Goal: Task Accomplishment & Management: Use online tool/utility

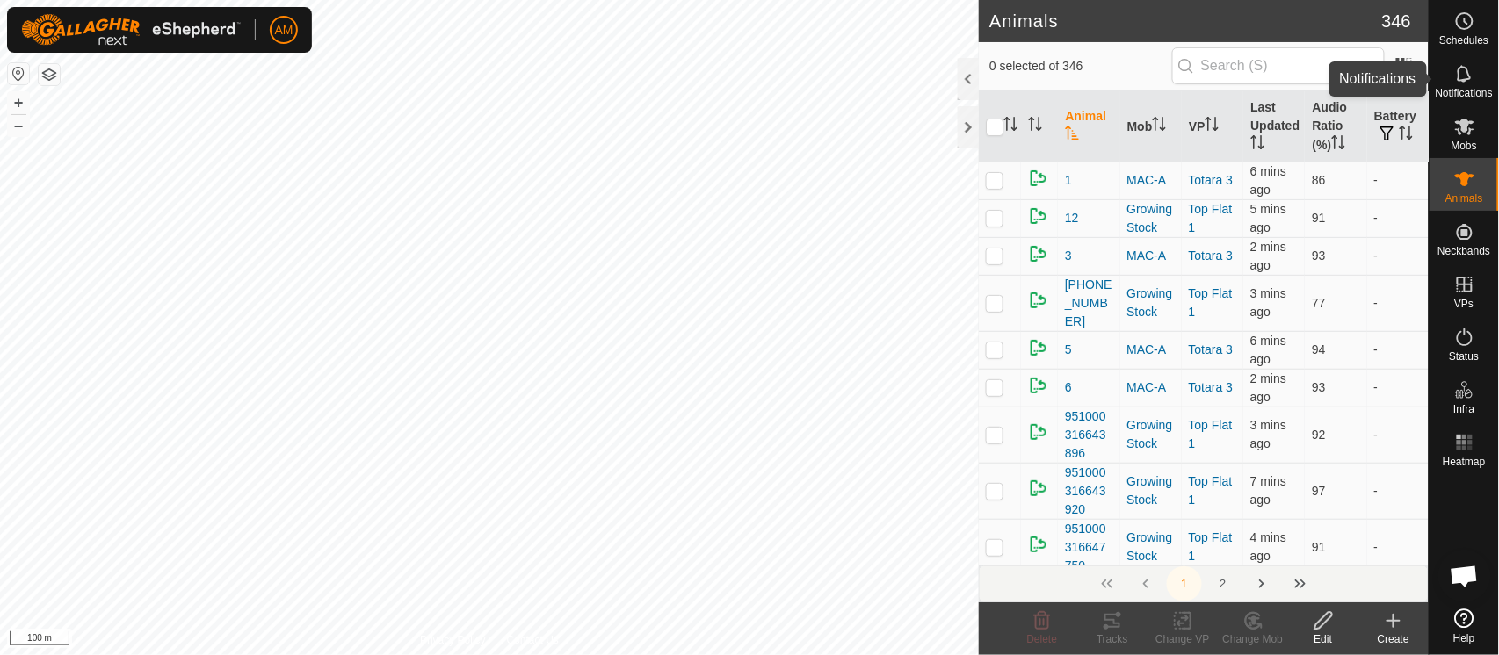
click at [1475, 81] on es-notification-svg-icon at bounding box center [1464, 74] width 32 height 28
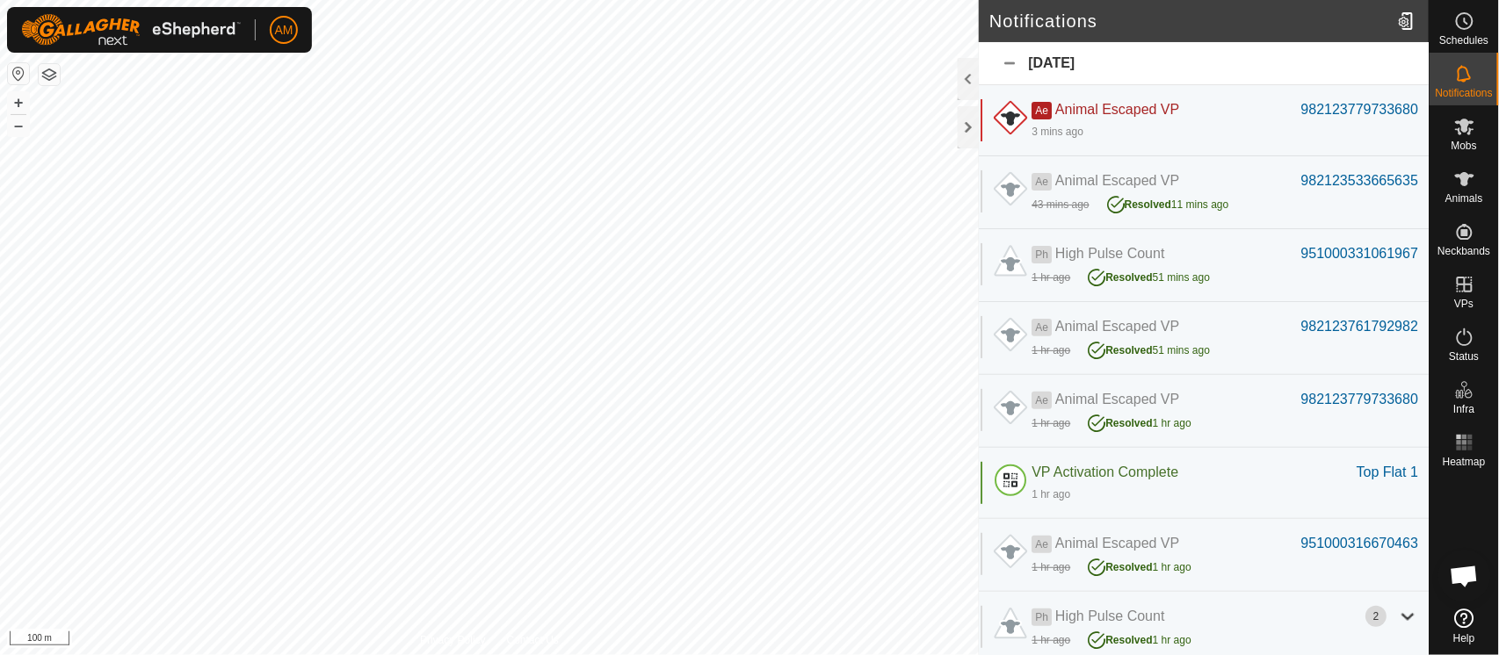
click at [1188, 123] on div "3 mins ago" at bounding box center [1224, 130] width 386 height 21
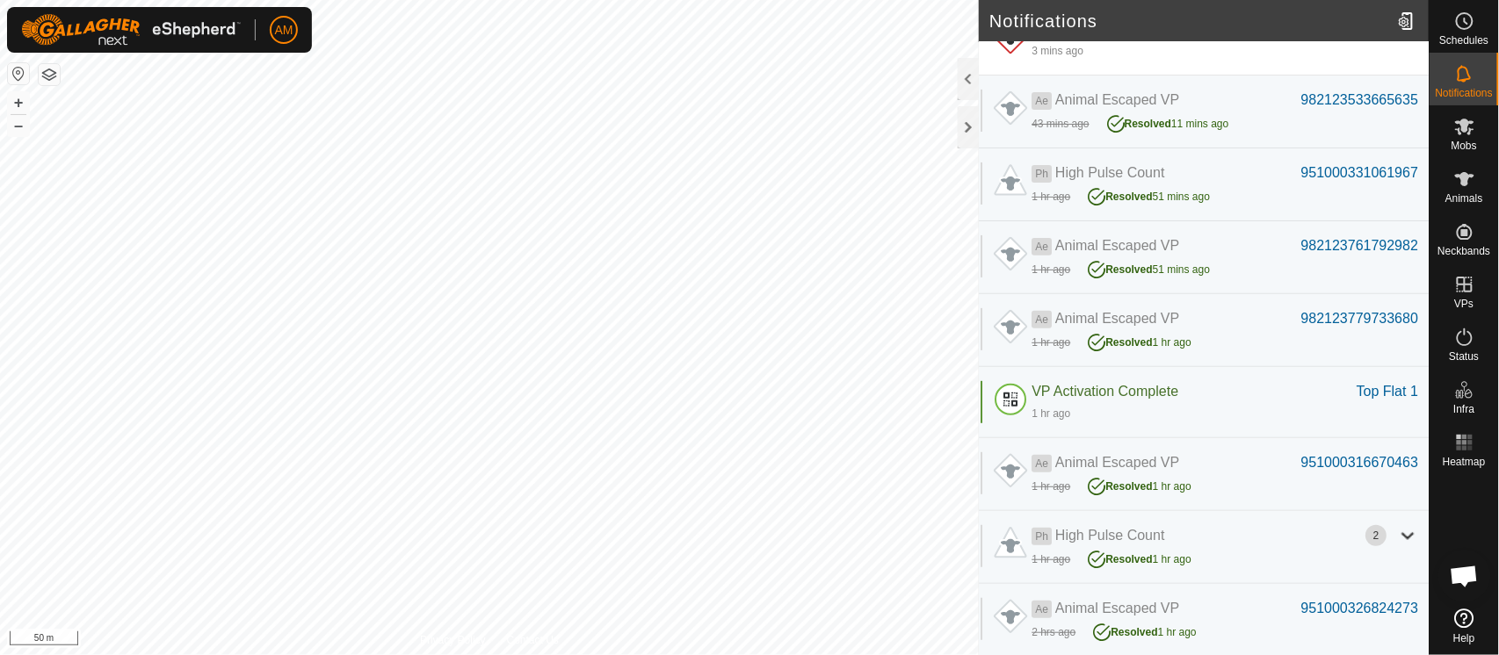
scroll to position [97, 0]
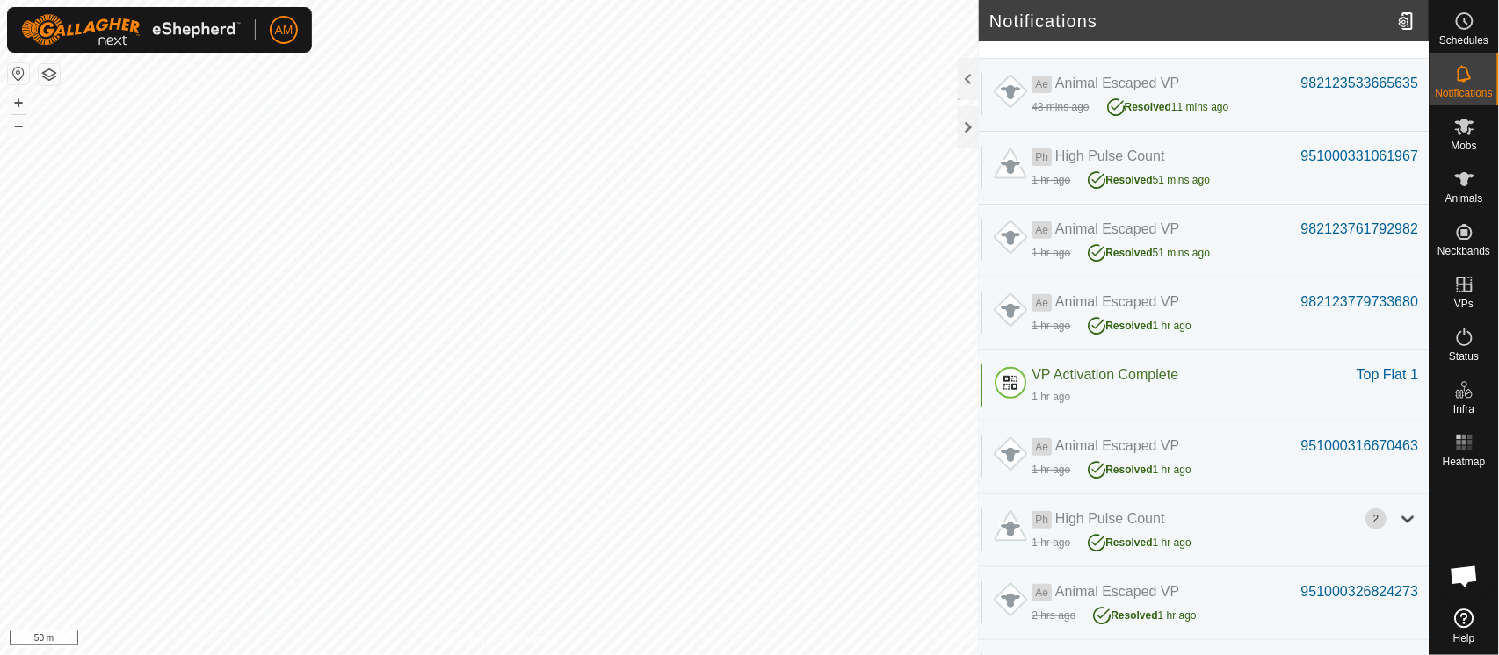
click at [1174, 530] on div "Resolved 1 hr ago" at bounding box center [1138, 540] width 103 height 21
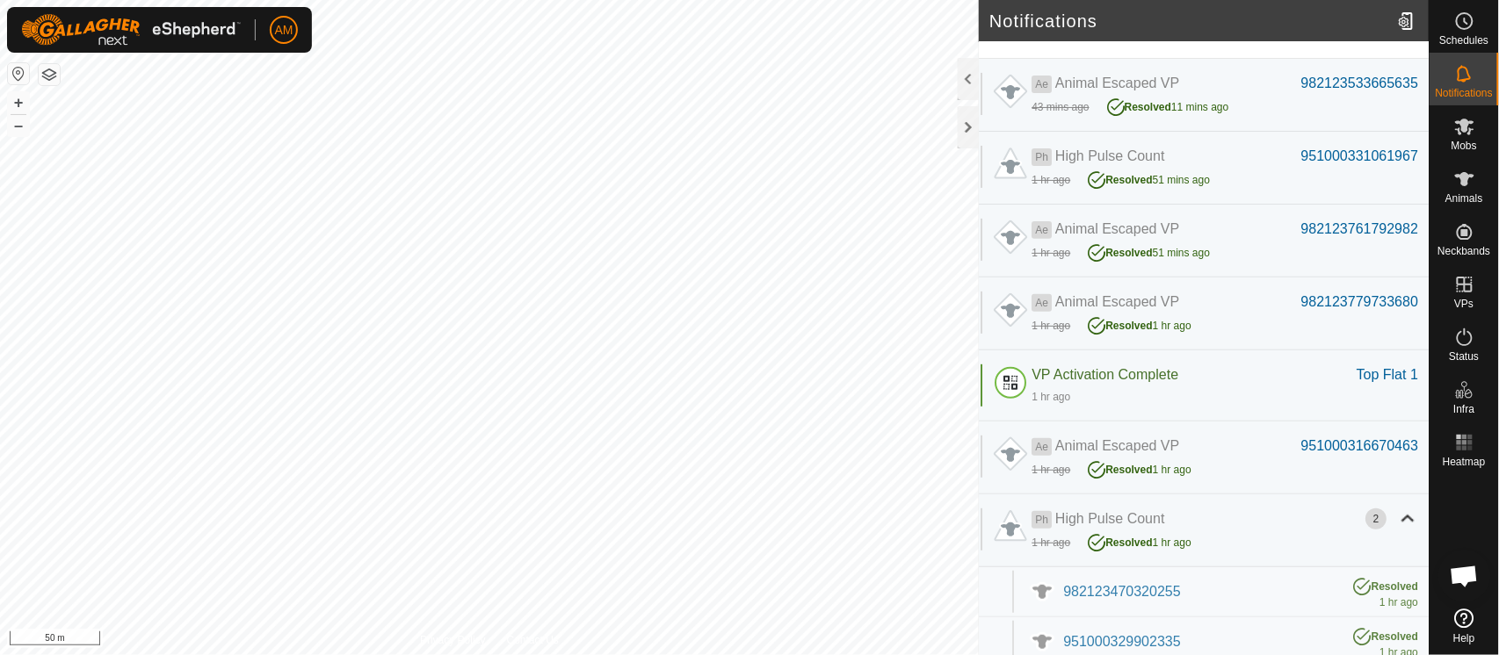
click at [1174, 530] on div "Resolved 1 hr ago" at bounding box center [1138, 540] width 103 height 21
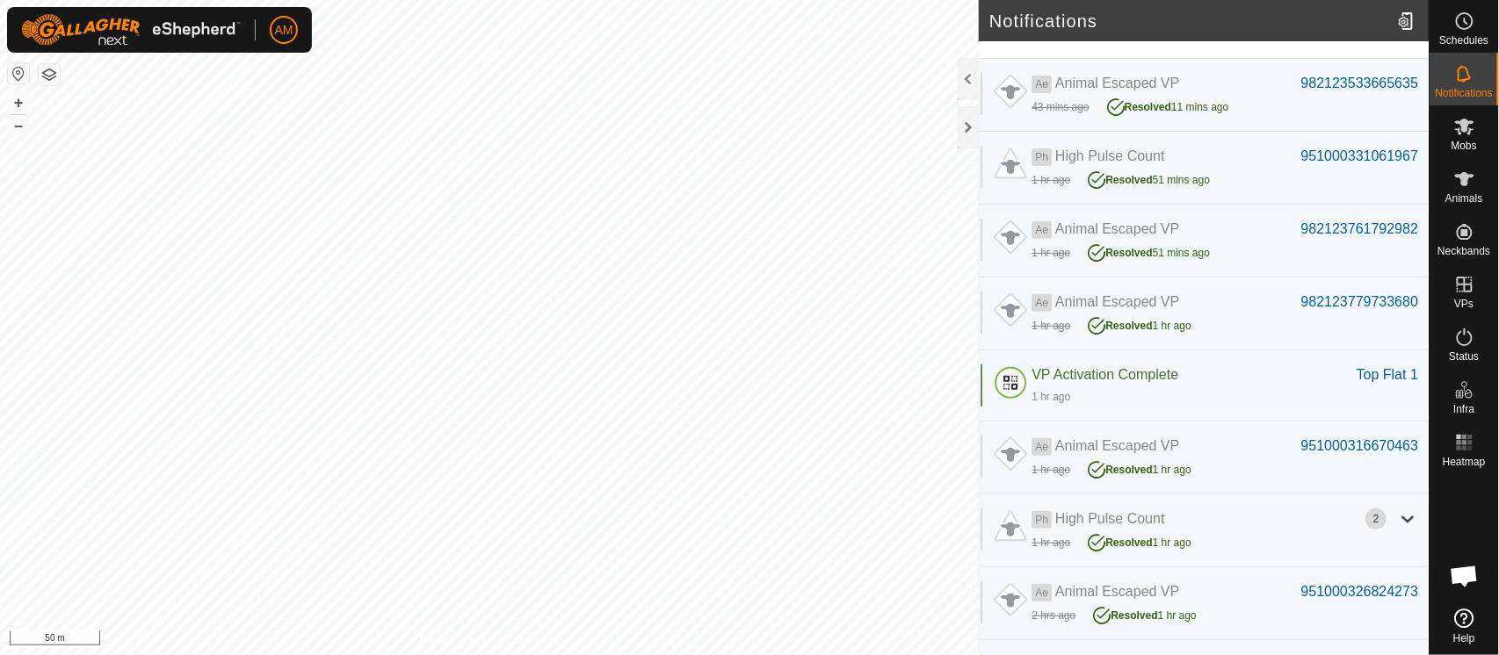
click at [1174, 530] on div "Resolved 1 hr ago" at bounding box center [1138, 540] width 103 height 21
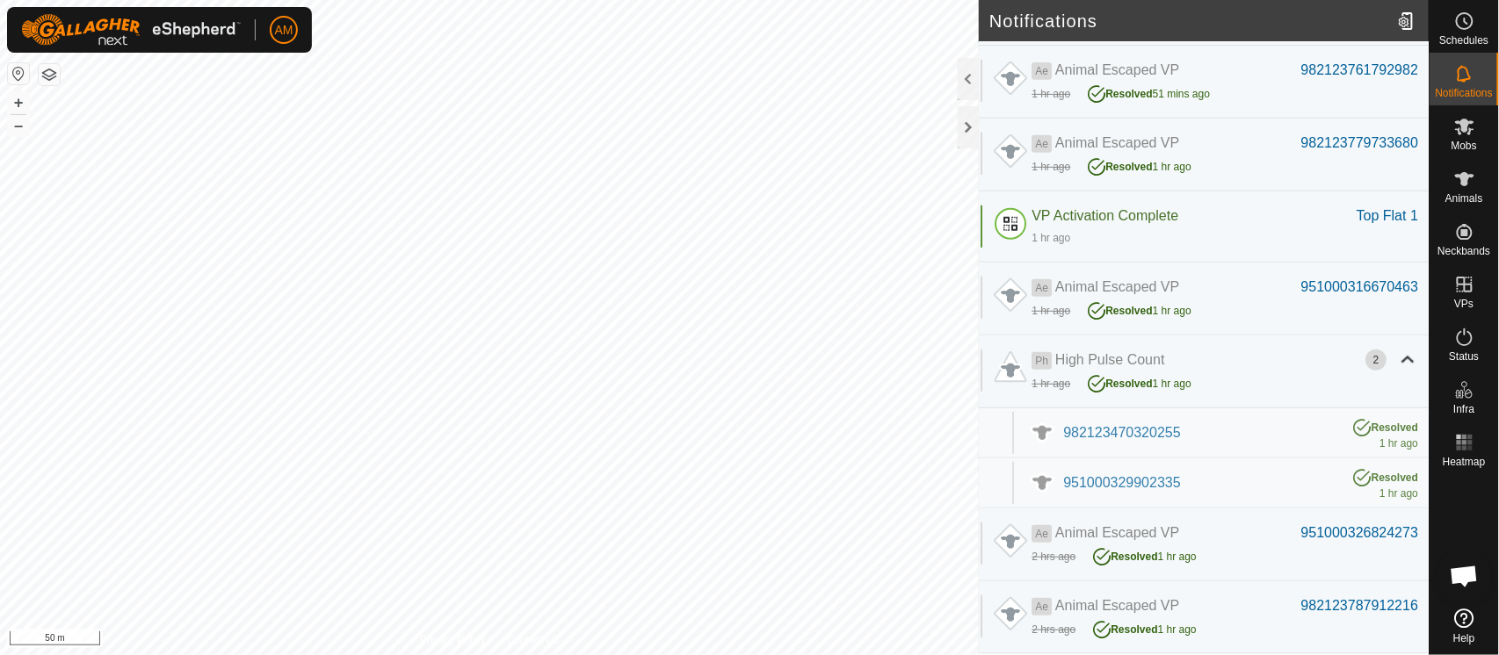
scroll to position [292, 0]
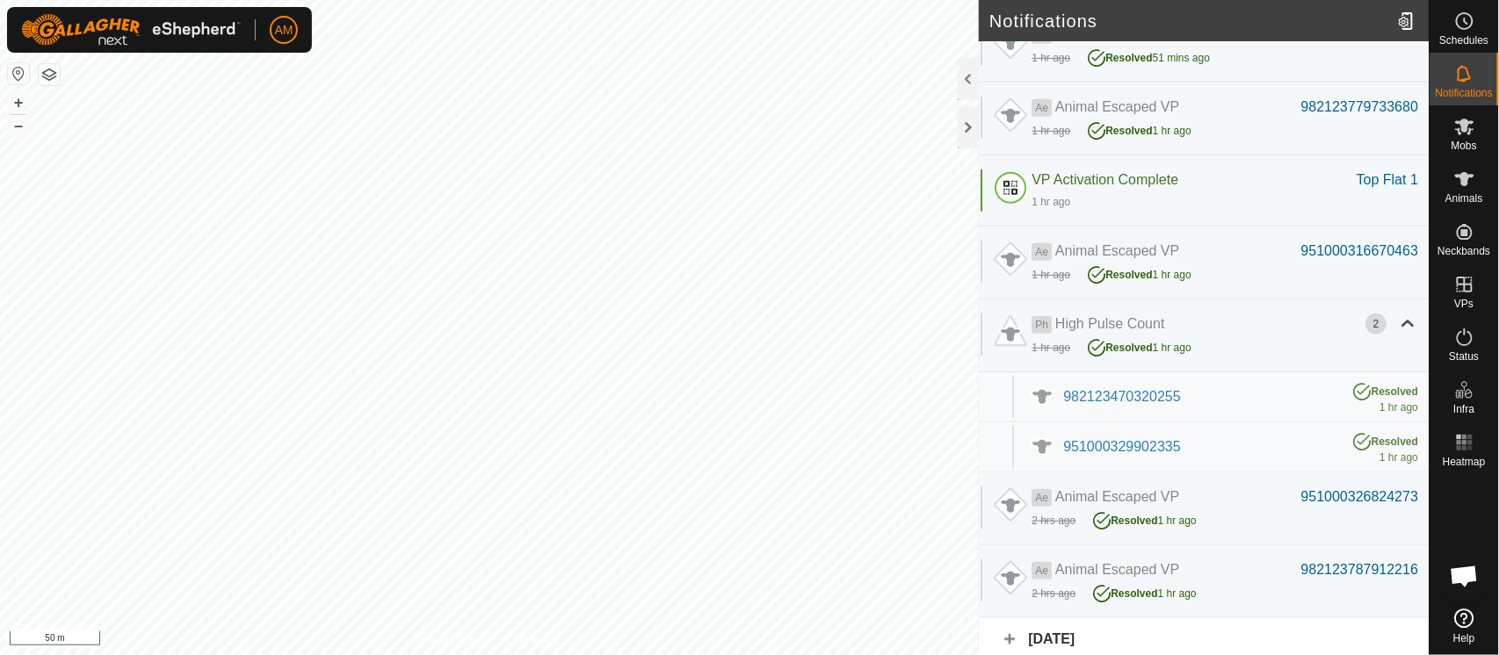
click at [1145, 400] on div "982123470320255" at bounding box center [1199, 396] width 272 height 21
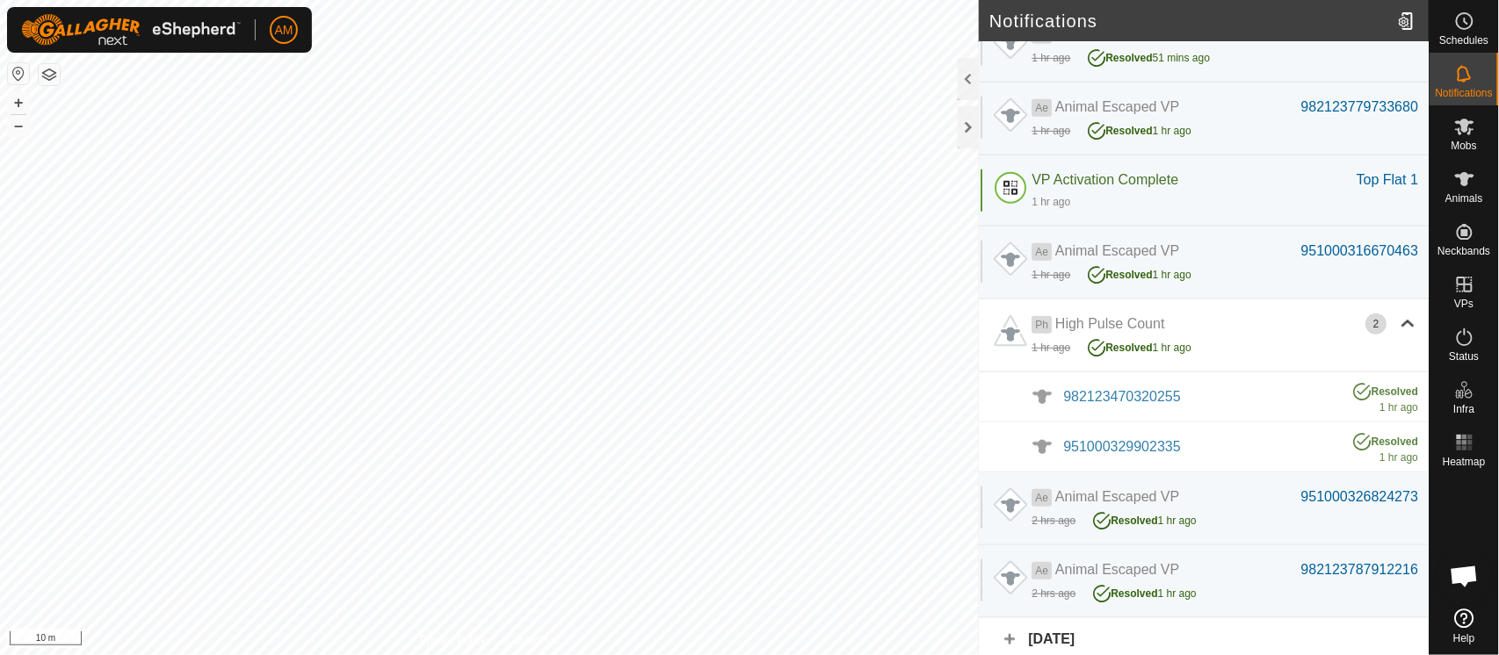
click at [1150, 441] on span "951000329902335" at bounding box center [1121, 446] width 117 height 15
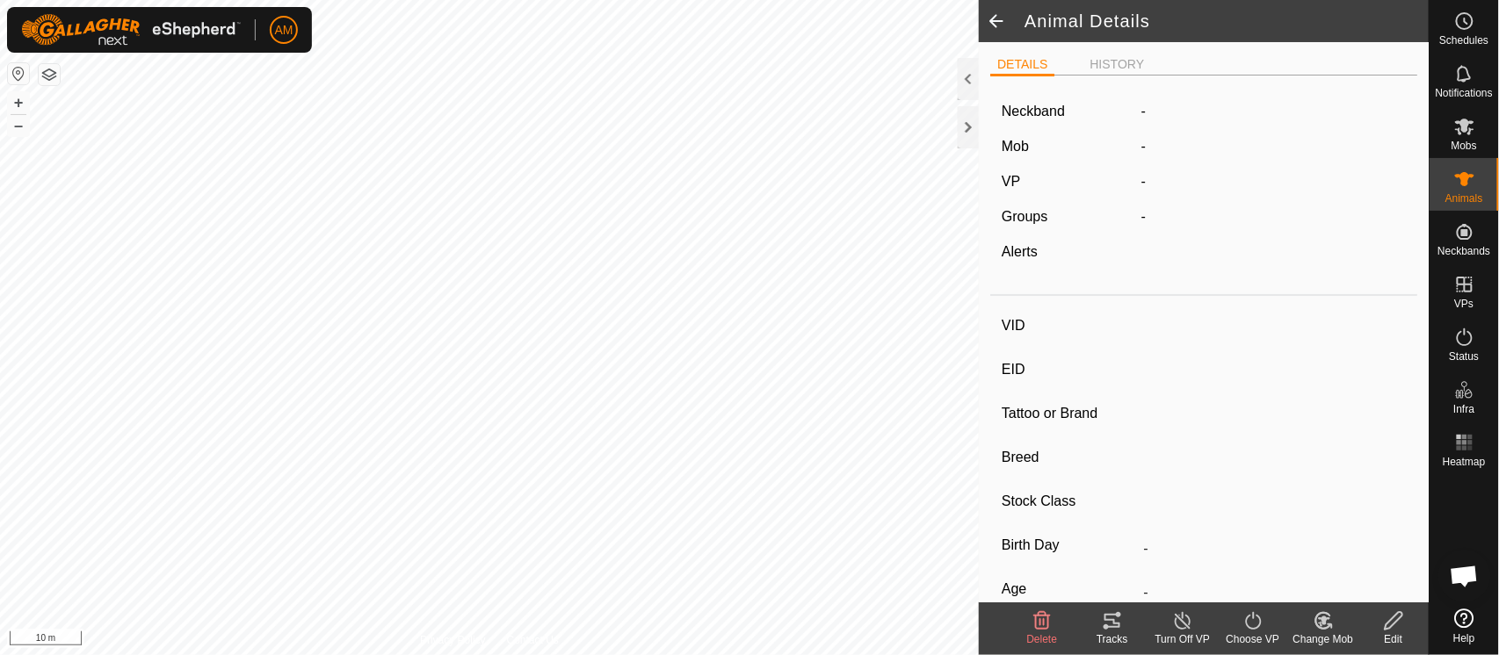
type input "-"
type input "951000329902335"
type input "-"
type input "Angus"
type input "-"
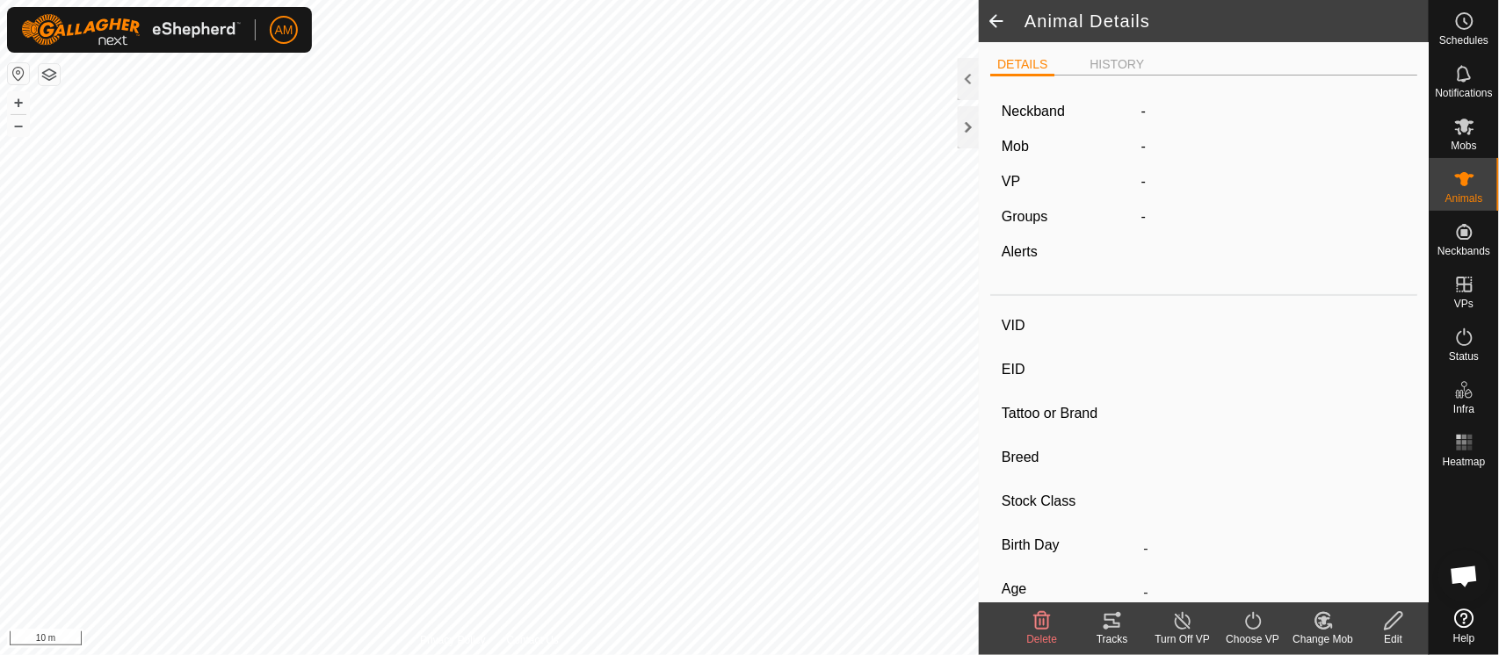
type input "-"
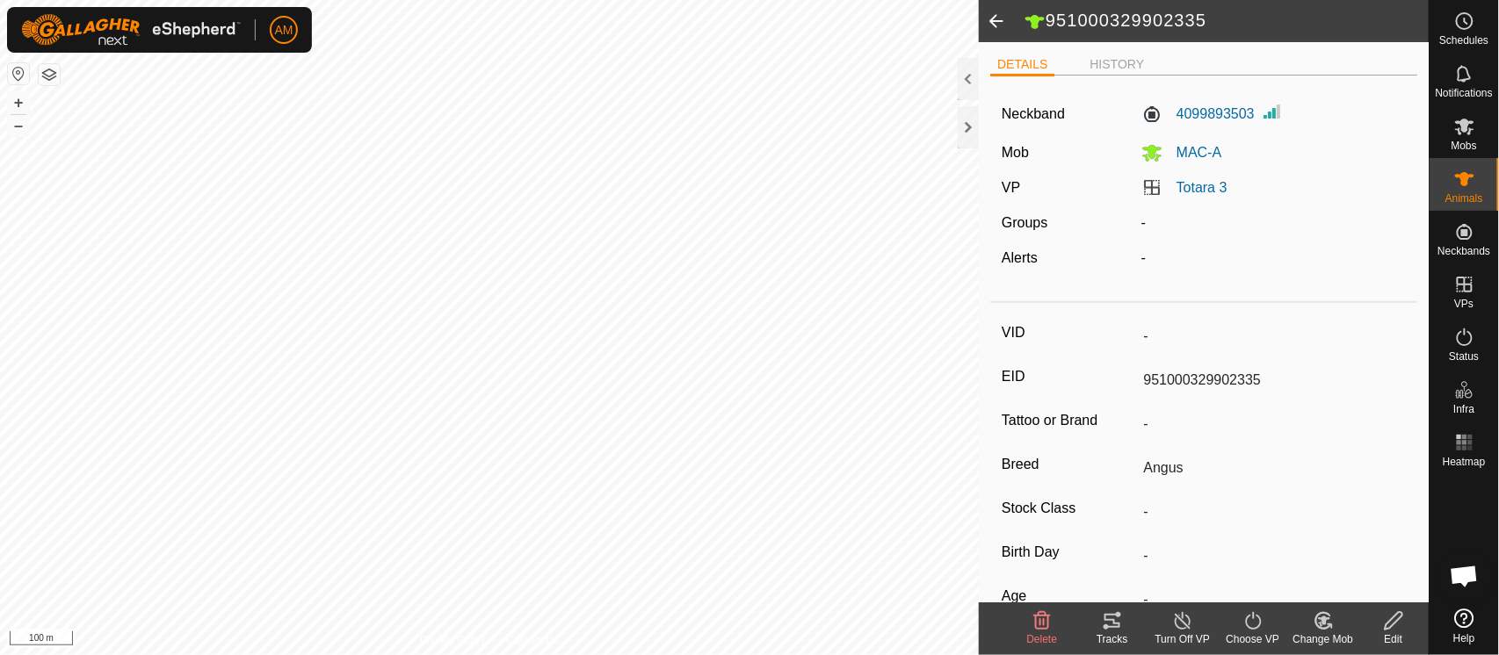
click at [527, 640] on div "Privacy Policy Contact Us 982123725880093 2664688226 MAC-A Totara 3 + – ⇧ i 100…" at bounding box center [489, 327] width 979 height 655
click at [1464, 92] on span "Notifications" at bounding box center [1463, 93] width 57 height 11
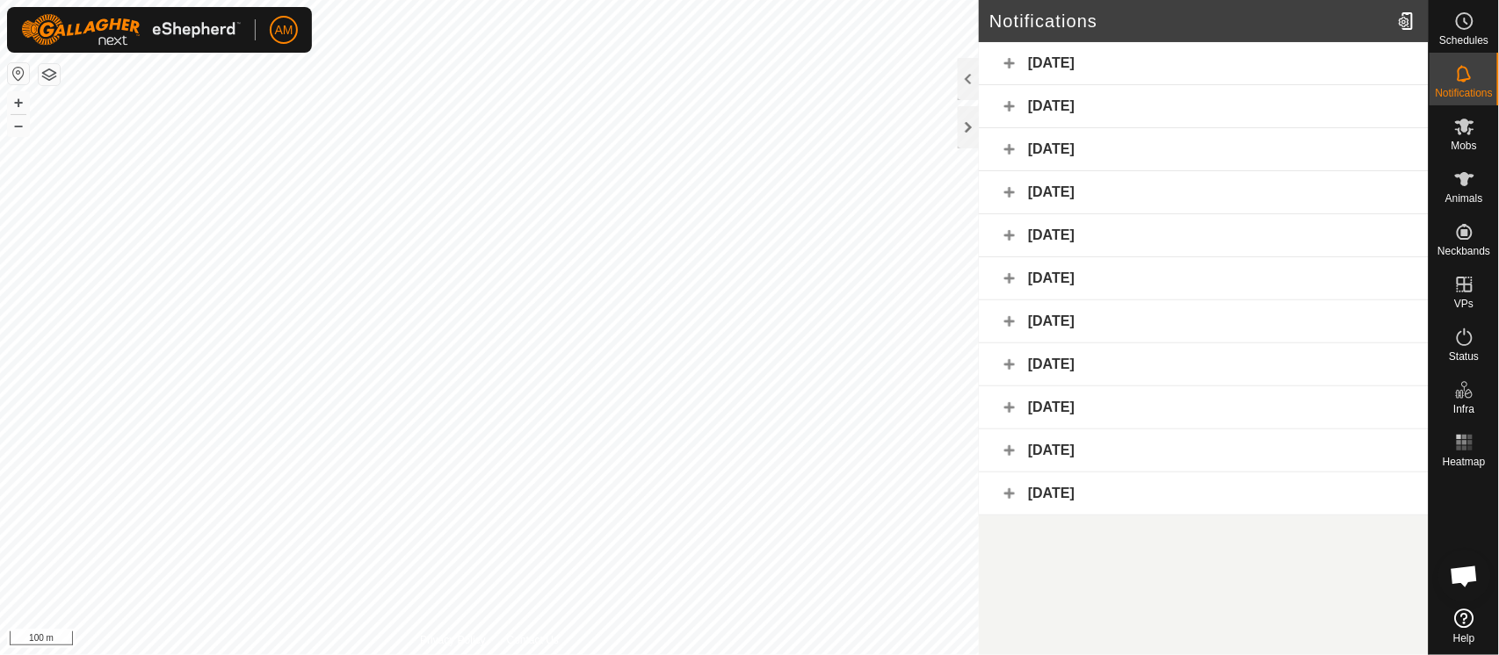
click at [1013, 109] on div "[DATE]" at bounding box center [1204, 106] width 450 height 43
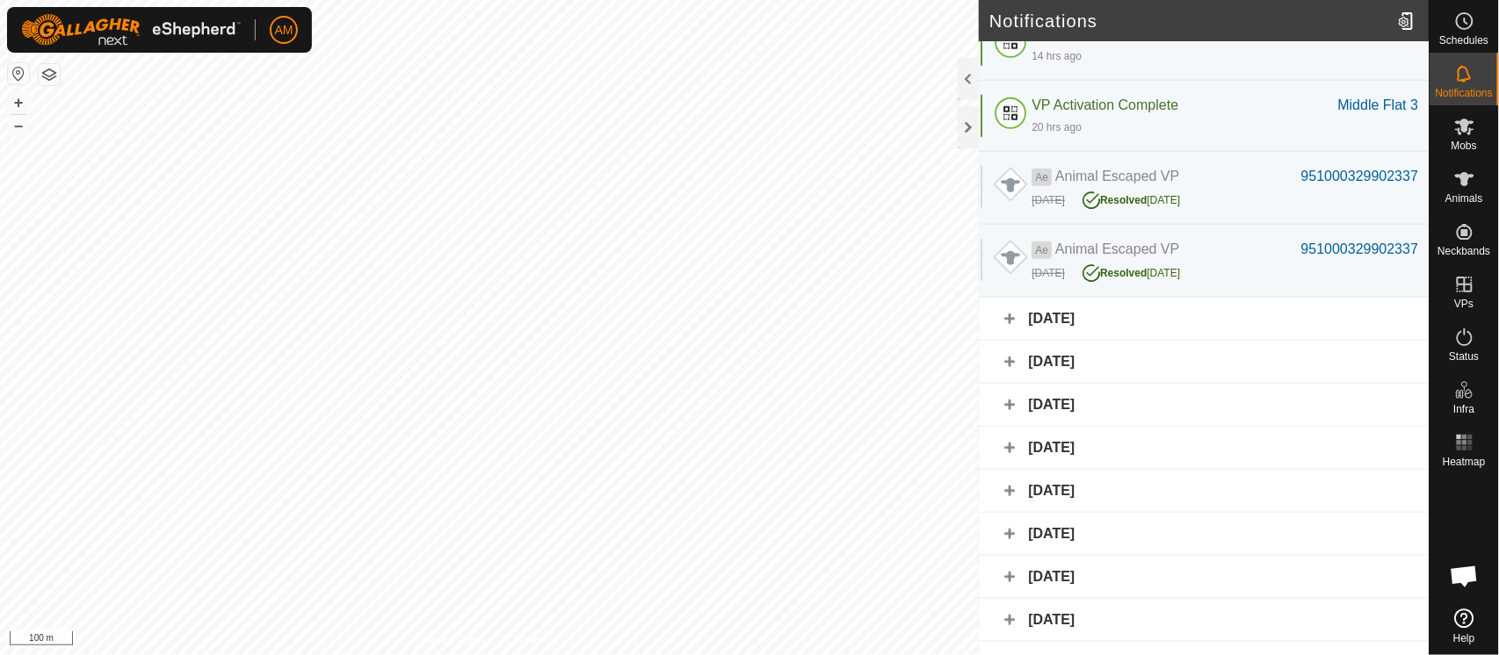
scroll to position [383, 0]
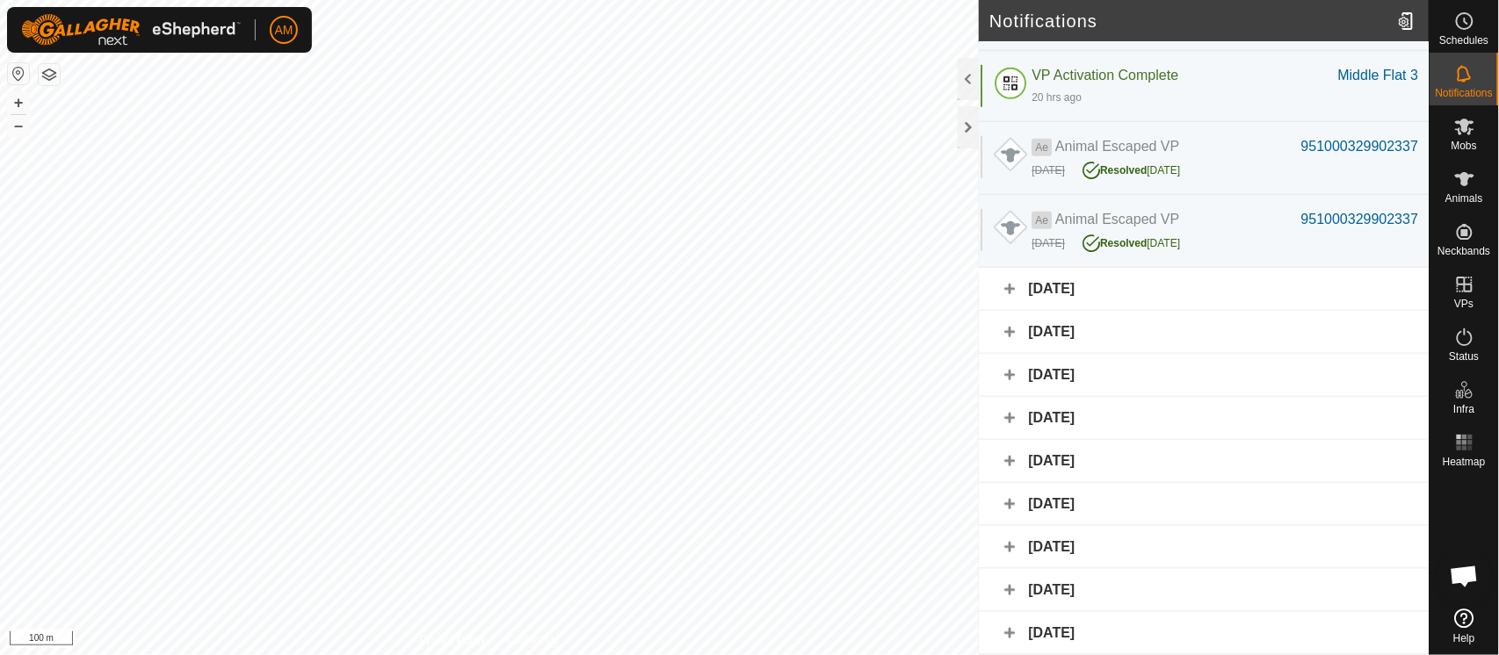
click at [1014, 297] on div "[DATE]" at bounding box center [1204, 289] width 450 height 43
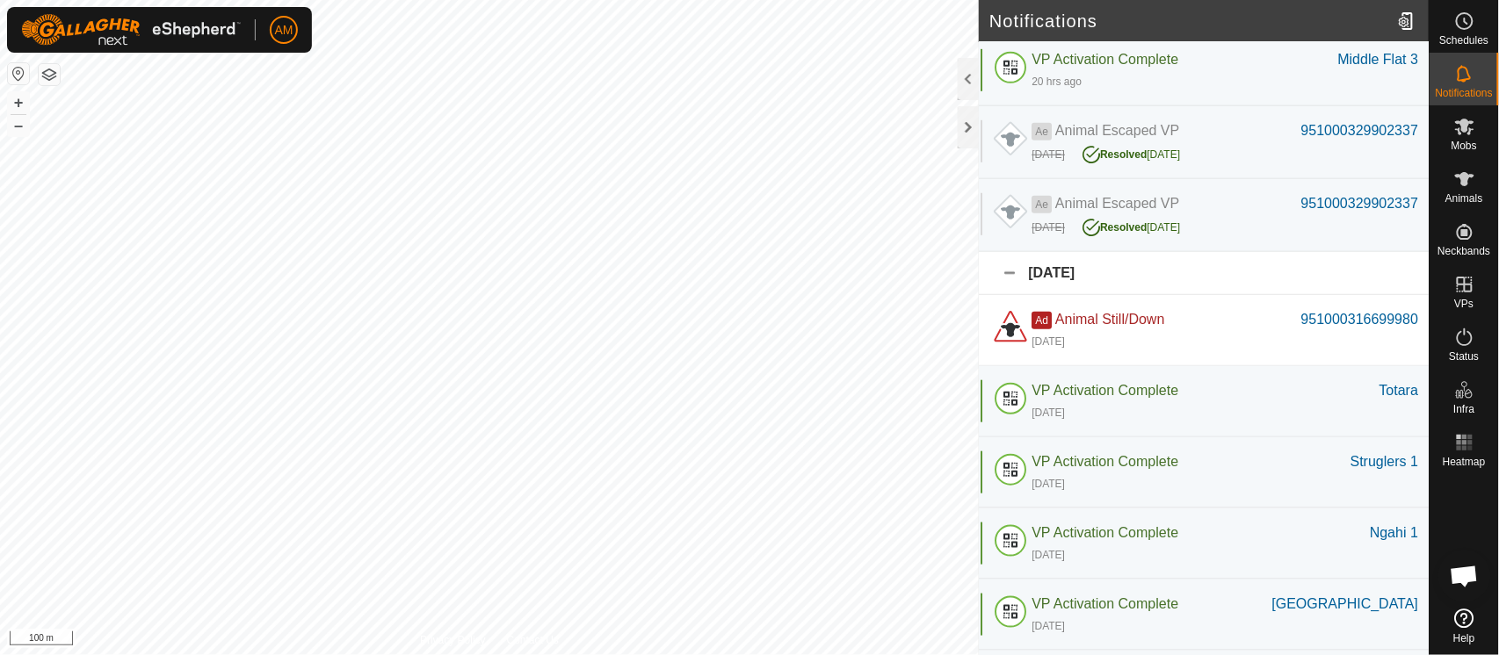
click at [1094, 322] on div "Ad Animal Still/Down 951000316699980 [DATE]" at bounding box center [1204, 330] width 450 height 71
click at [1322, 330] on div "951000316699980" at bounding box center [1359, 319] width 117 height 21
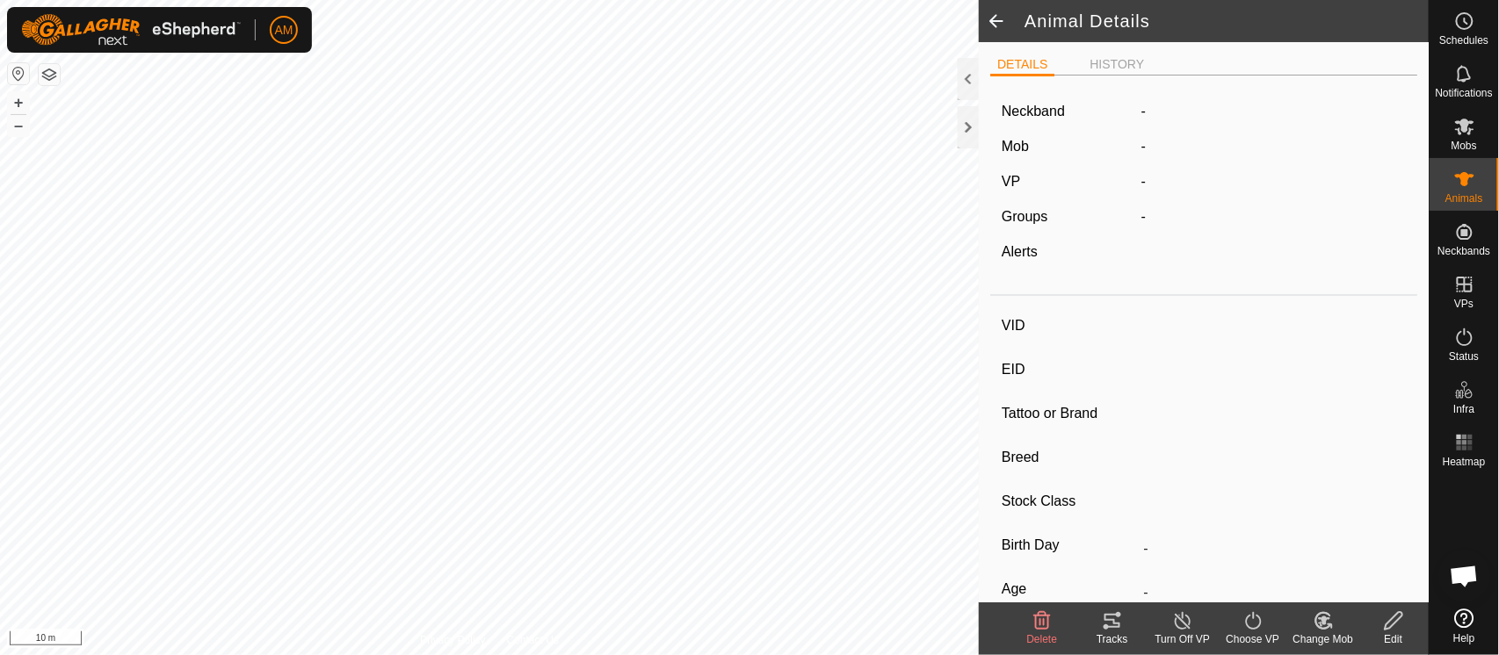
type input "-"
type input "951000316699980"
type input "-"
type input "Angus"
type input "Heifer"
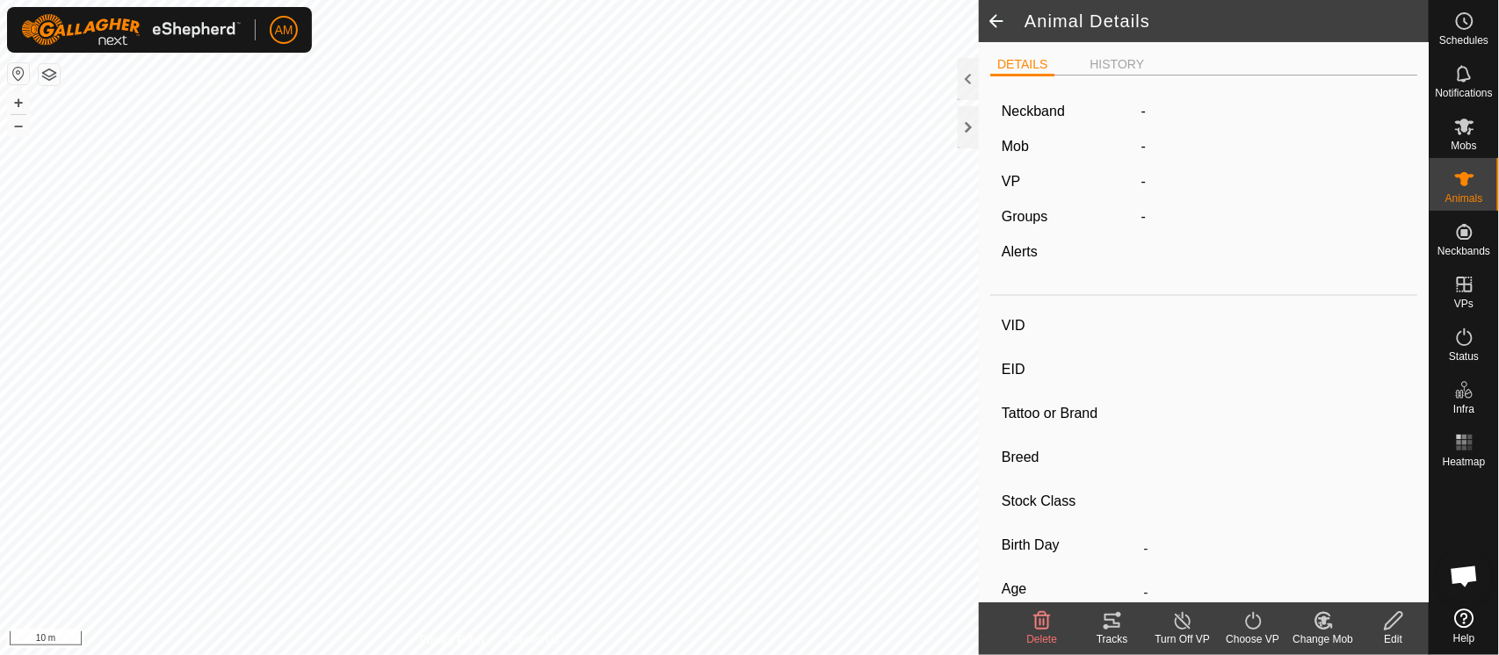
type input "11/2023"
type input "1 year 10 months"
type input "-"
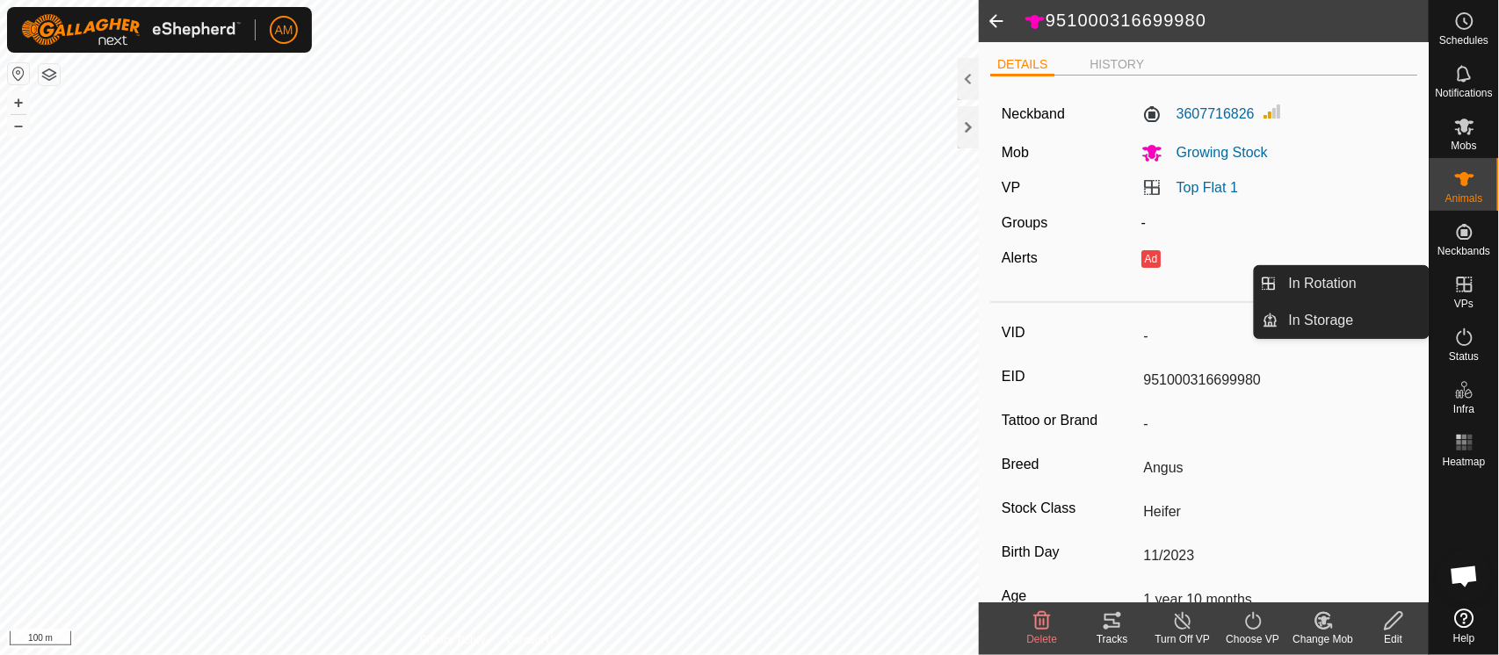
click at [1398, 285] on link "In Rotation" at bounding box center [1353, 283] width 150 height 35
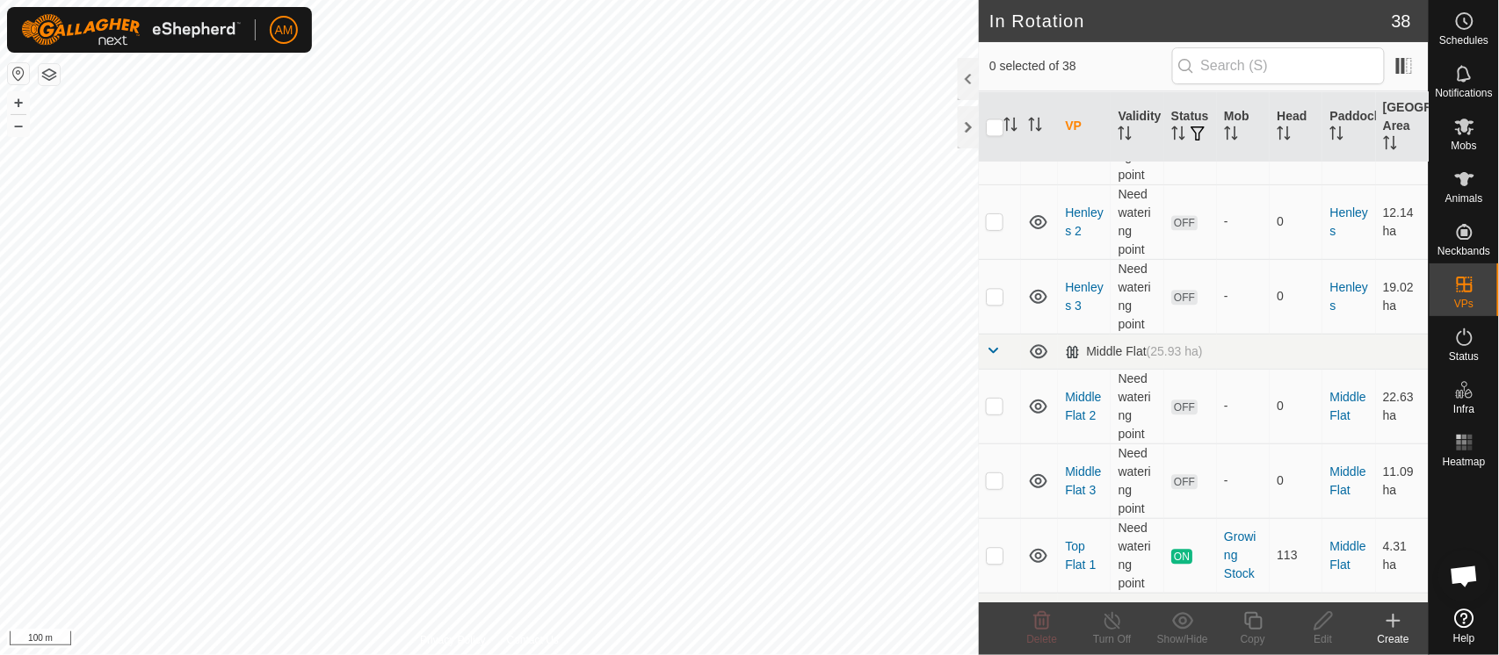
scroll to position [1268, 0]
click at [998, 557] on p-checkbox at bounding box center [995, 554] width 18 height 14
checkbox input "true"
click at [1240, 634] on div "Copy" at bounding box center [1252, 640] width 70 height 16
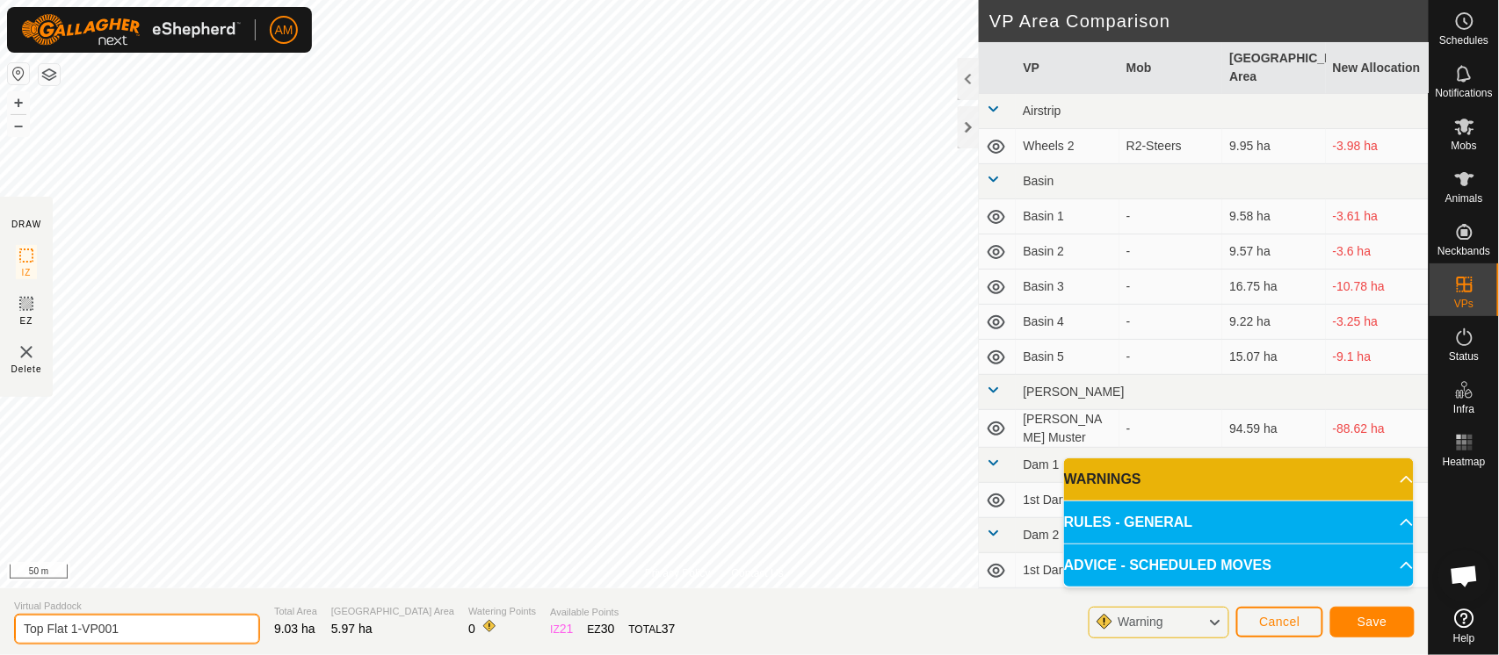
drag, startPoint x: 70, startPoint y: 633, endPoint x: 495, endPoint y: 645, distance: 424.4
click at [495, 645] on section "Virtual Paddock Top Flat 1-VP001 Total Area 9.03 ha Grazing Area 5.97 ha Wateri…" at bounding box center [714, 622] width 1428 height 67
type input "Top Flat 2"
click at [1388, 629] on button "Save" at bounding box center [1372, 622] width 84 height 31
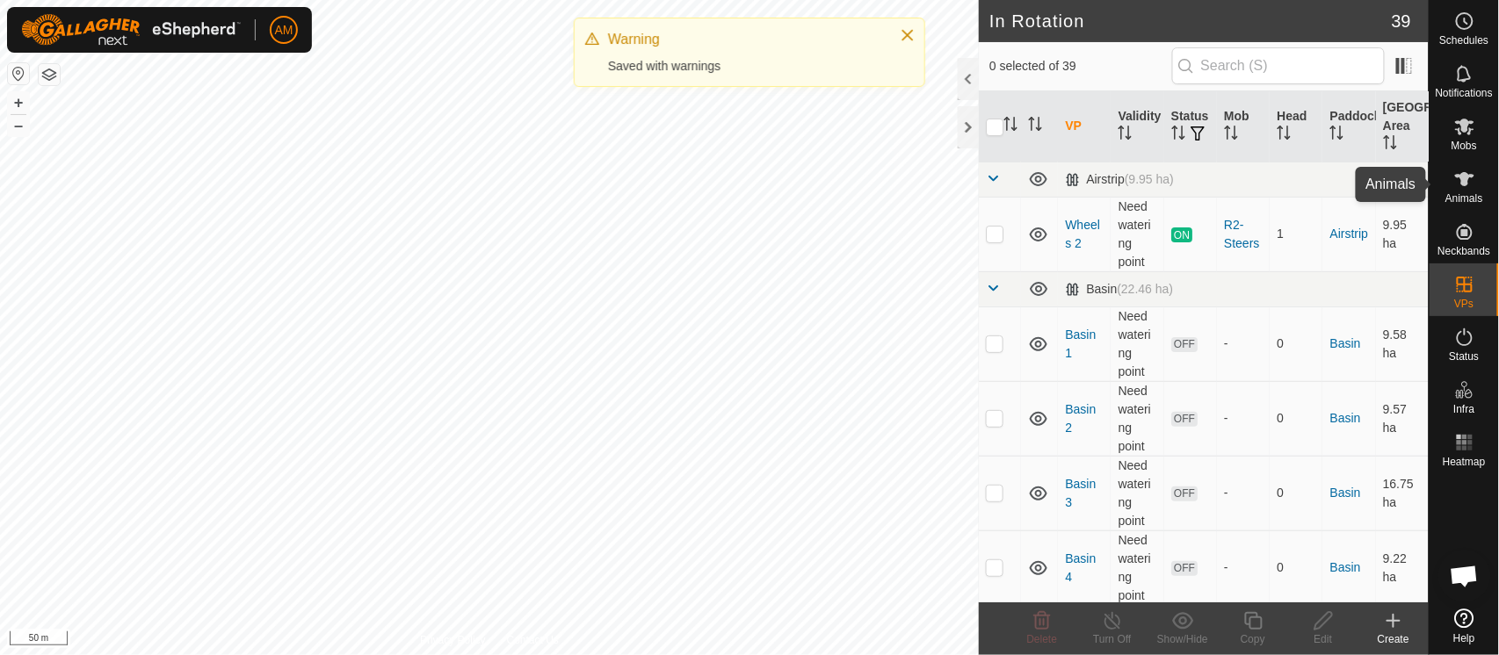
click at [1453, 193] on span "Animals" at bounding box center [1464, 198] width 38 height 11
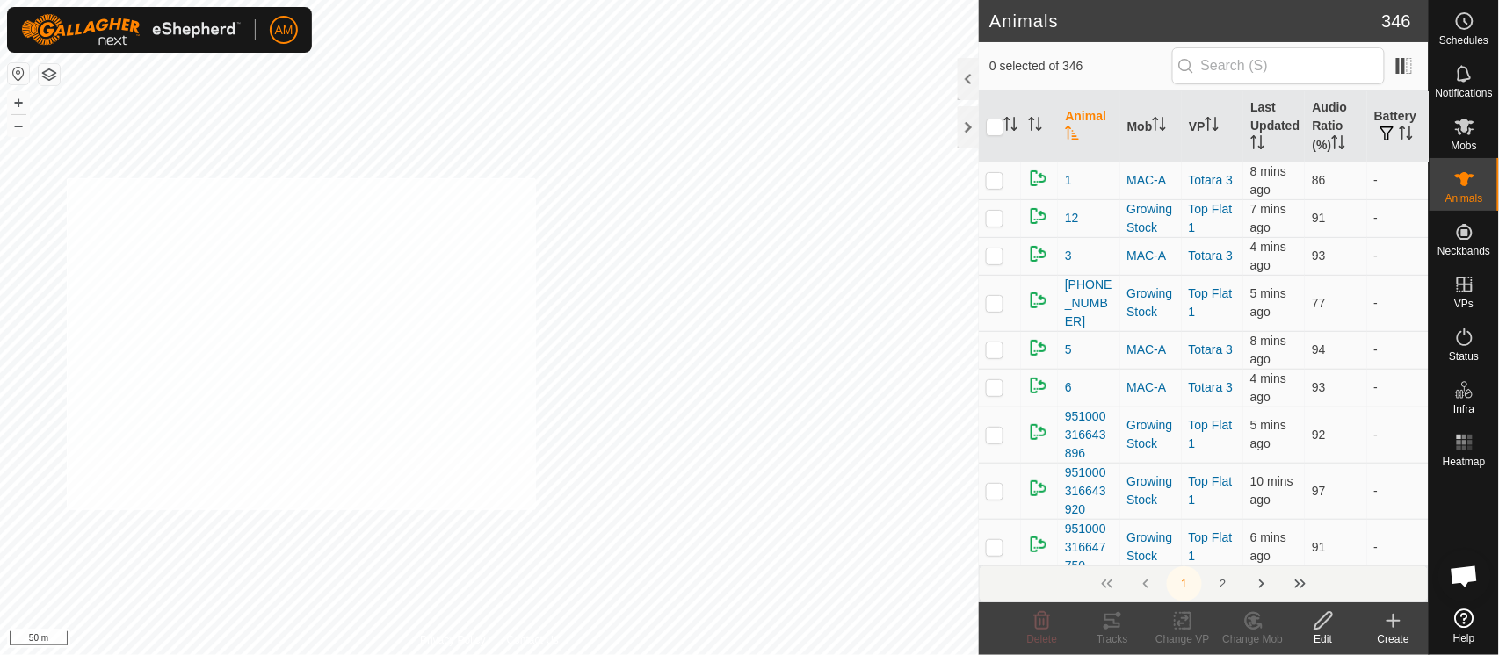
checkbox input "true"
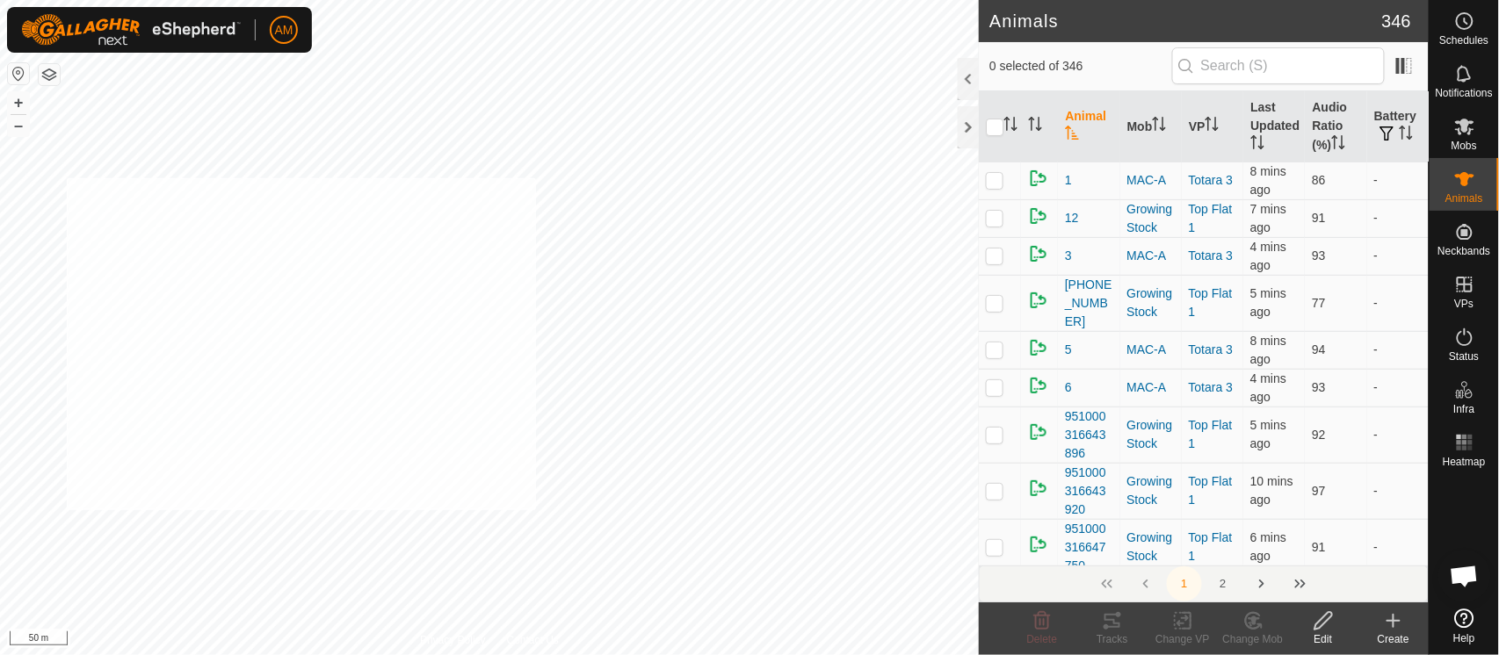
checkbox input "true"
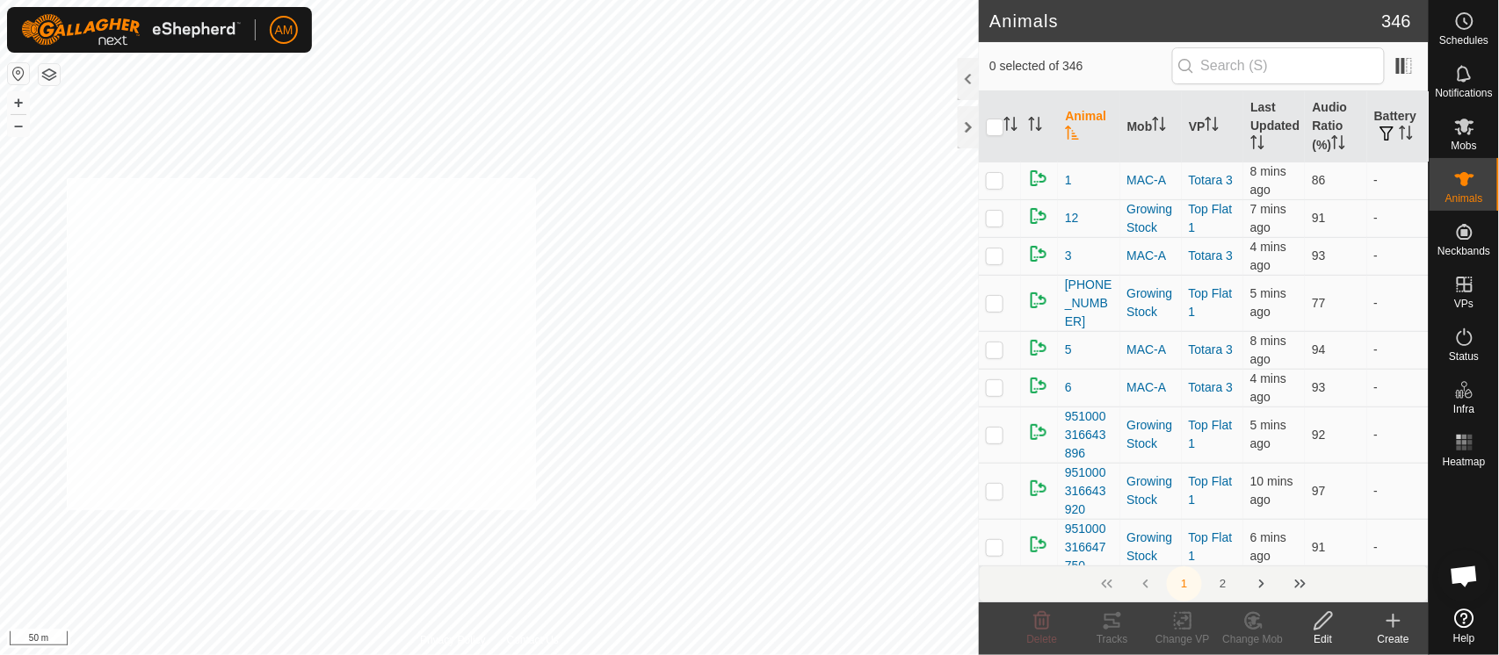
checkbox input "true"
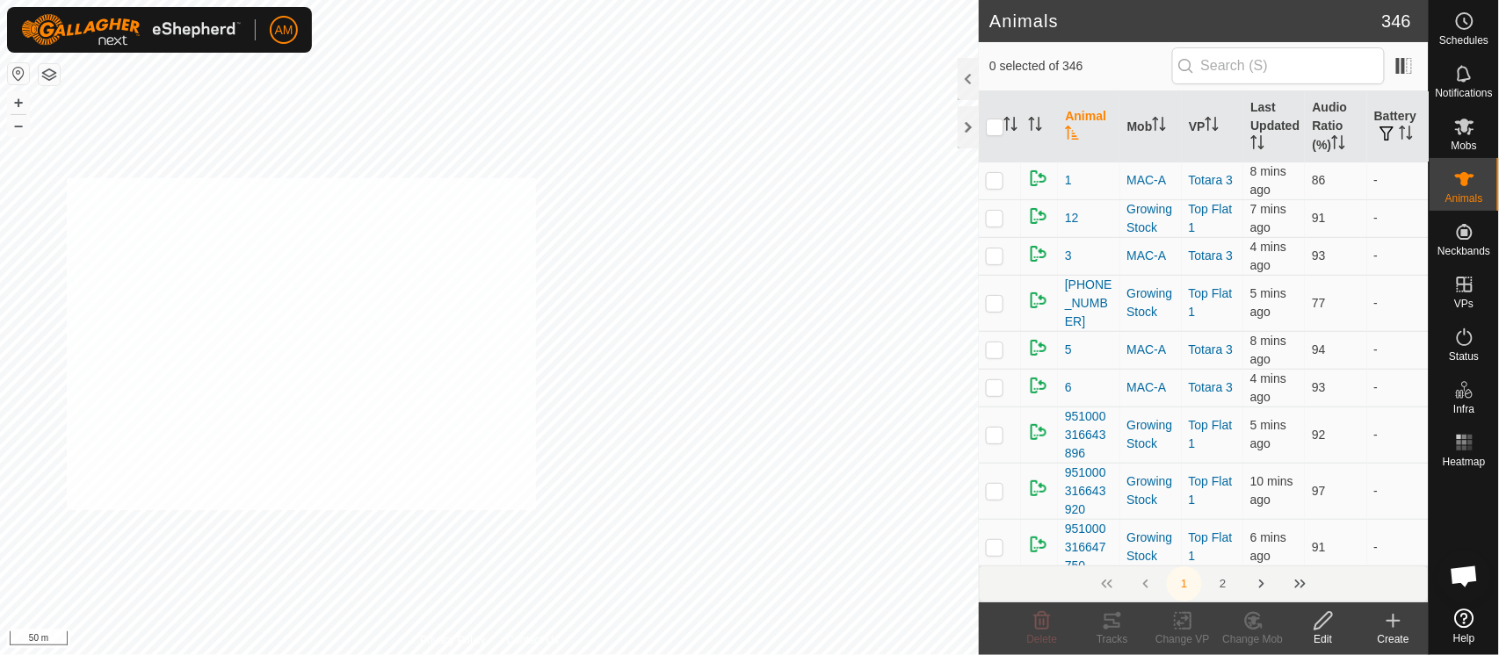
checkbox input "true"
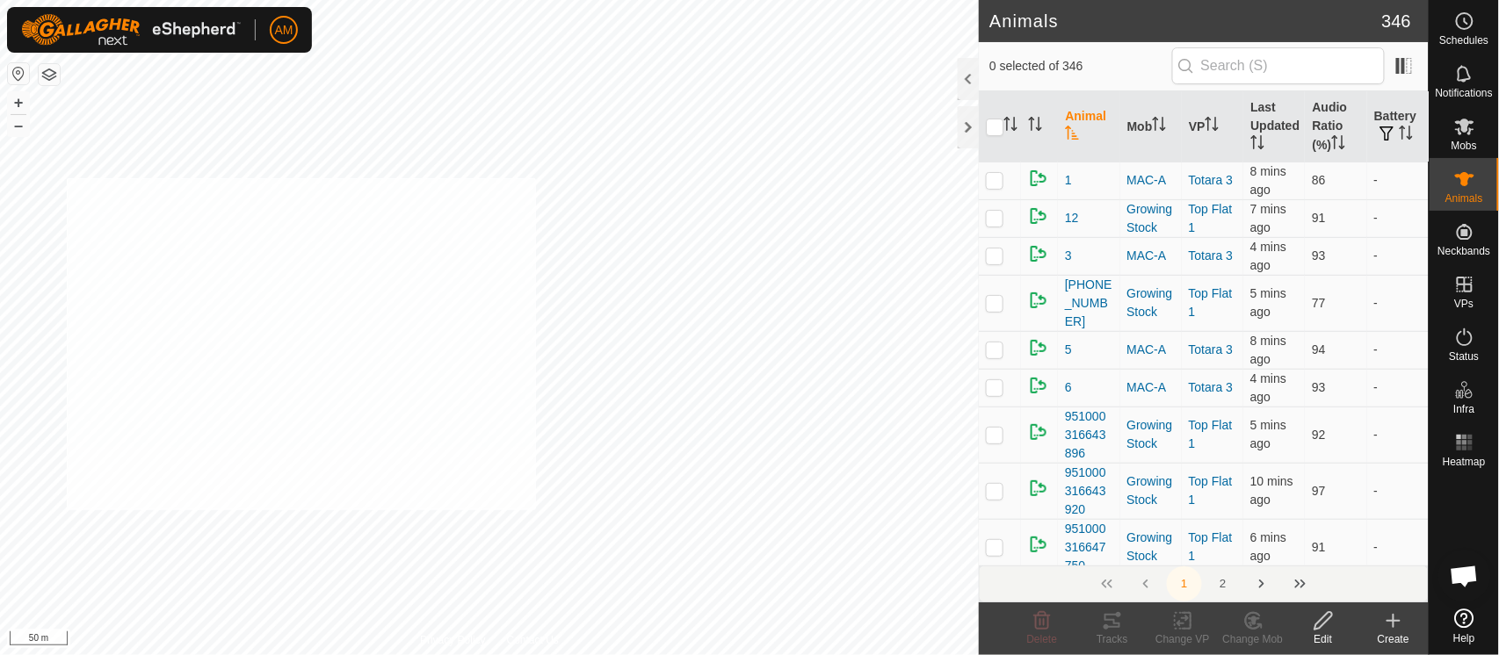
checkbox input "true"
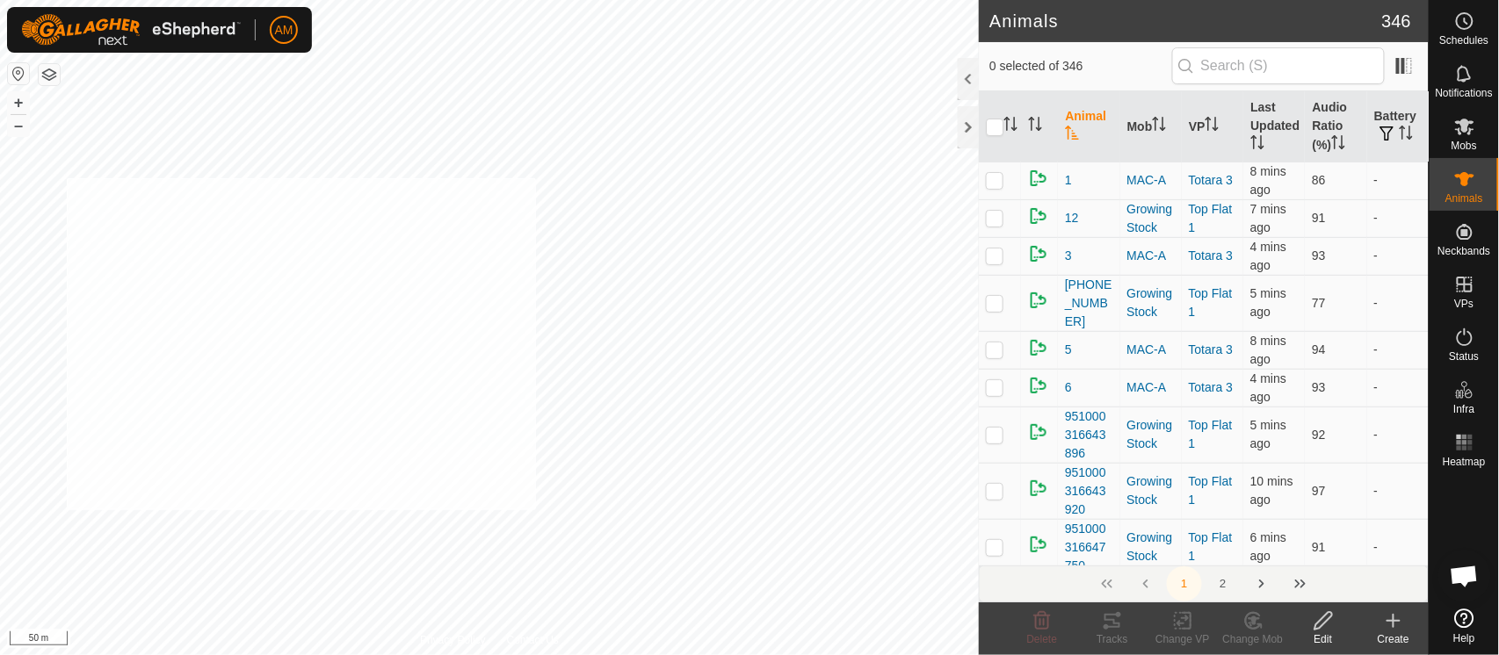
checkbox input "true"
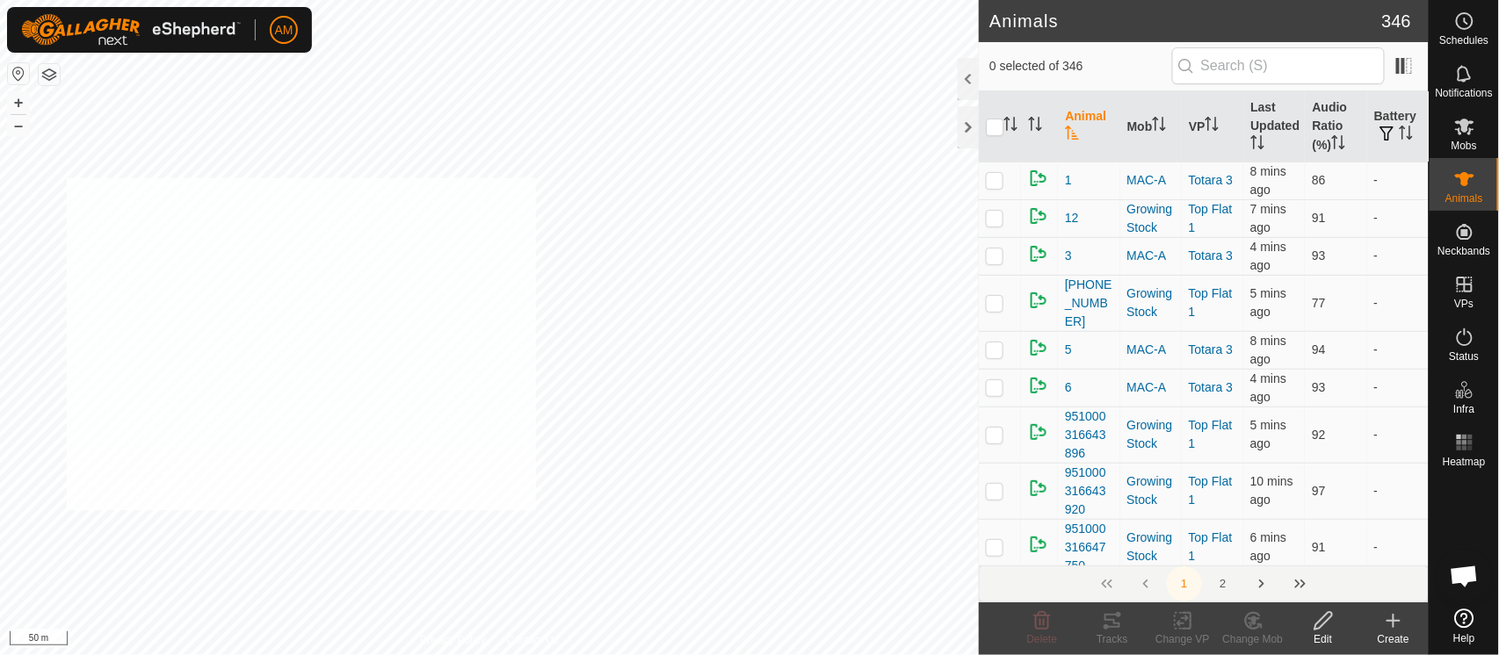
checkbox input "true"
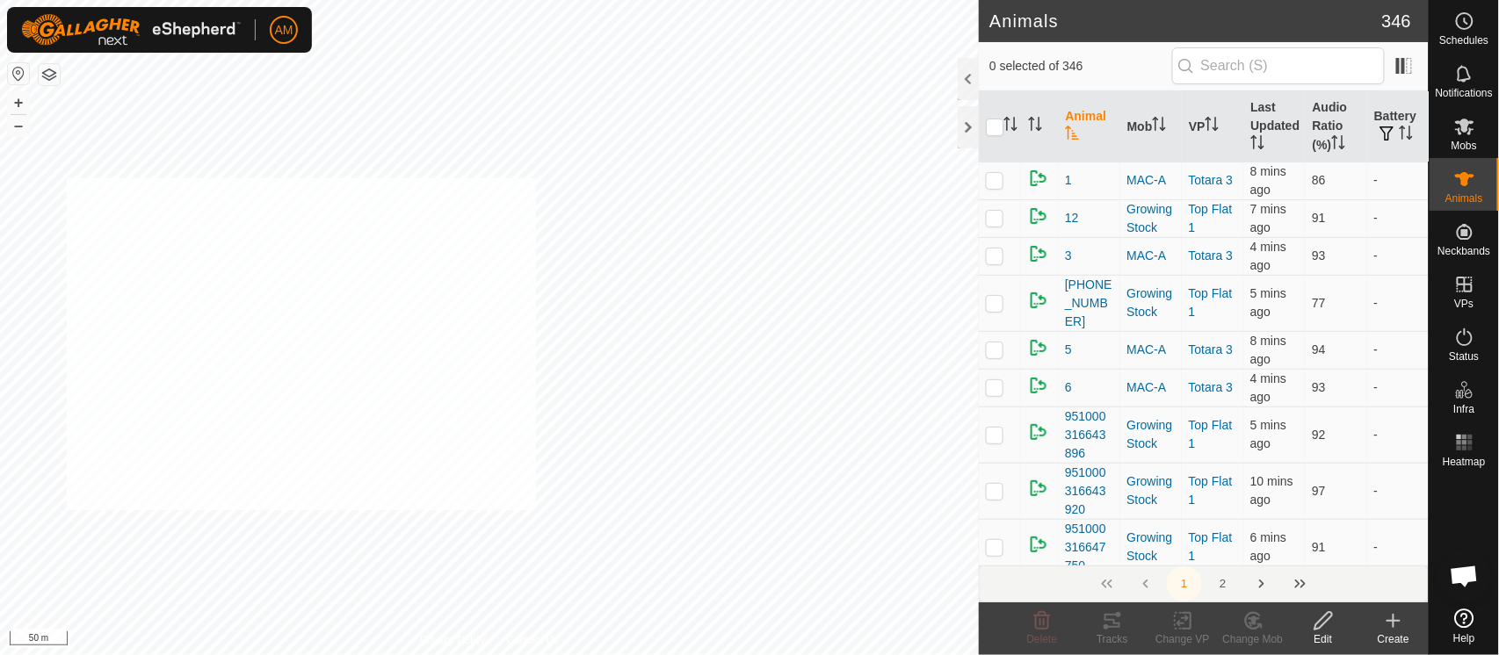
checkbox input "true"
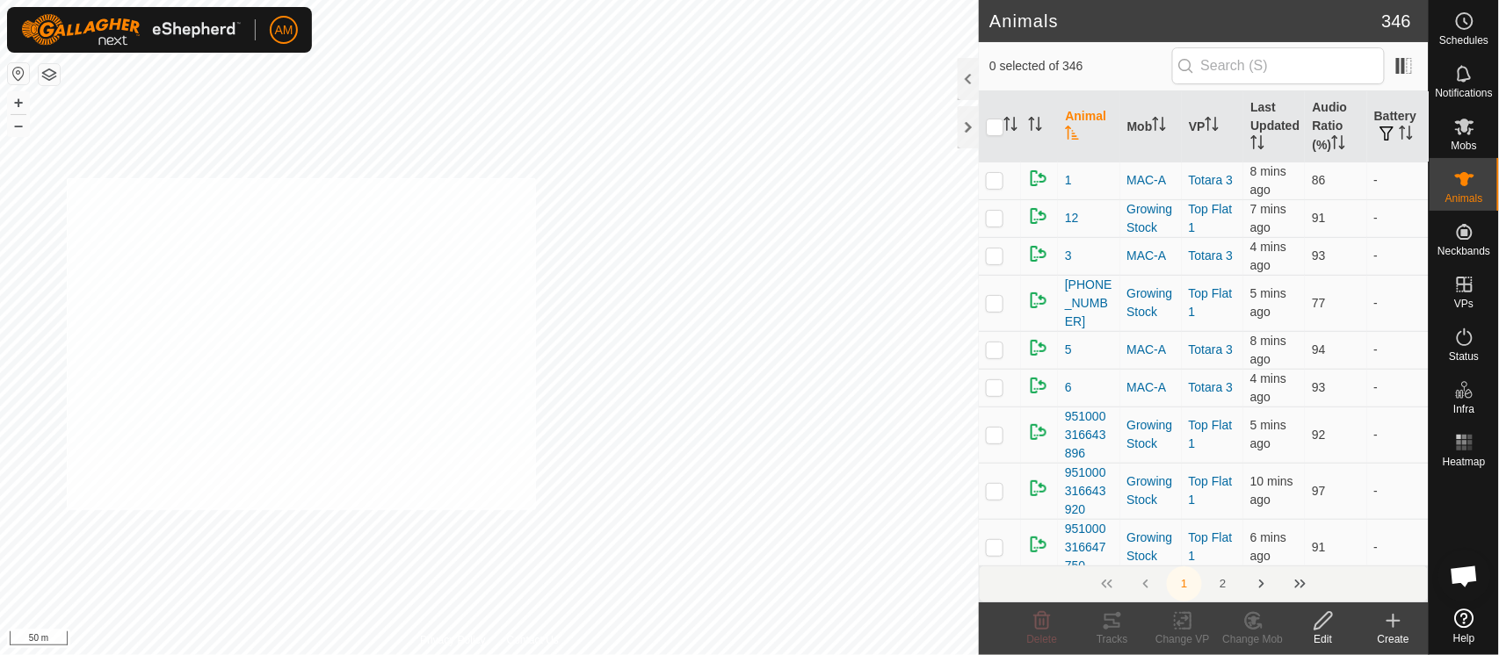
checkbox input "true"
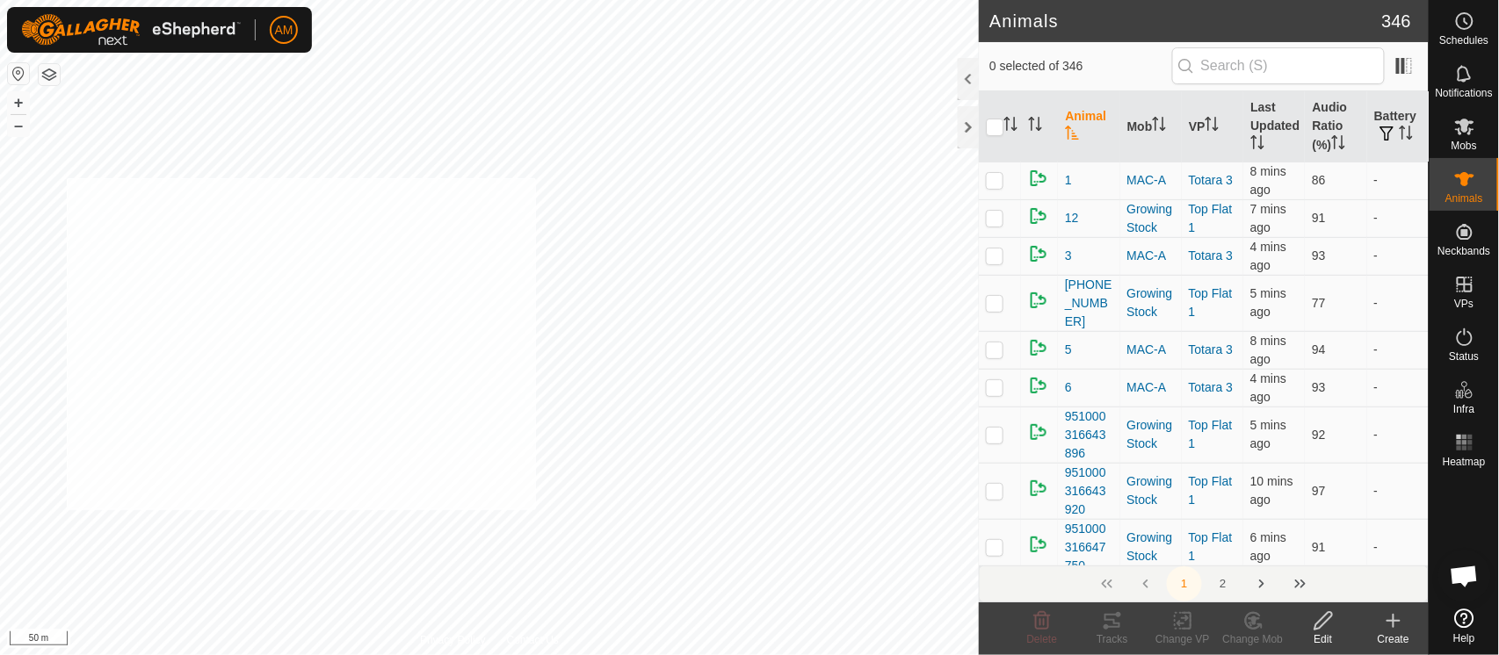
checkbox input "true"
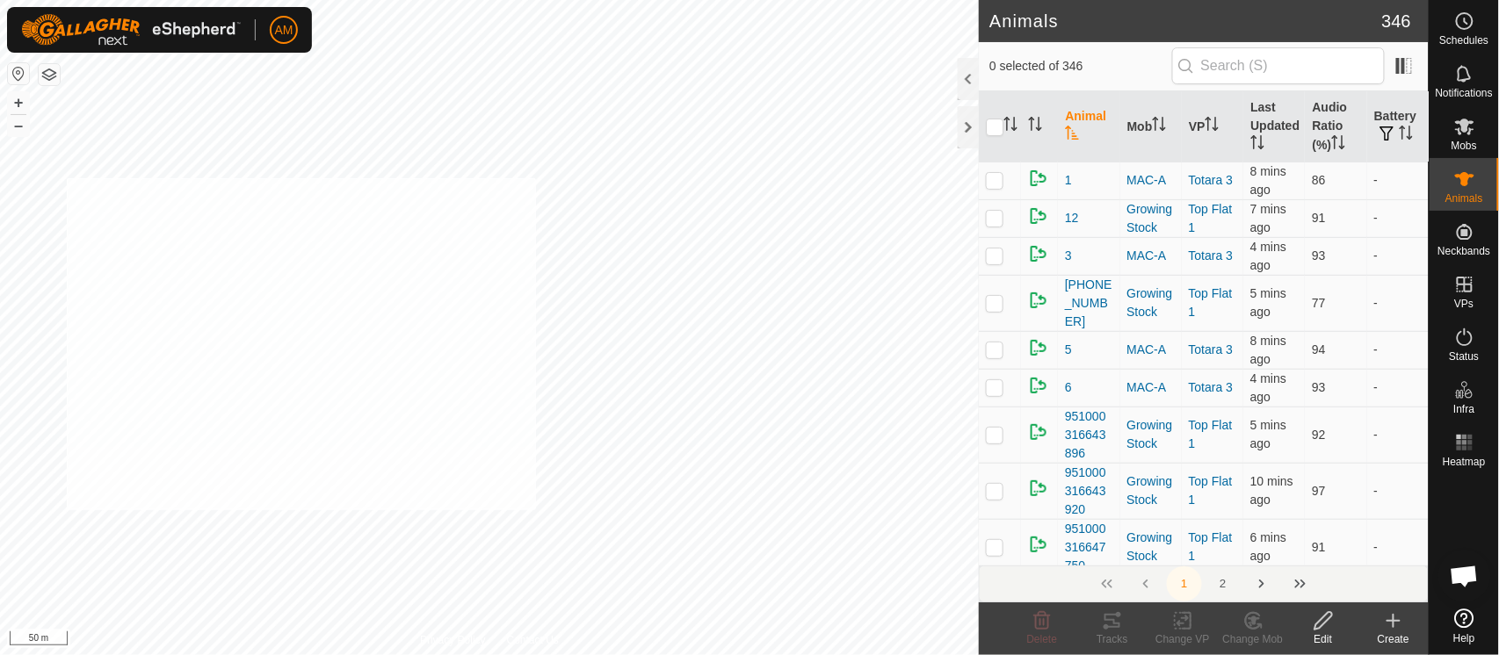
checkbox input "true"
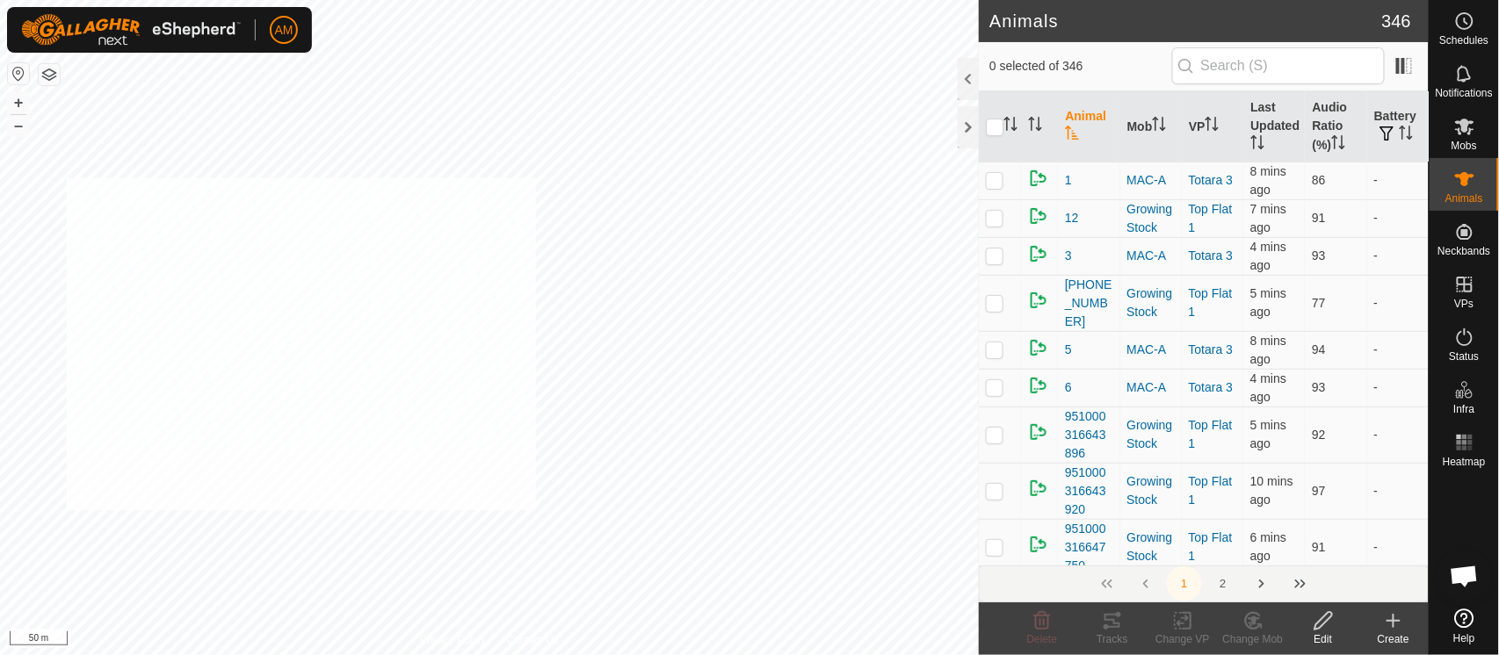
checkbox input "true"
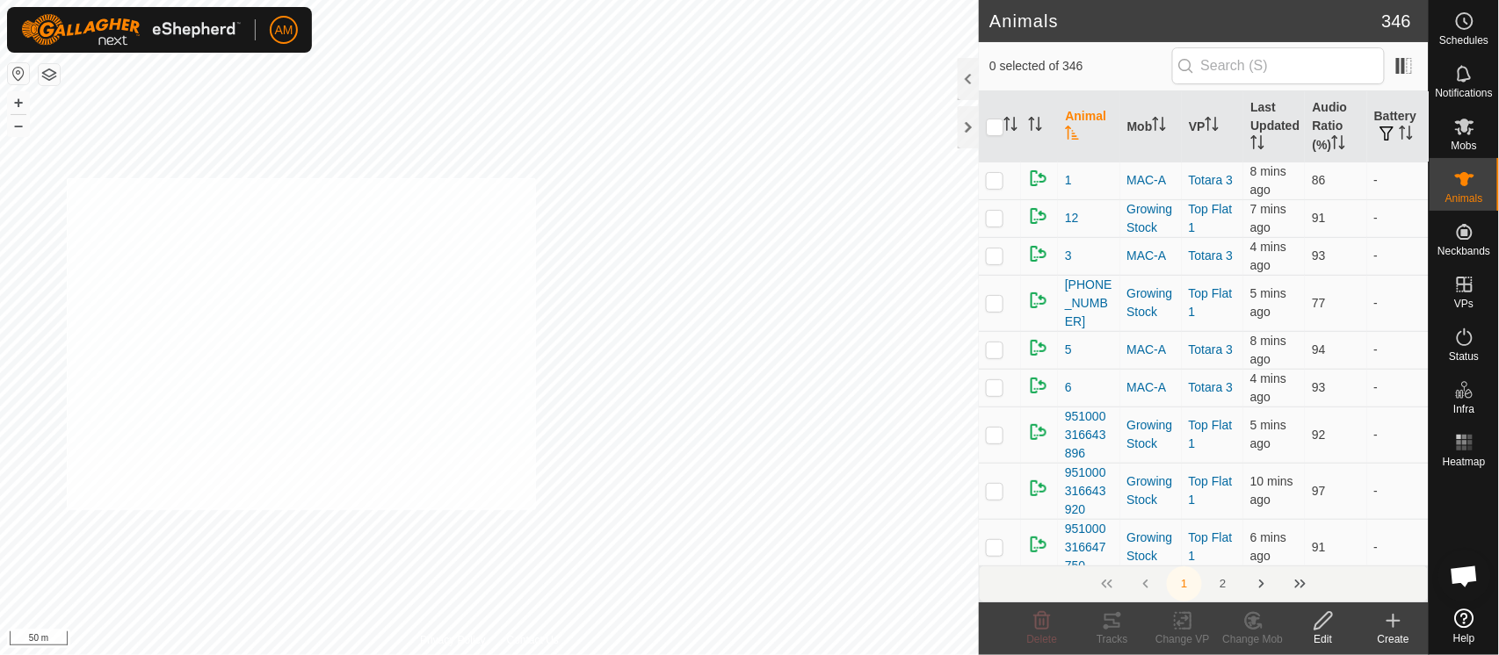
checkbox input "true"
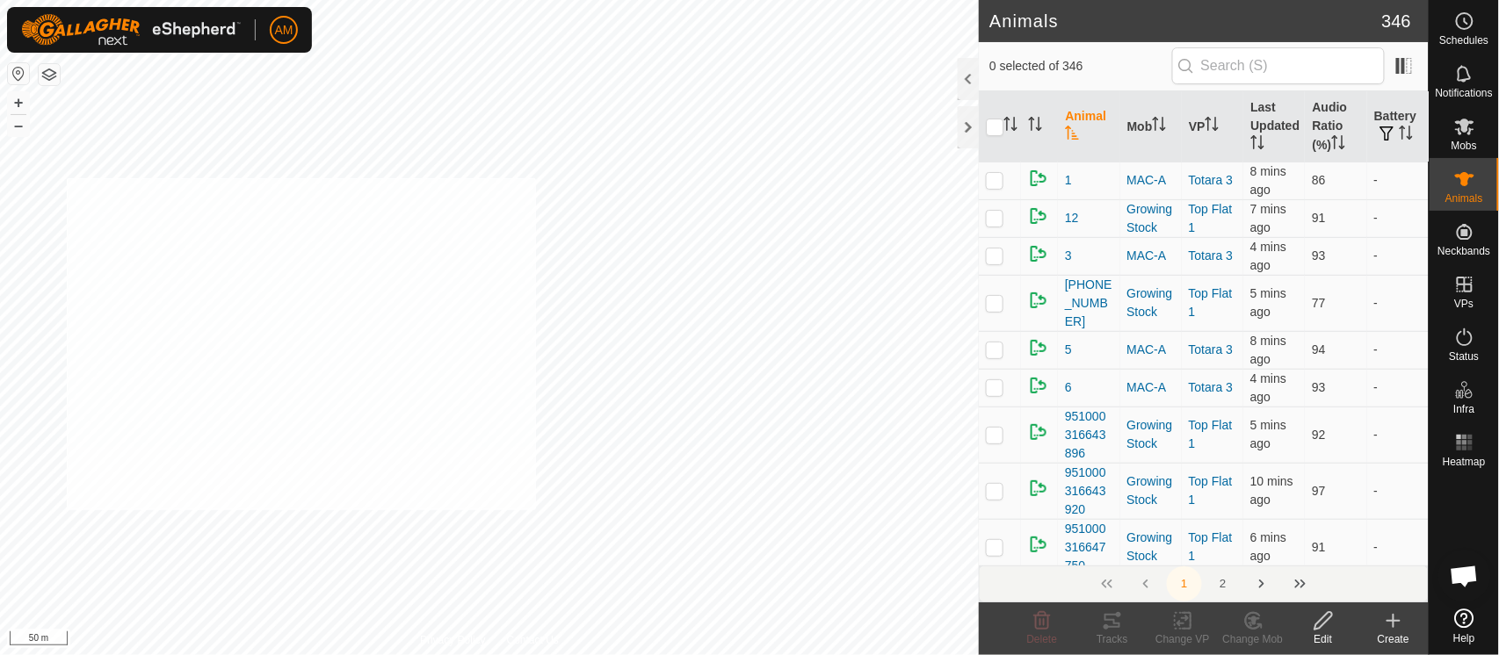
checkbox input "true"
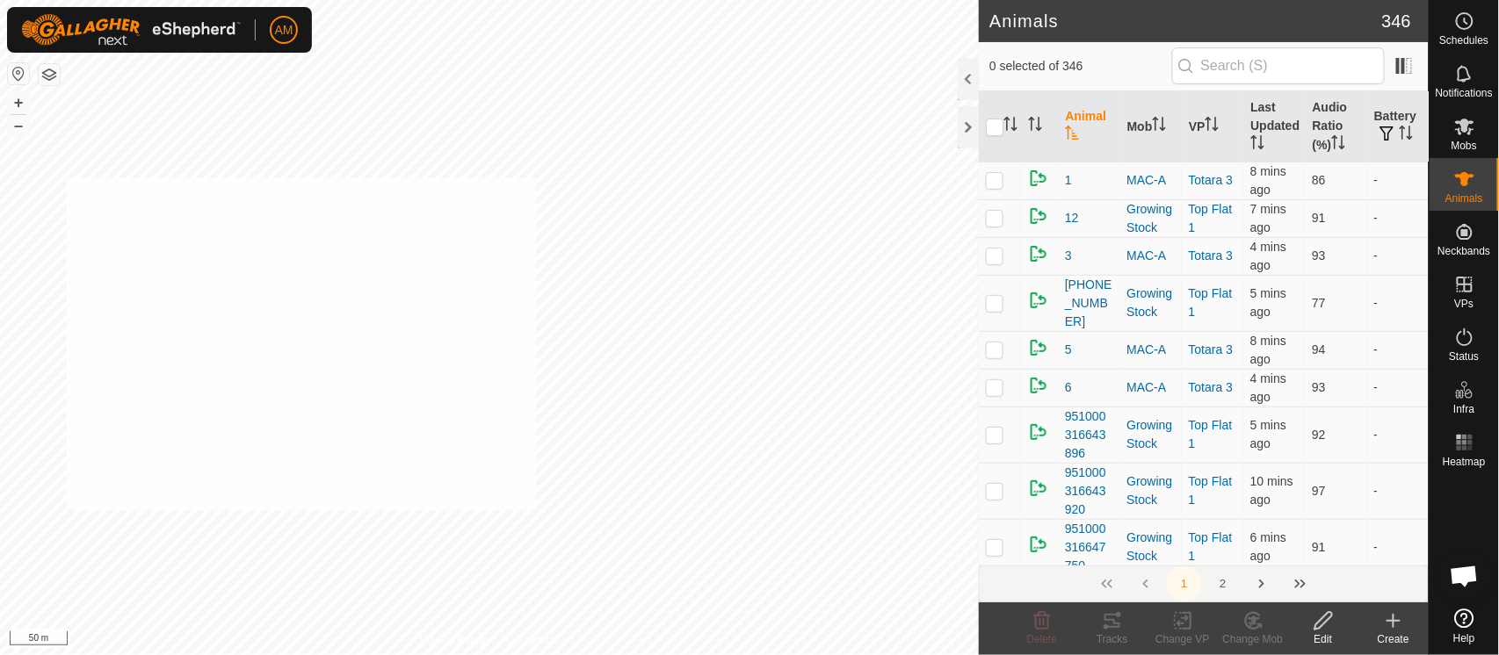
checkbox input "true"
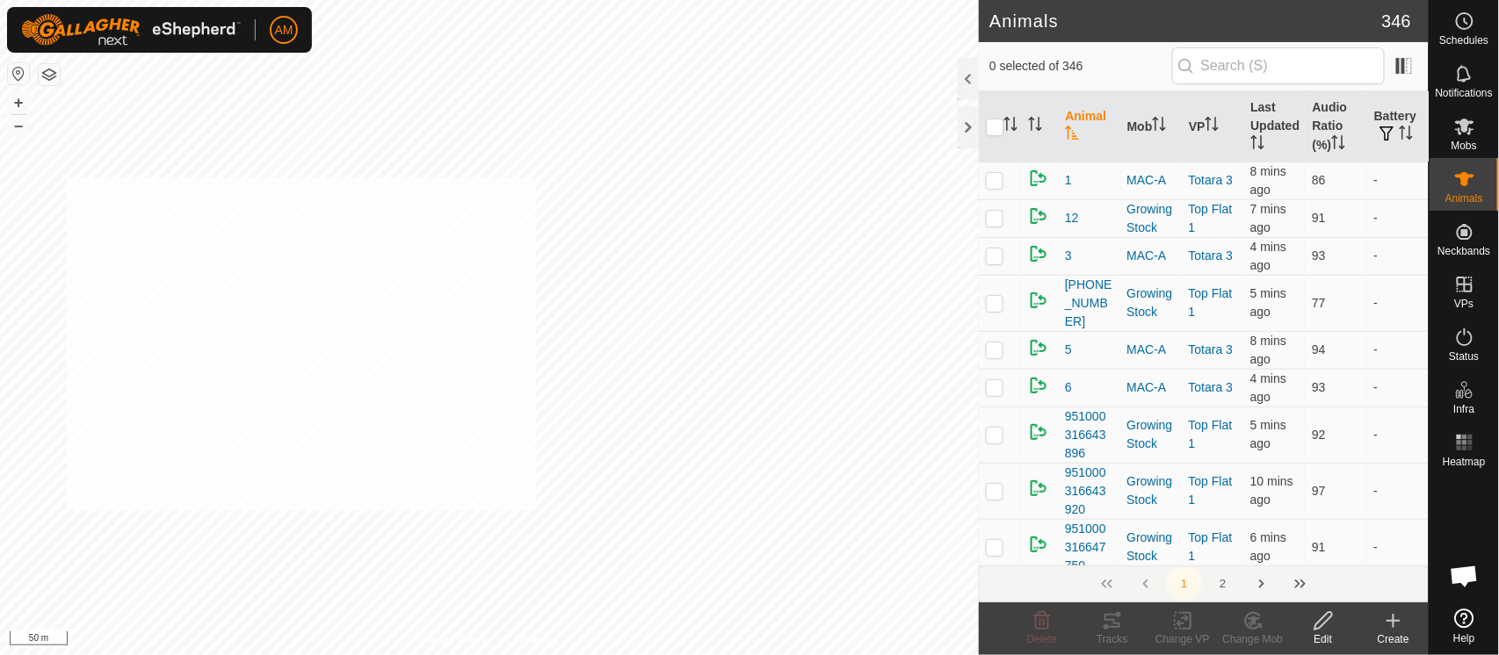
checkbox input "true"
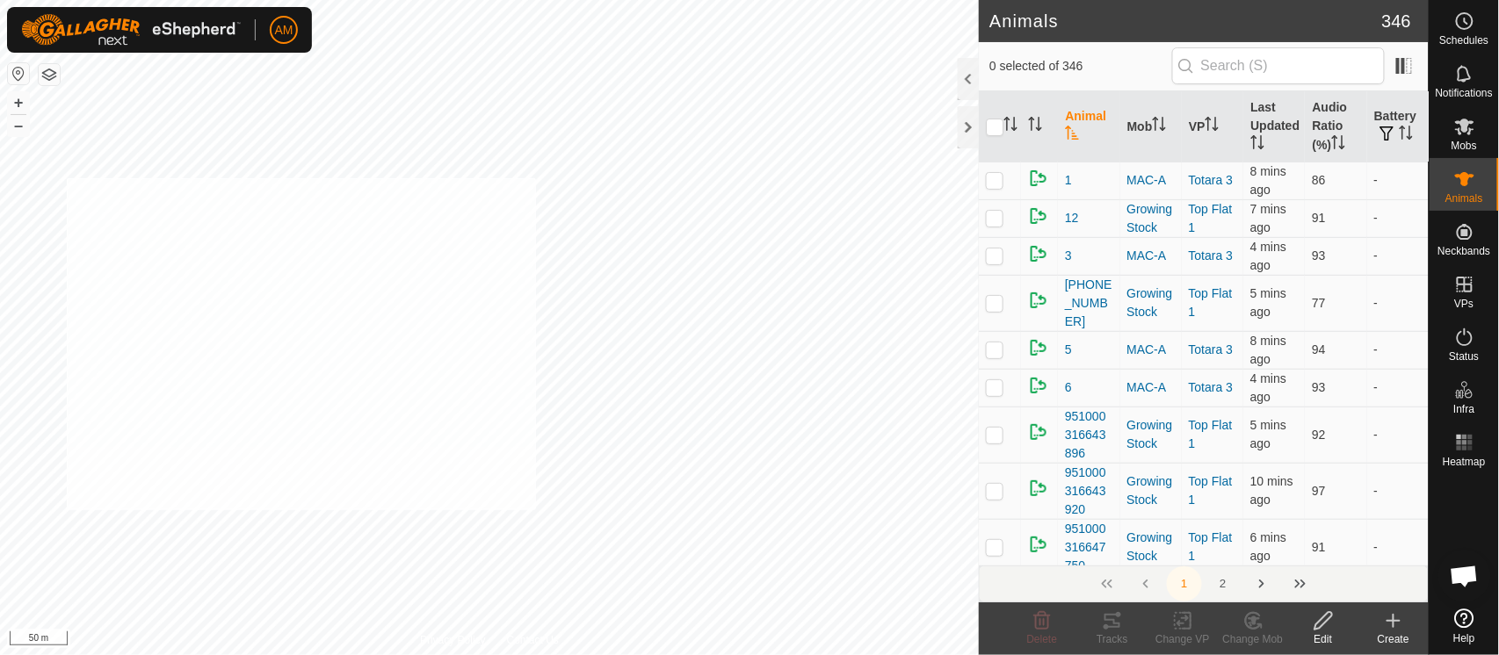
checkbox input "true"
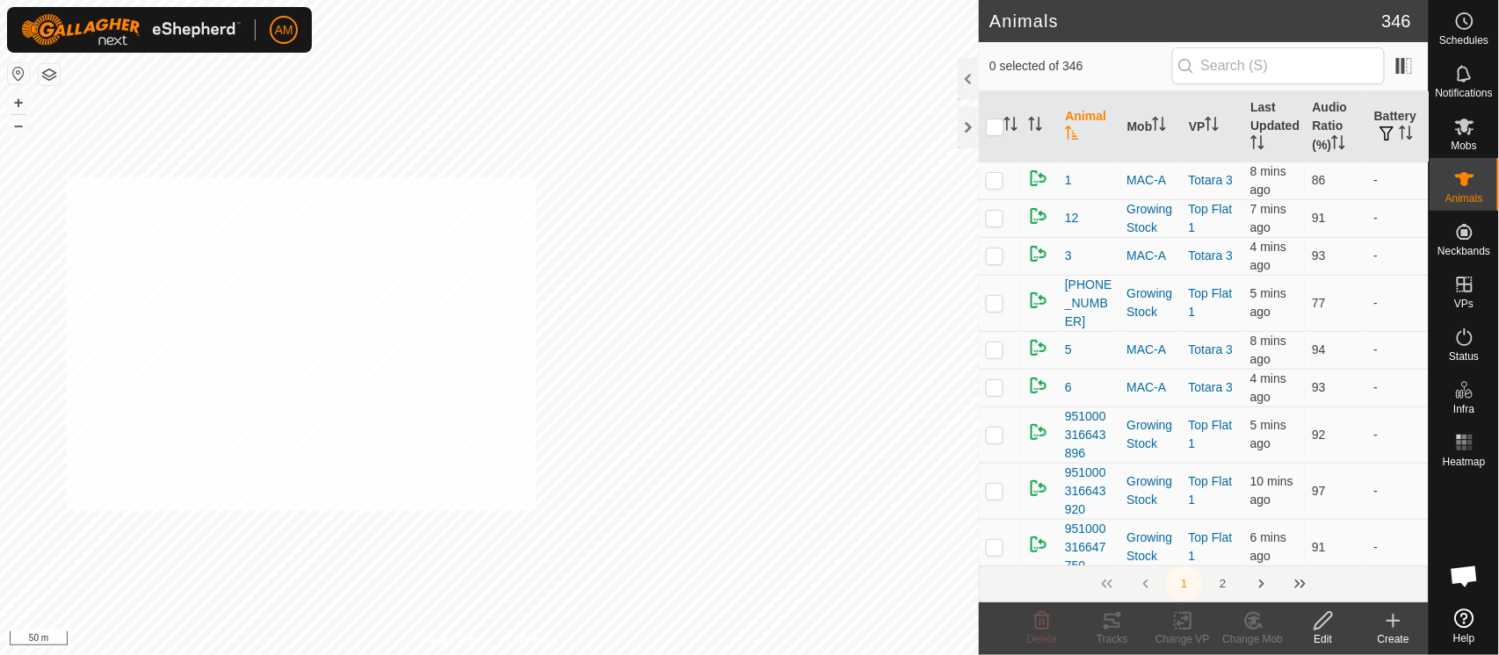
checkbox input "true"
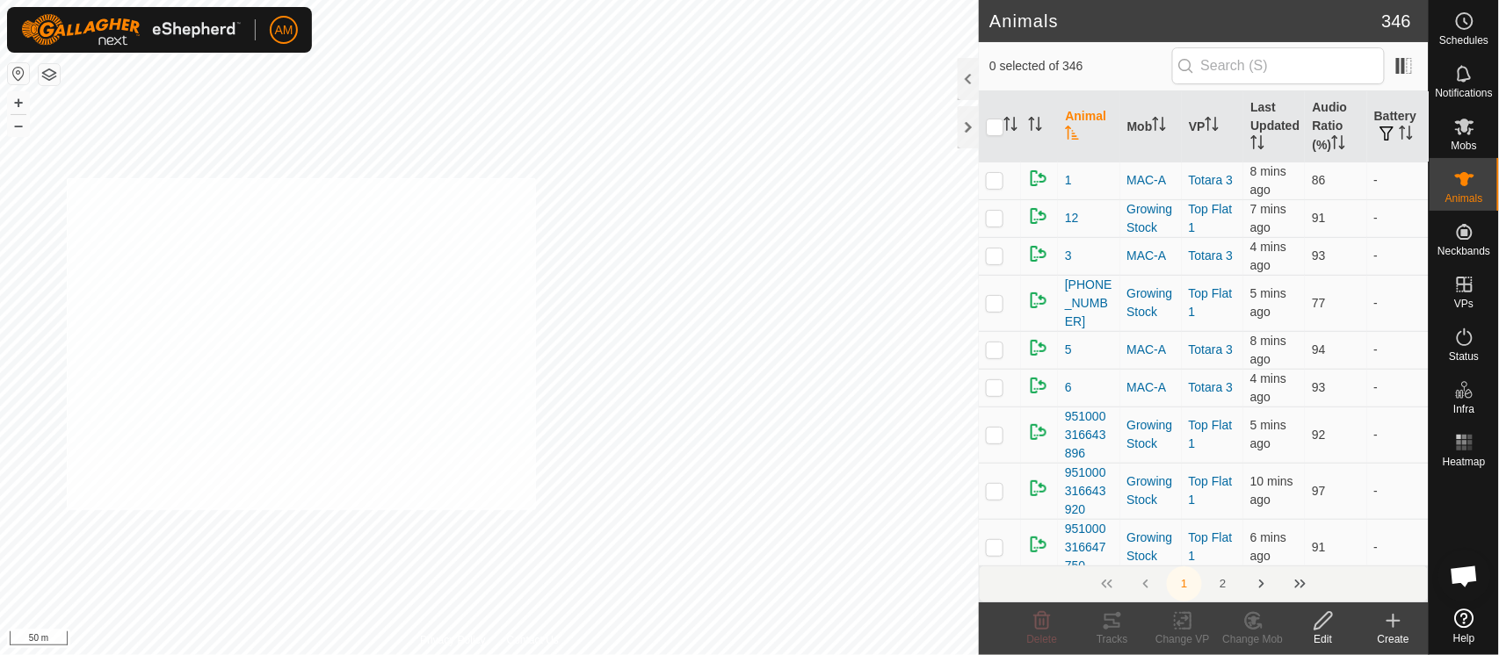
checkbox input "true"
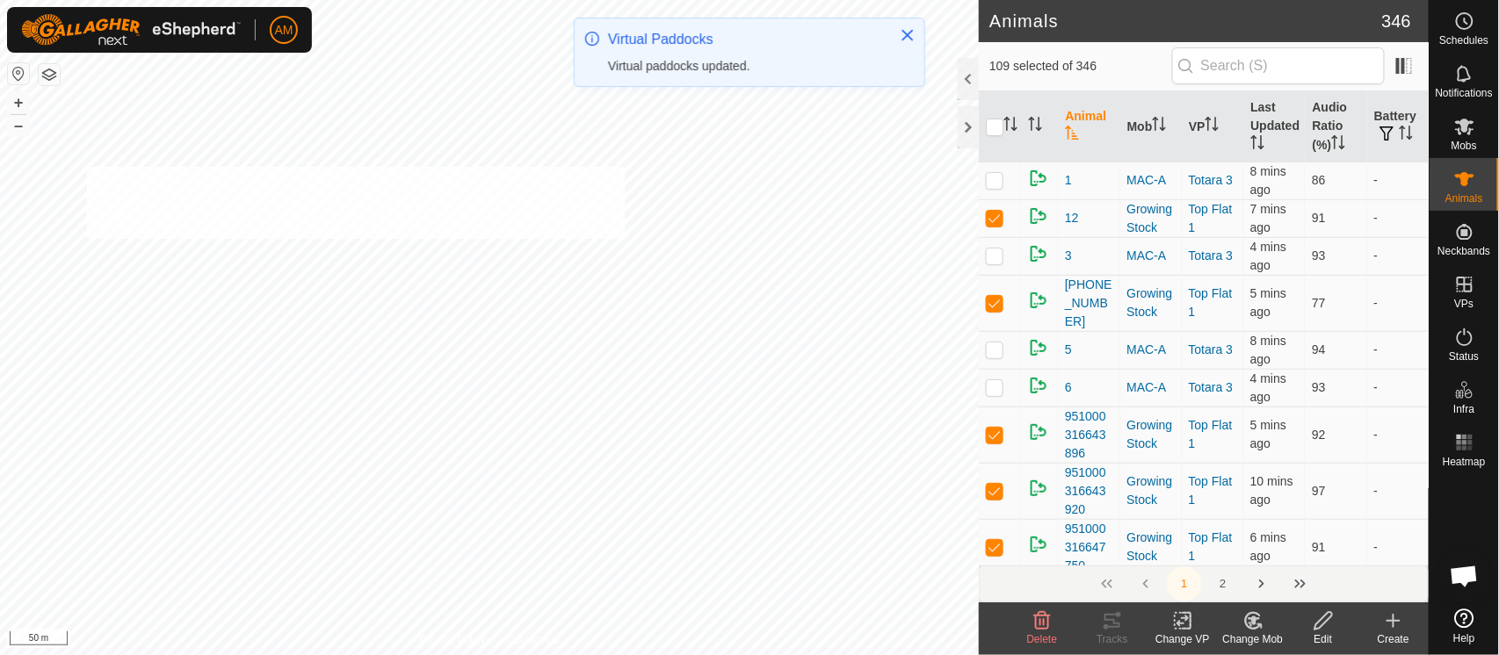
checkbox input "true"
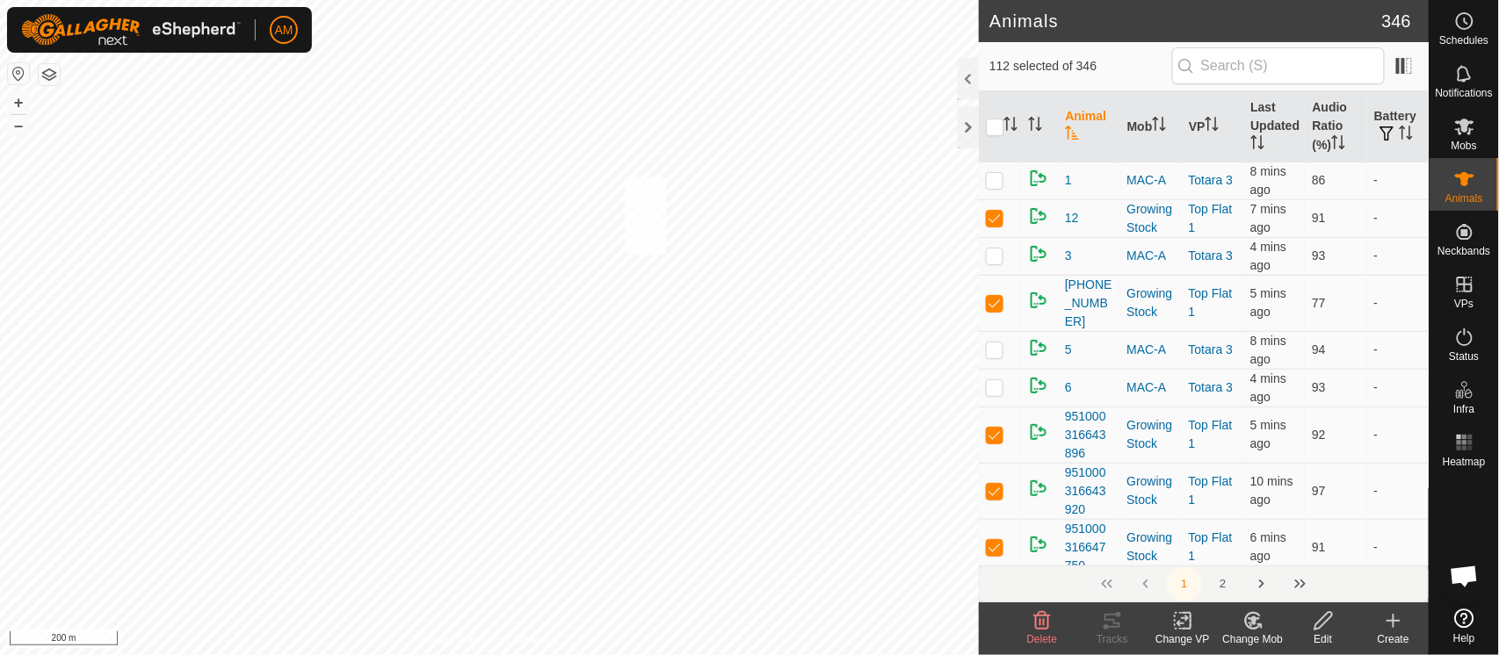
checkbox input "true"
click at [1183, 624] on icon at bounding box center [1182, 621] width 12 height 11
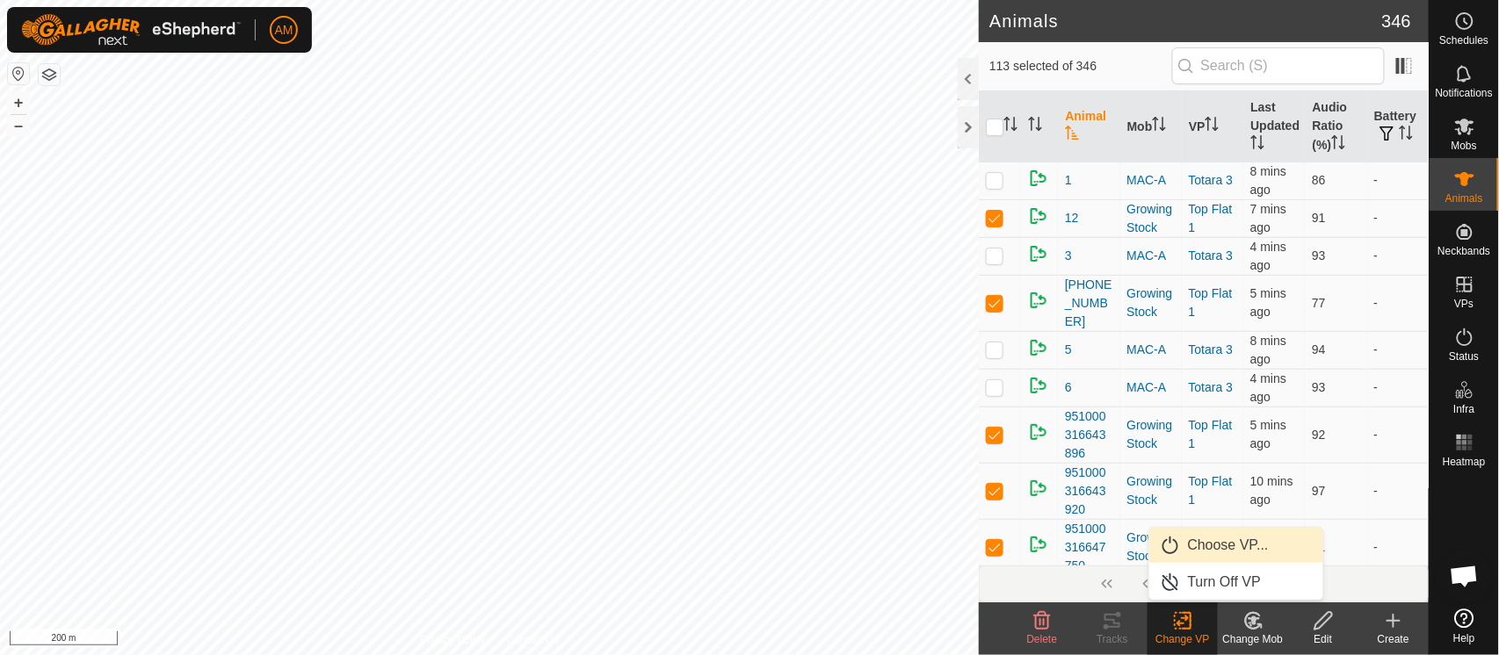
click at [1195, 552] on link "Choose VP..." at bounding box center [1236, 545] width 174 height 35
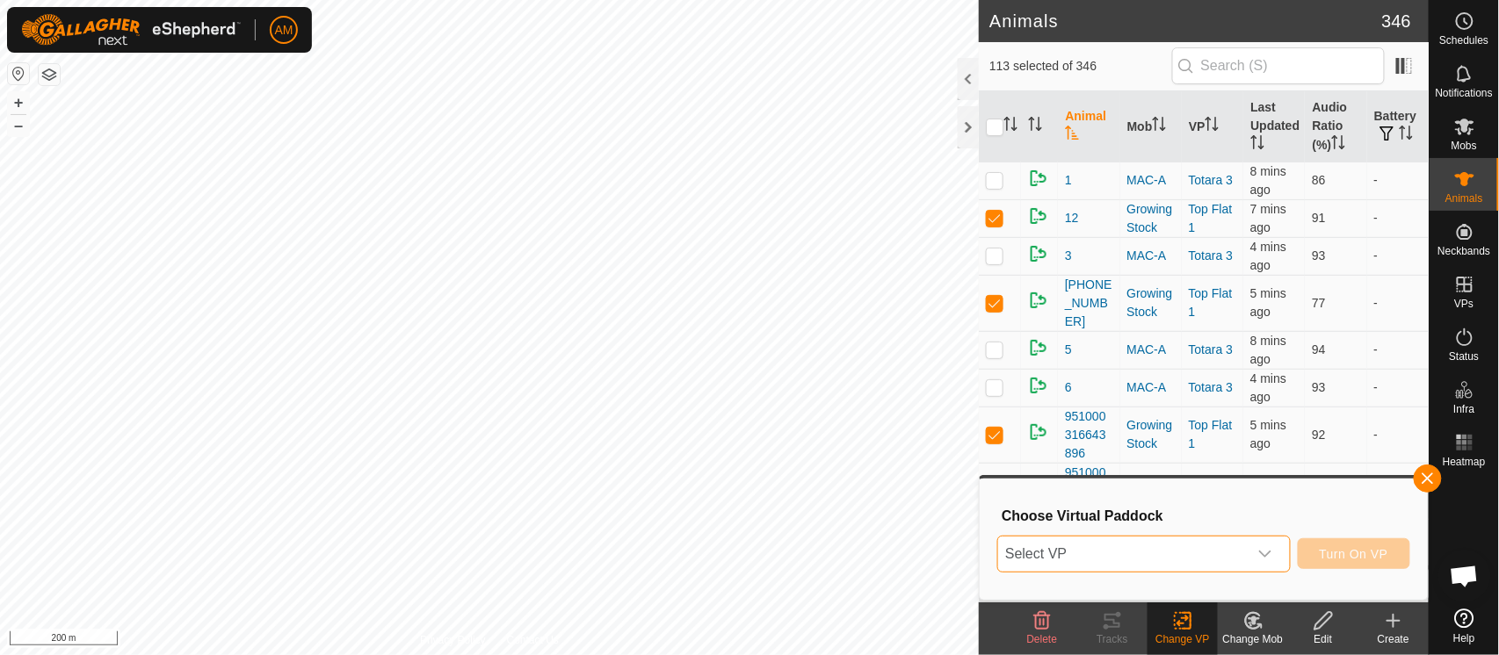
click at [1153, 553] on span "Select VP" at bounding box center [1122, 554] width 249 height 35
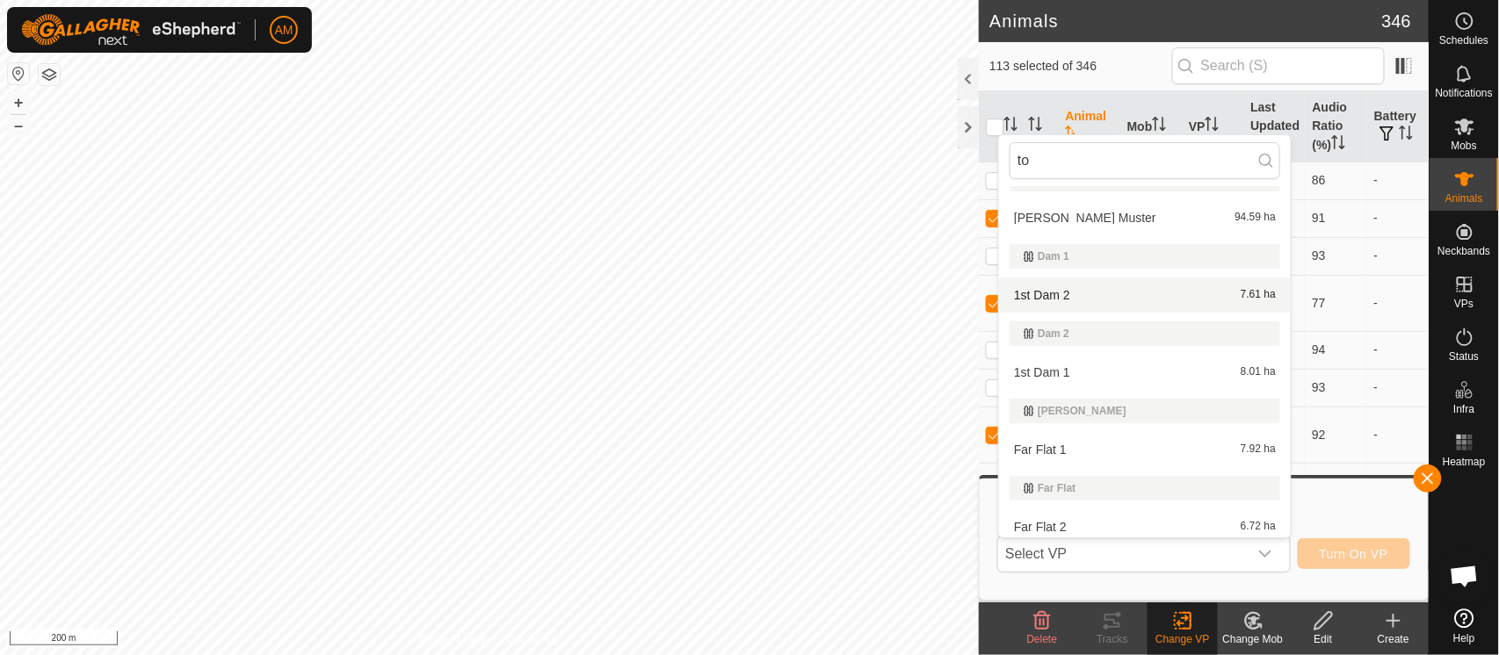
scroll to position [0, 0]
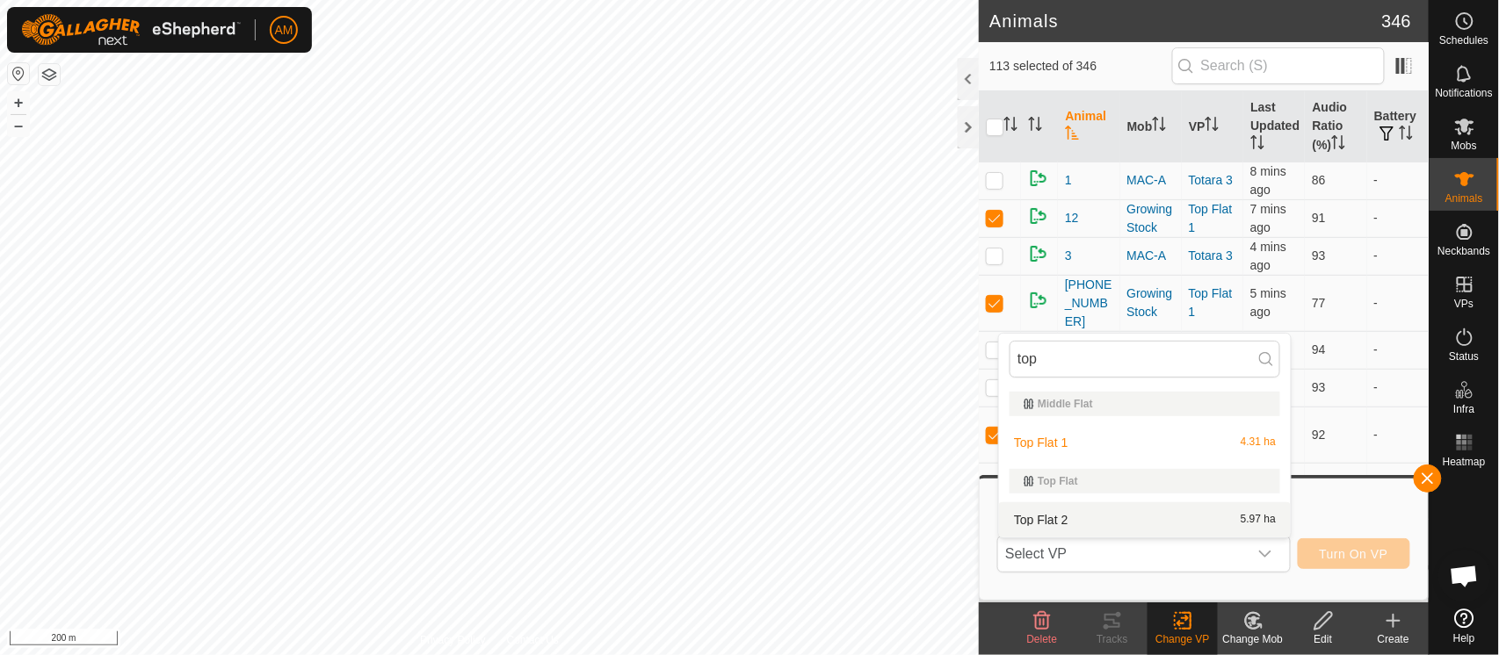
type input "top"
click at [1070, 522] on li "Top Flat 2 5.97 ha" at bounding box center [1145, 519] width 292 height 35
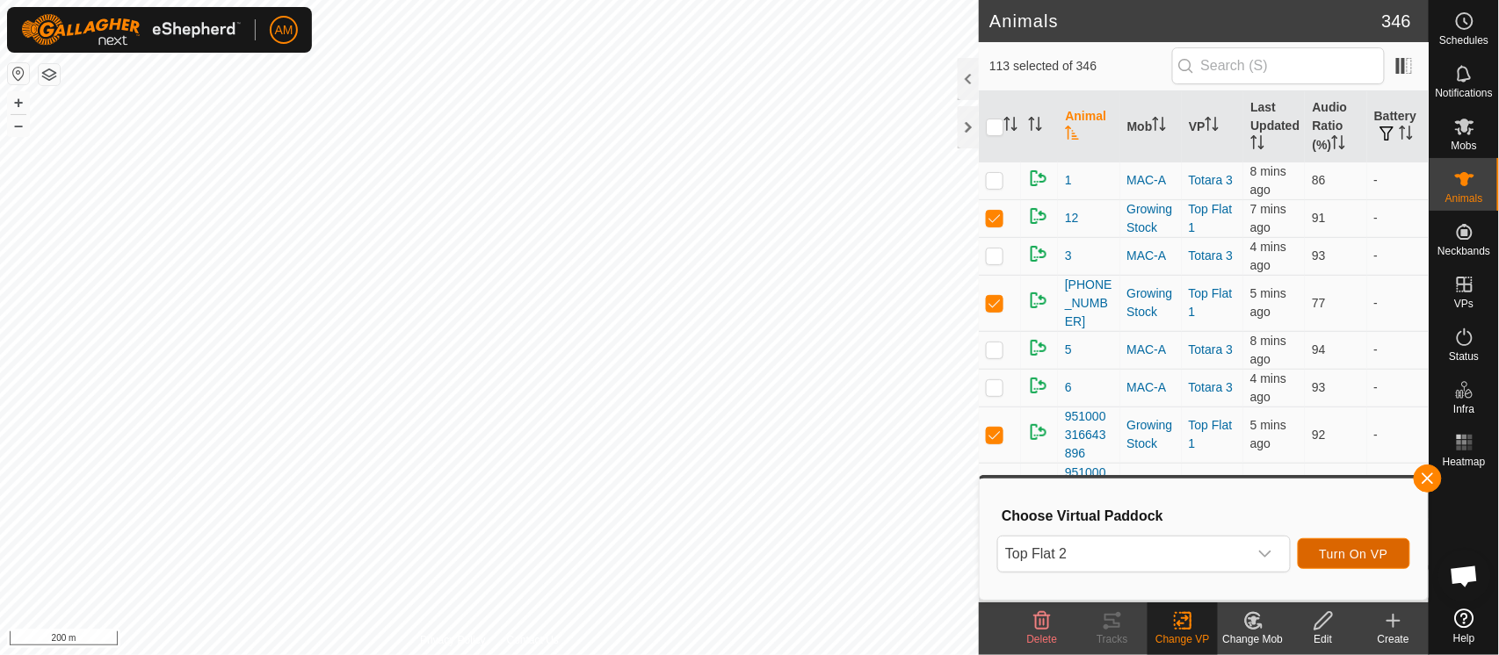
click at [1367, 560] on span "Turn On VP" at bounding box center [1353, 554] width 69 height 14
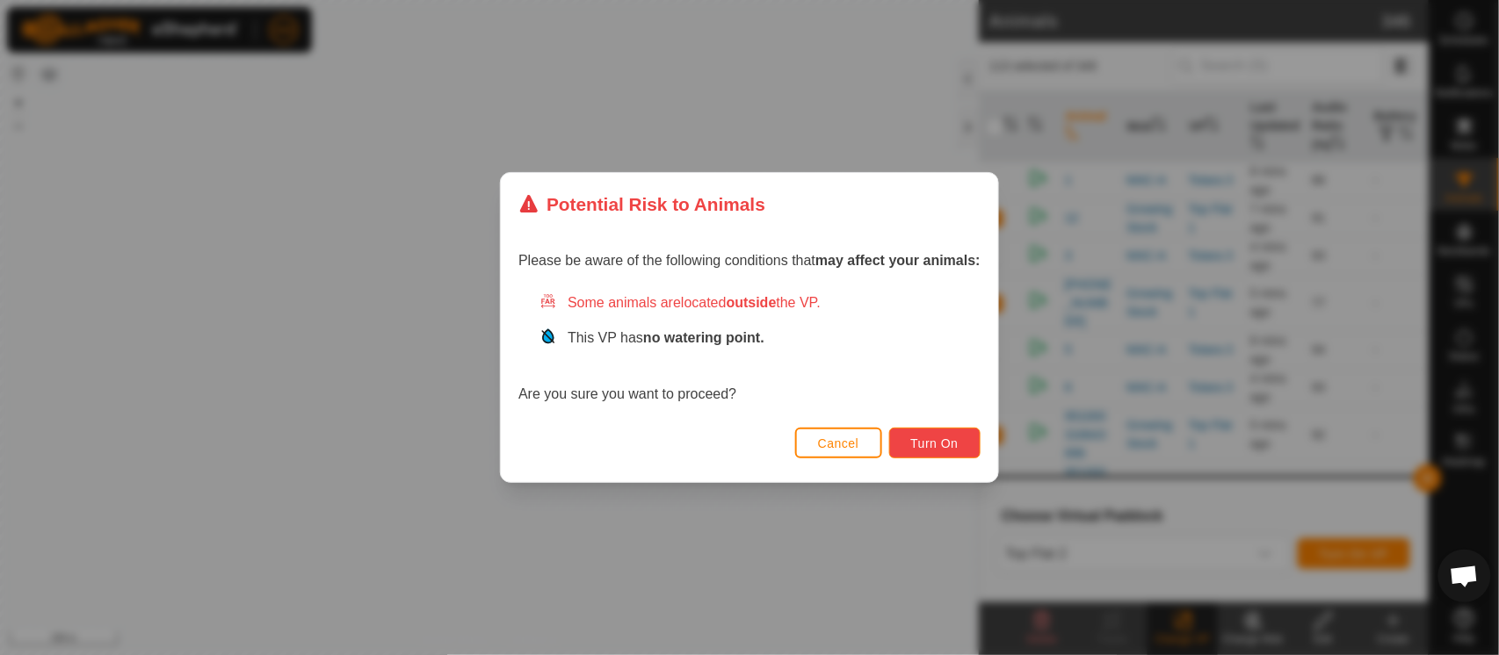
click at [948, 451] on button "Turn On" at bounding box center [934, 443] width 91 height 31
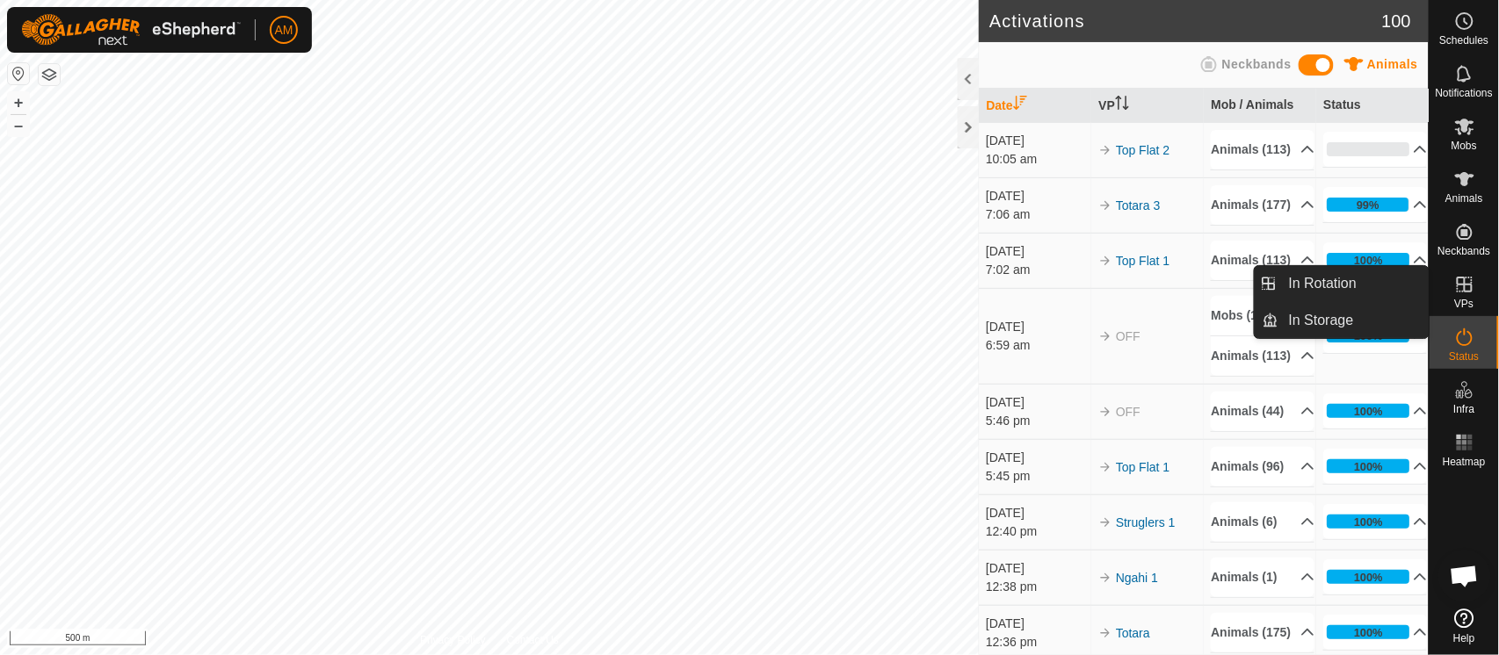
click at [1354, 294] on link "In Rotation" at bounding box center [1353, 283] width 150 height 35
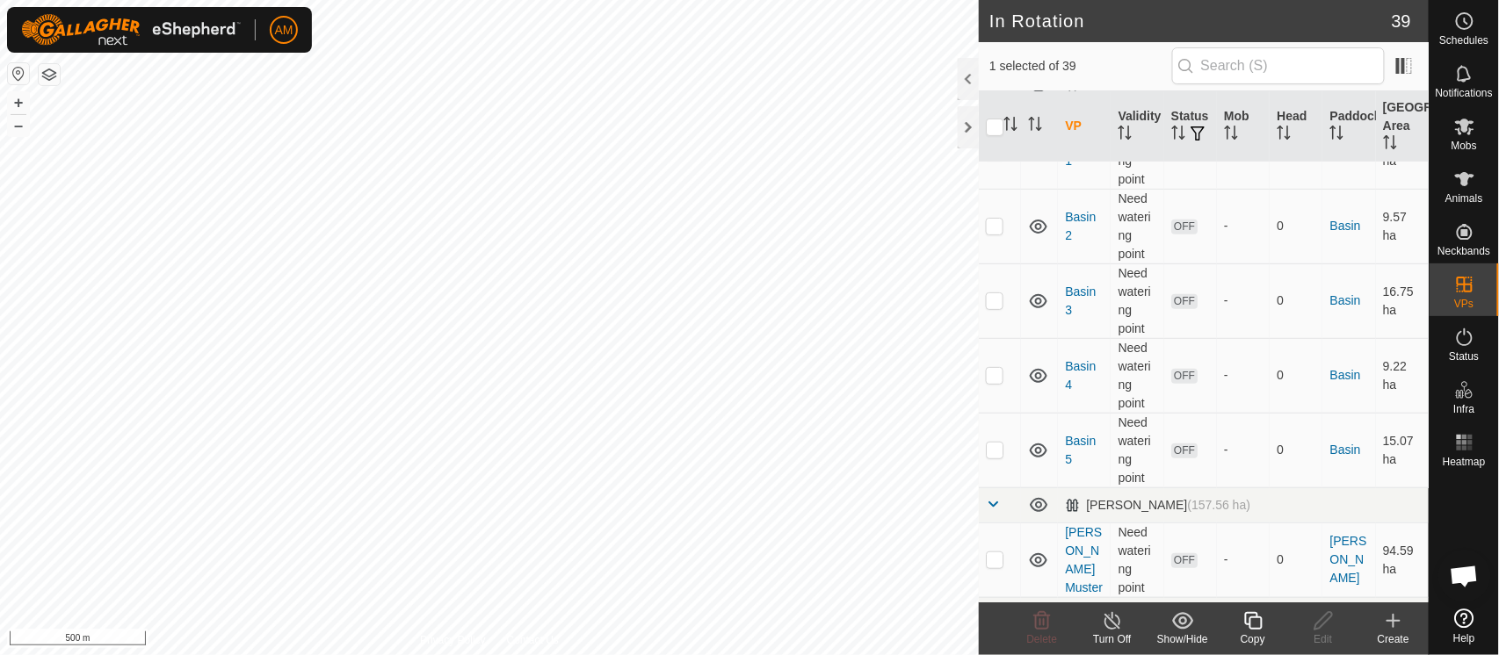
scroll to position [195, 0]
click at [1237, 76] on input "text" at bounding box center [1278, 65] width 213 height 37
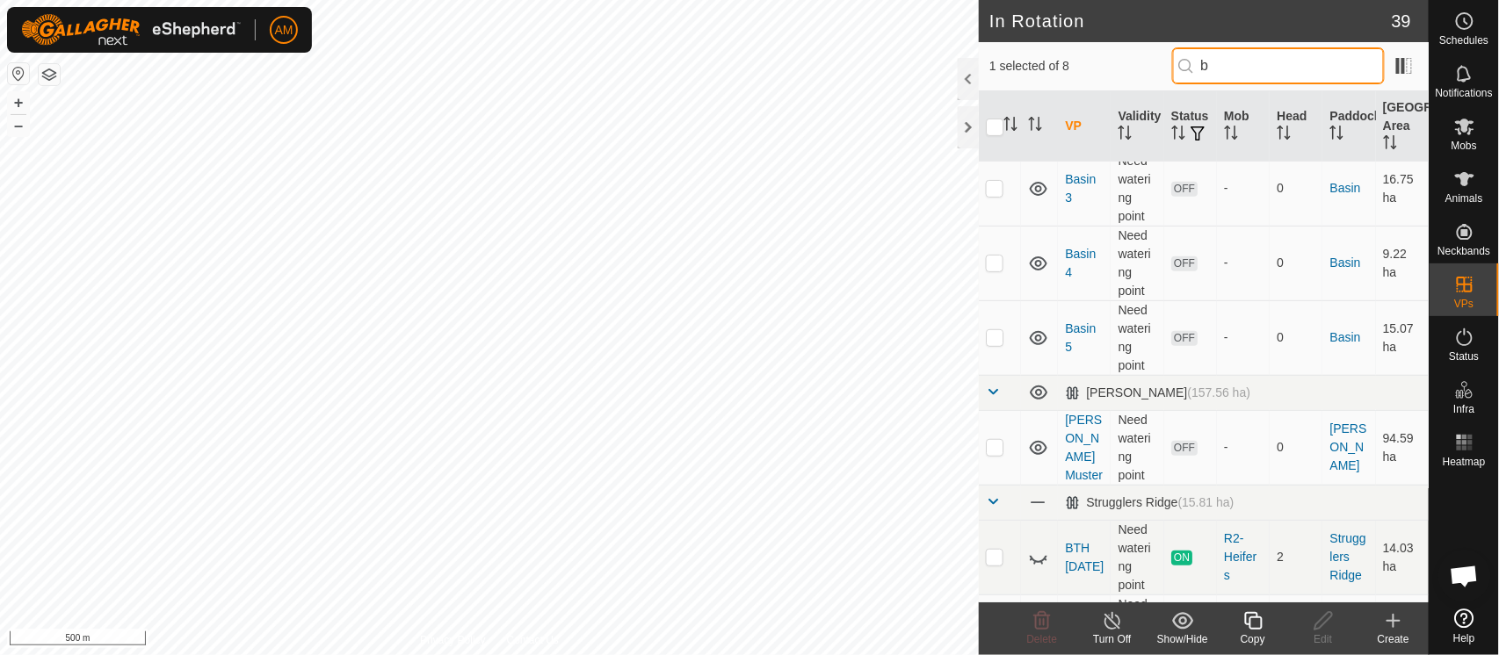
scroll to position [0, 0]
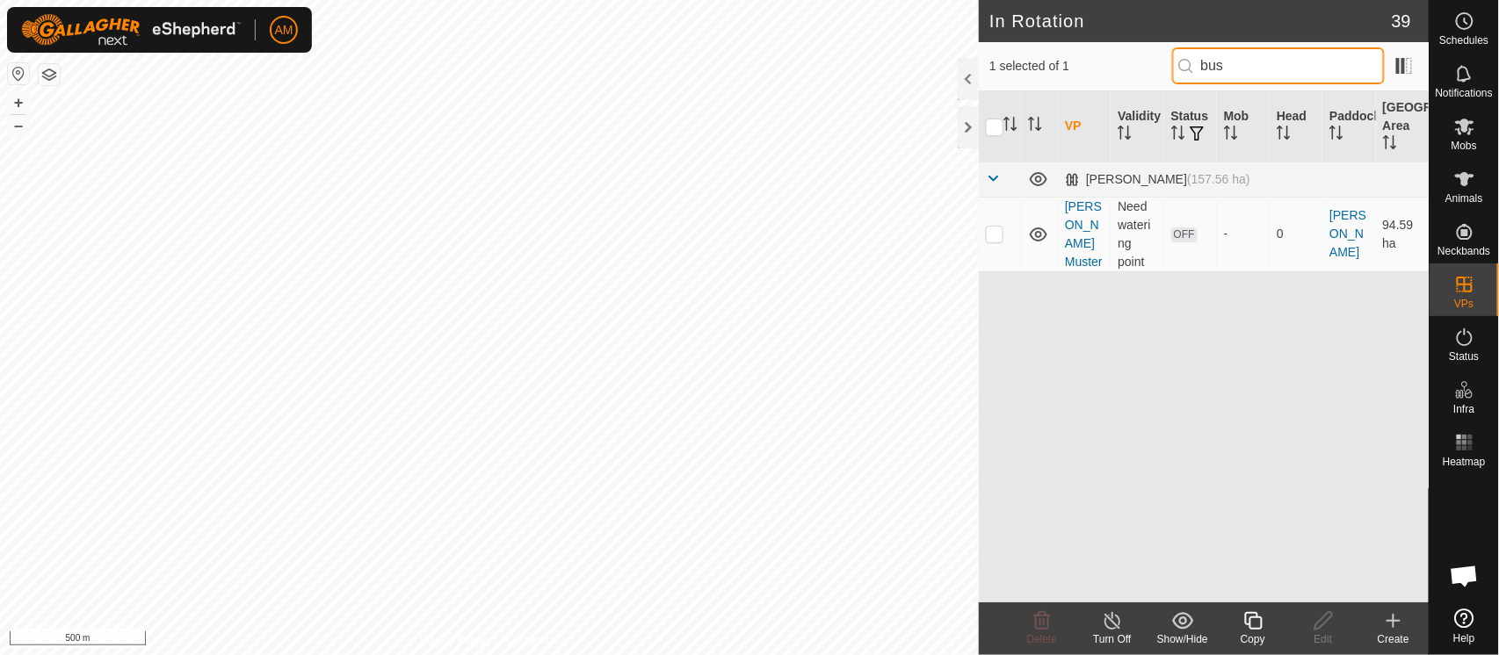
type input "bus"
click at [986, 234] on p-checkbox at bounding box center [995, 234] width 18 height 14
checkbox input "true"
click at [998, 121] on input "checkbox" at bounding box center [995, 128] width 18 height 18
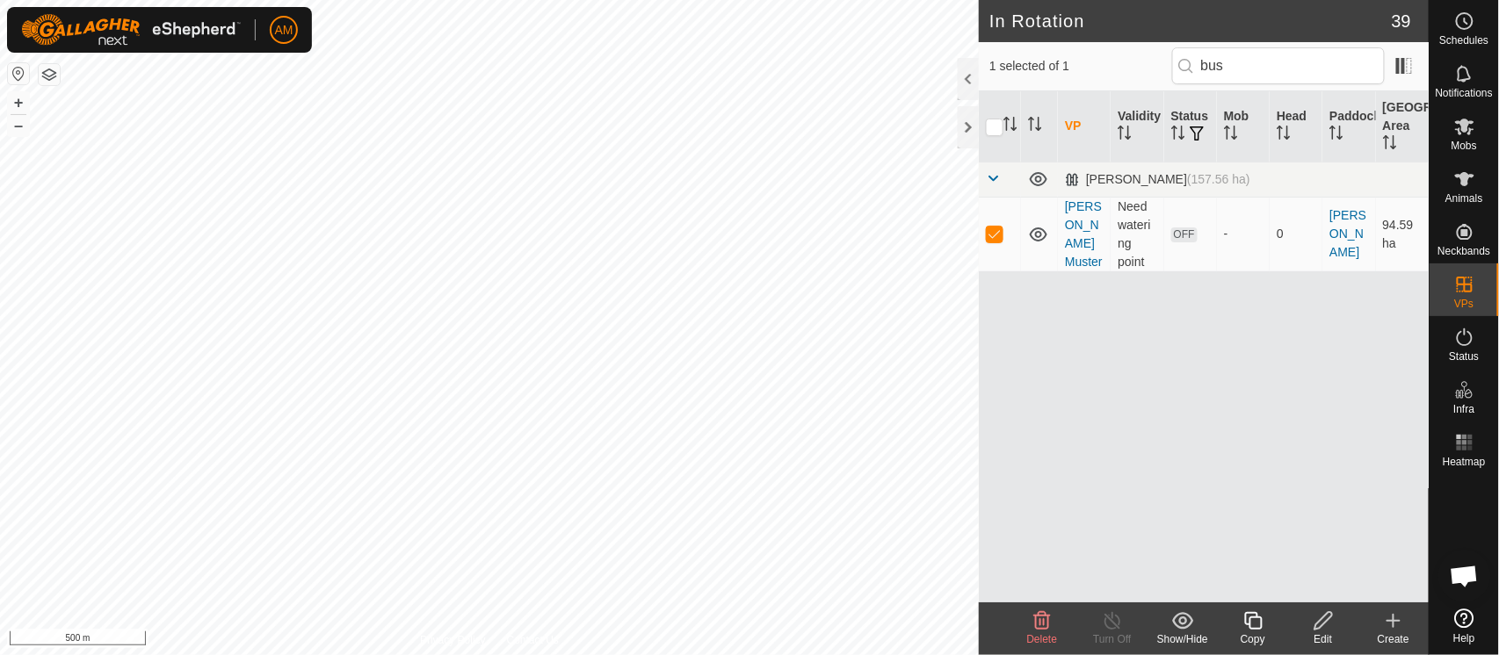
click at [998, 126] on input "checkbox" at bounding box center [995, 128] width 18 height 18
checkbox input "false"
click at [1044, 625] on icon at bounding box center [1042, 621] width 17 height 18
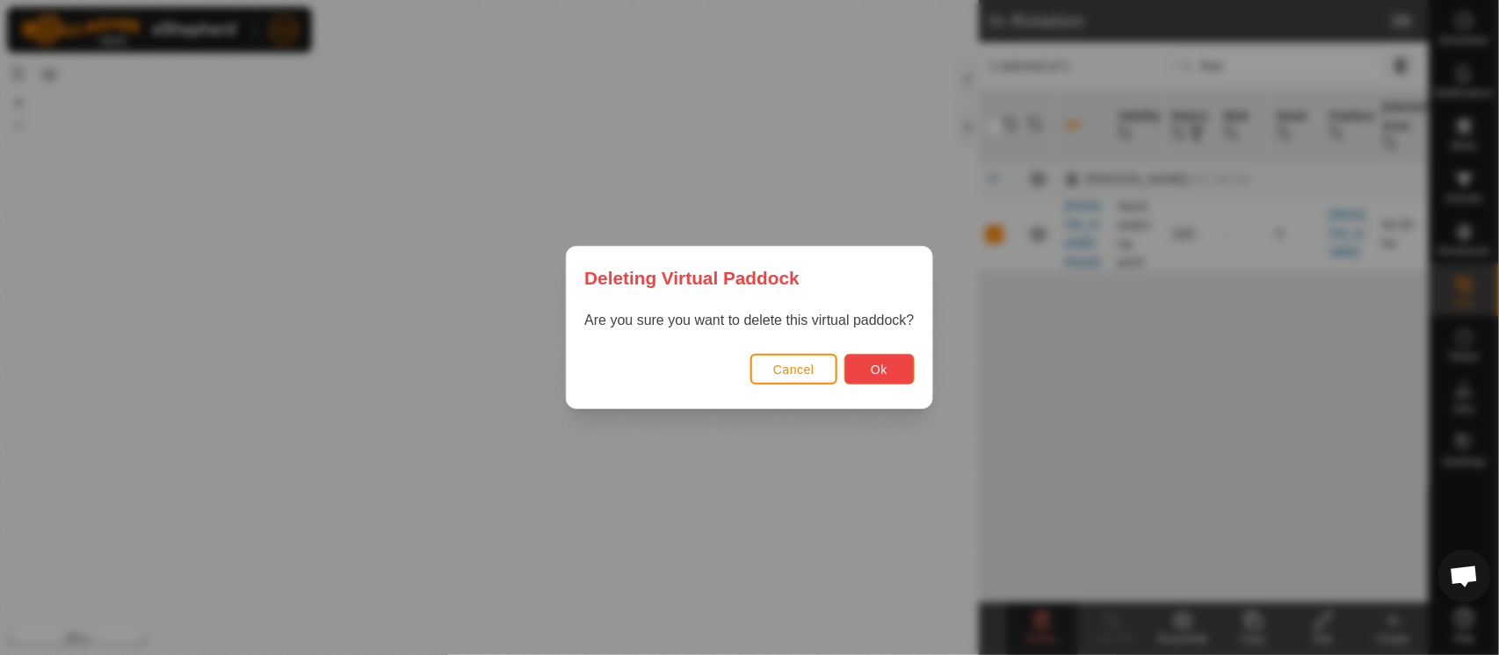
click at [885, 378] on button "Ok" at bounding box center [879, 369] width 70 height 31
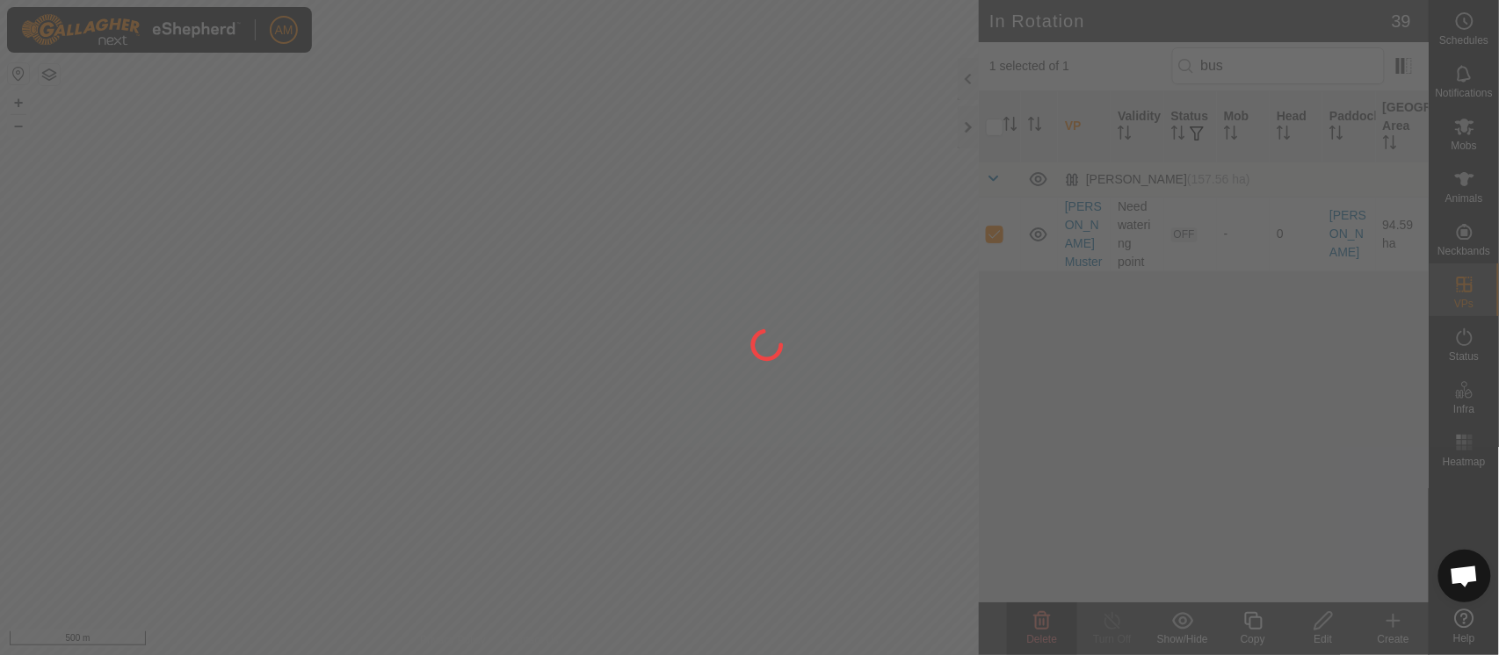
checkbox input "false"
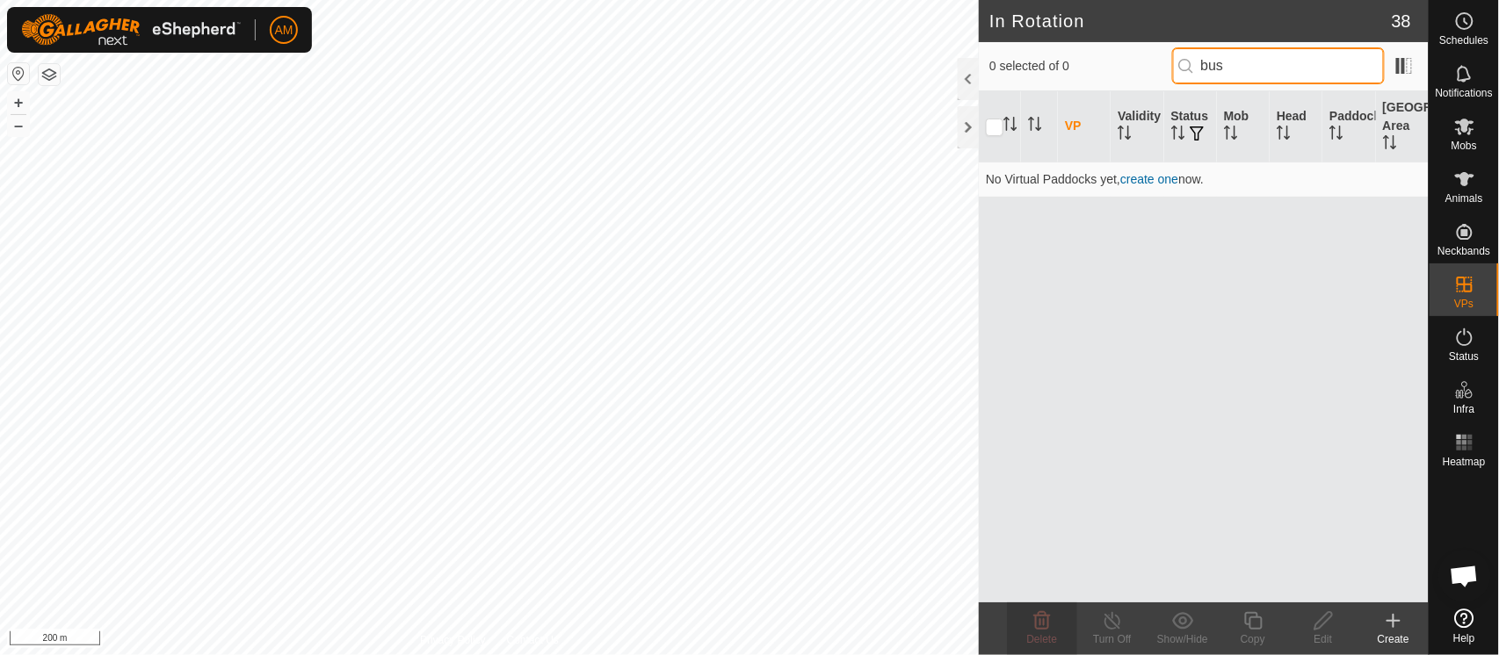
drag, startPoint x: 1235, startPoint y: 54, endPoint x: 1115, endPoint y: 30, distance: 122.7
click at [1115, 30] on article "In Rotation 38 0 selected of 0 bus VP Validity Status Mob Head Paddock Grazing …" at bounding box center [1204, 327] width 450 height 655
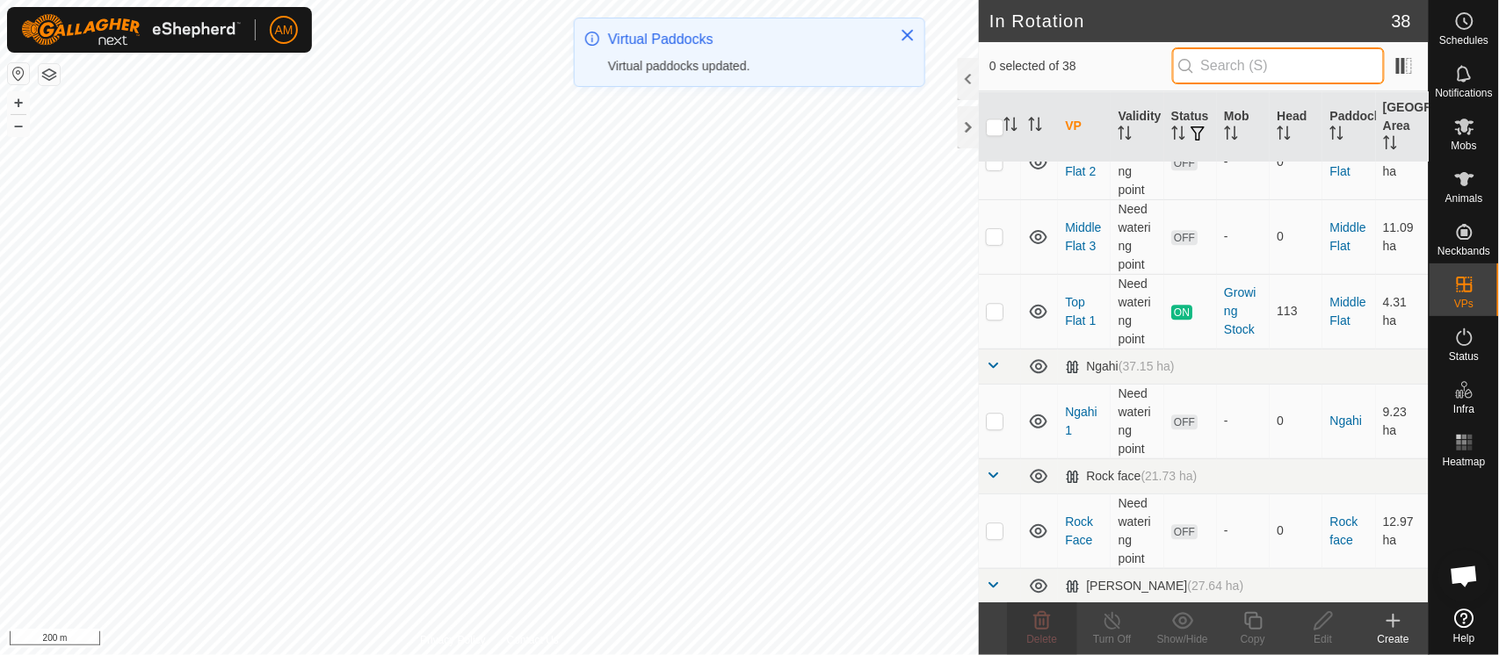
scroll to position [1463, 0]
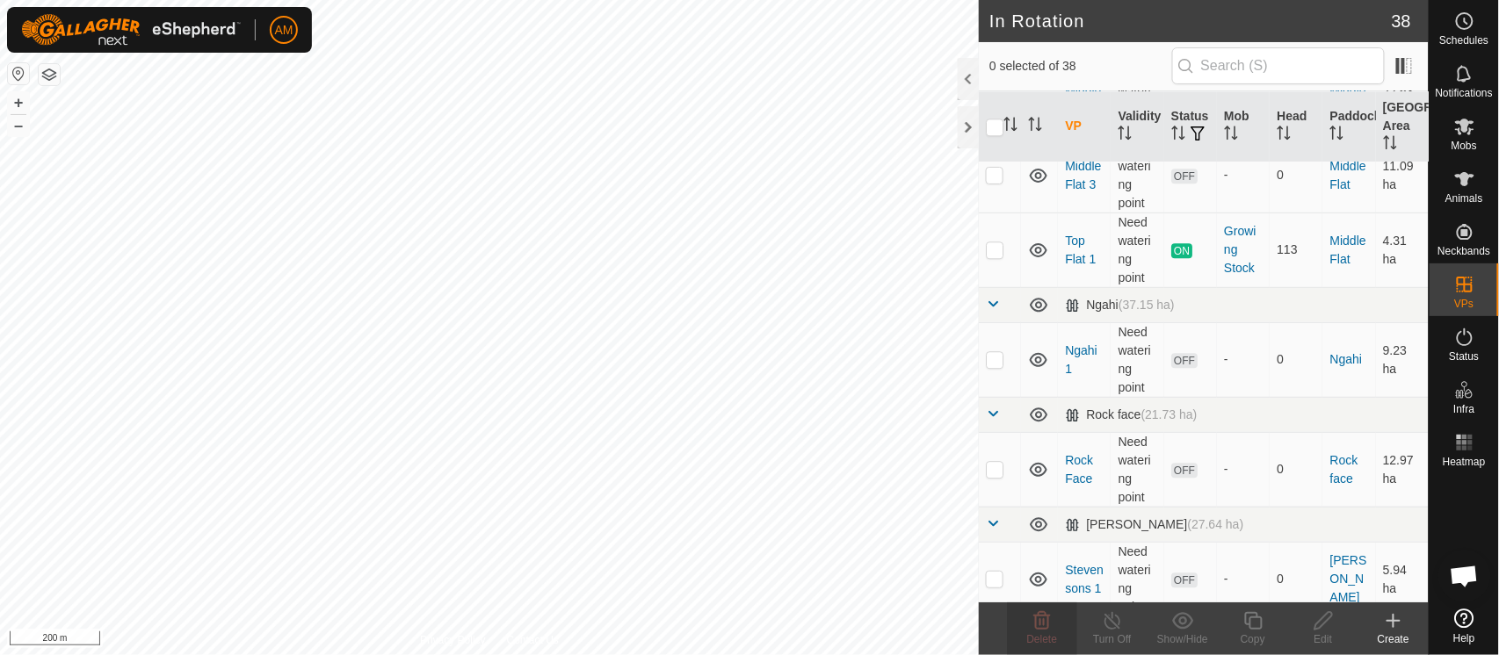
click at [997, 468] on p-checkbox at bounding box center [995, 469] width 18 height 14
click at [1047, 635] on span "Delete" at bounding box center [1042, 639] width 31 height 12
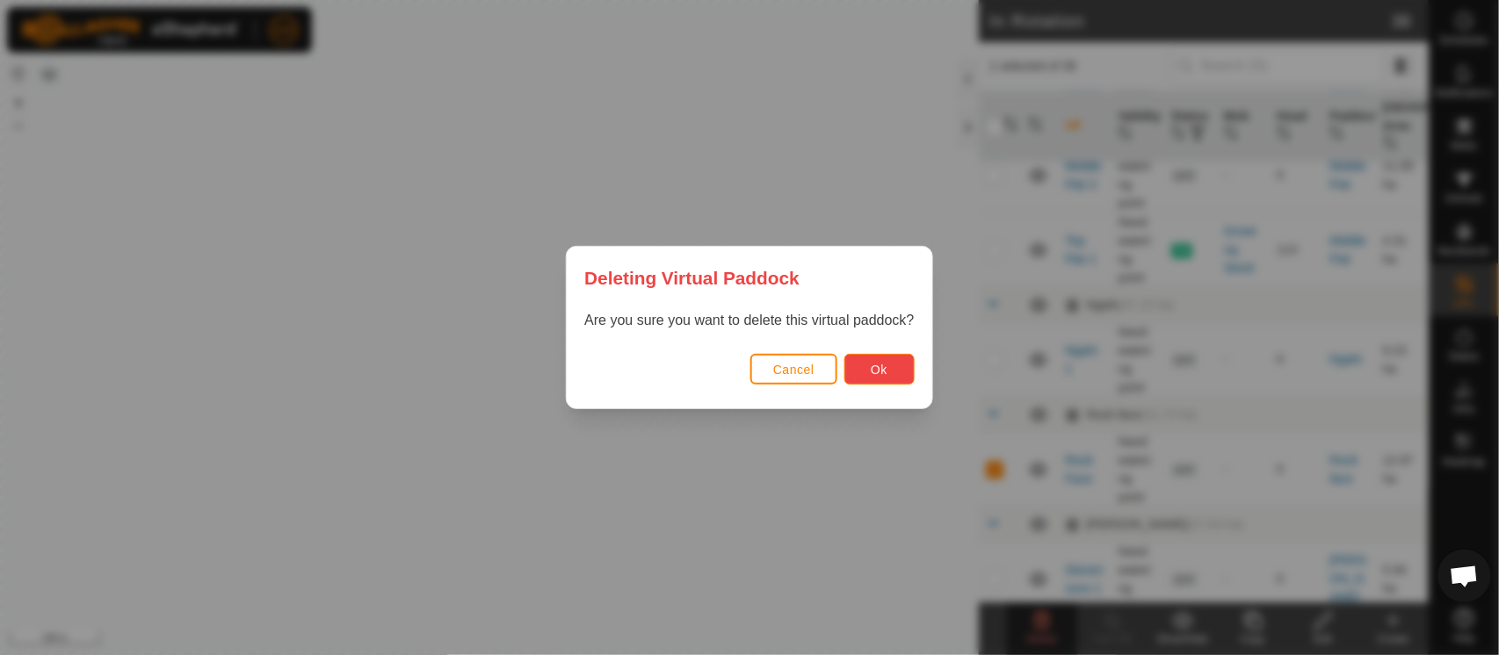
click at [866, 374] on button "Ok" at bounding box center [879, 369] width 70 height 31
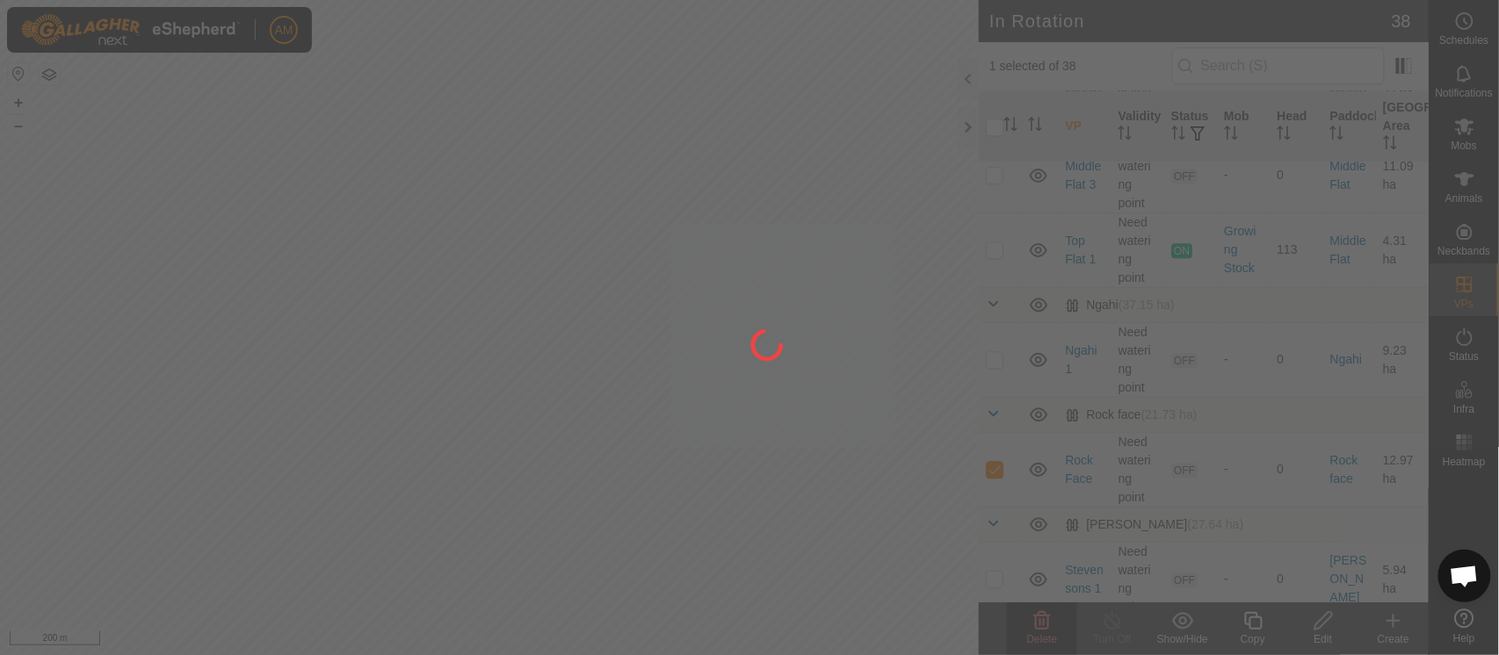
checkbox input "false"
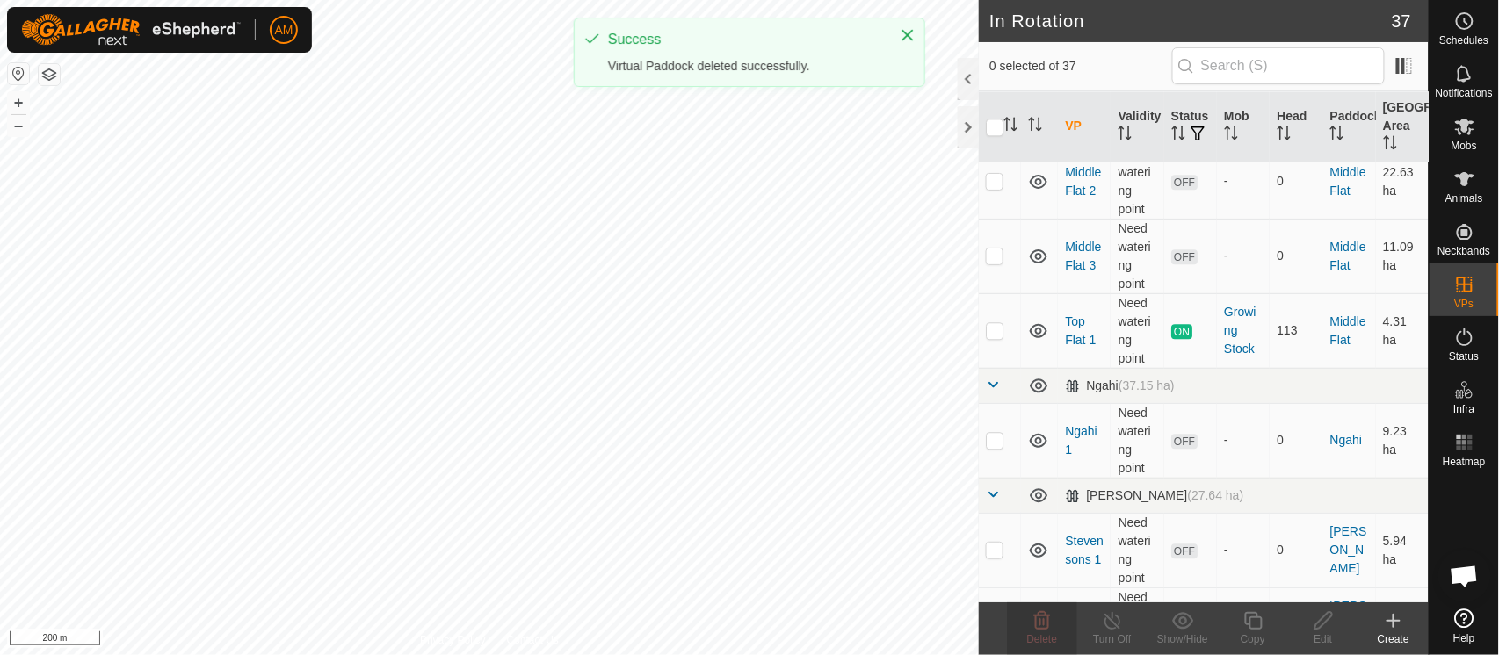
scroll to position [1366, 0]
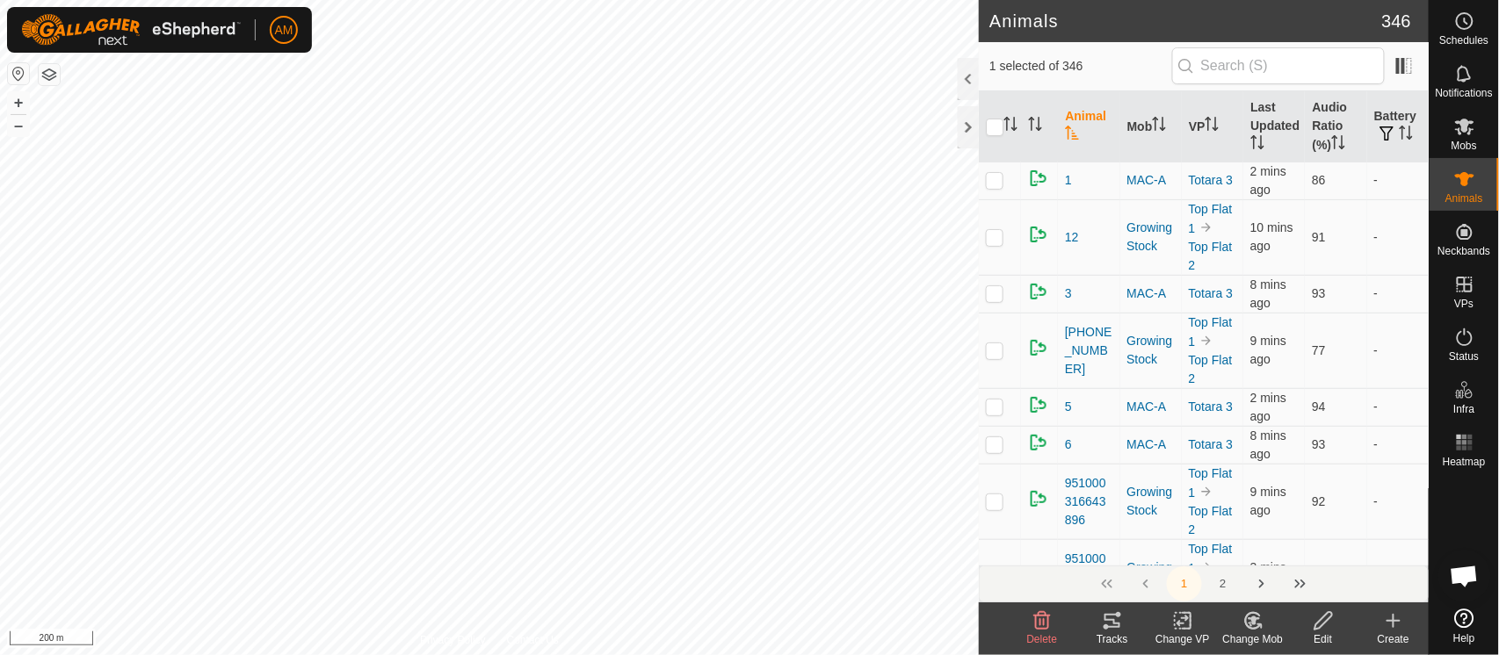
click at [466, 654] on html "AM Schedules Notifications Mobs Animals Neckbands VPs Status Infra Heatmap Help…" at bounding box center [749, 327] width 1499 height 655
checkbox input "true"
click at [1104, 624] on icon at bounding box center [1111, 620] width 21 height 21
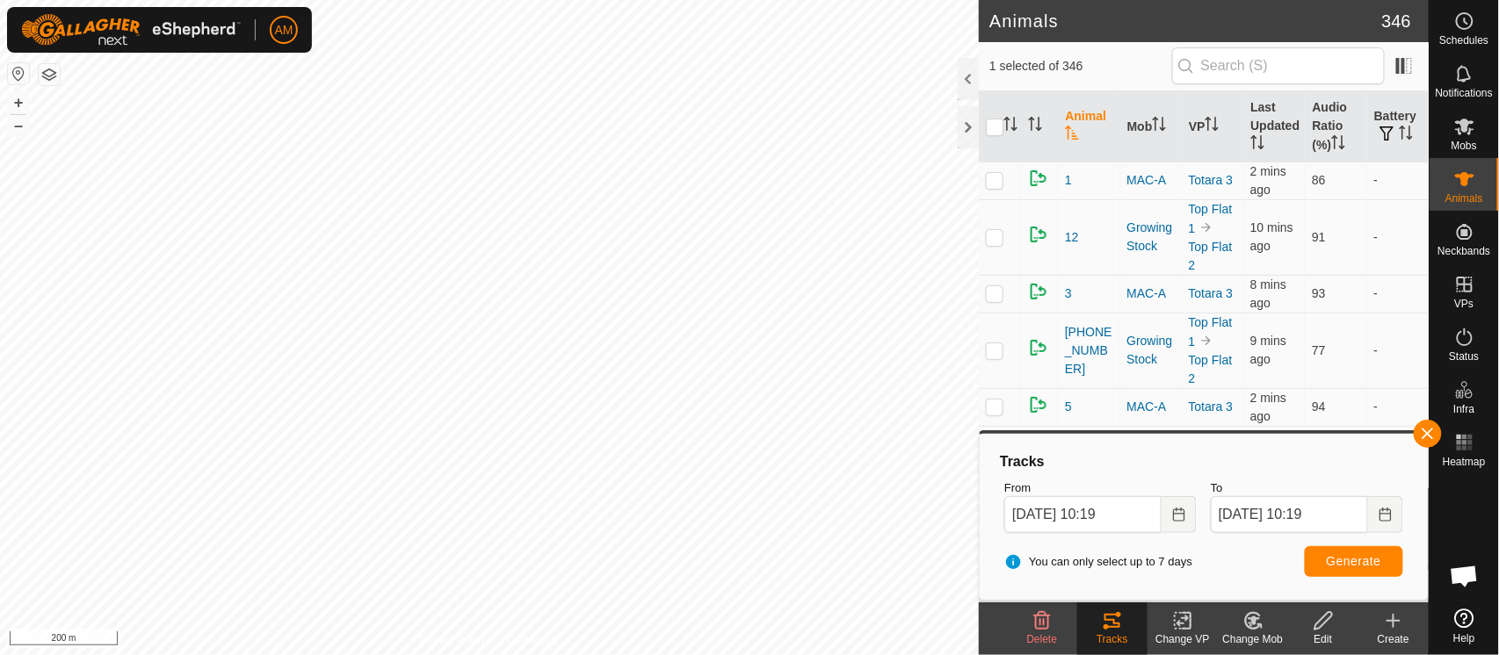
click at [1180, 515] on icon "Choose Date" at bounding box center [1179, 515] width 14 height 14
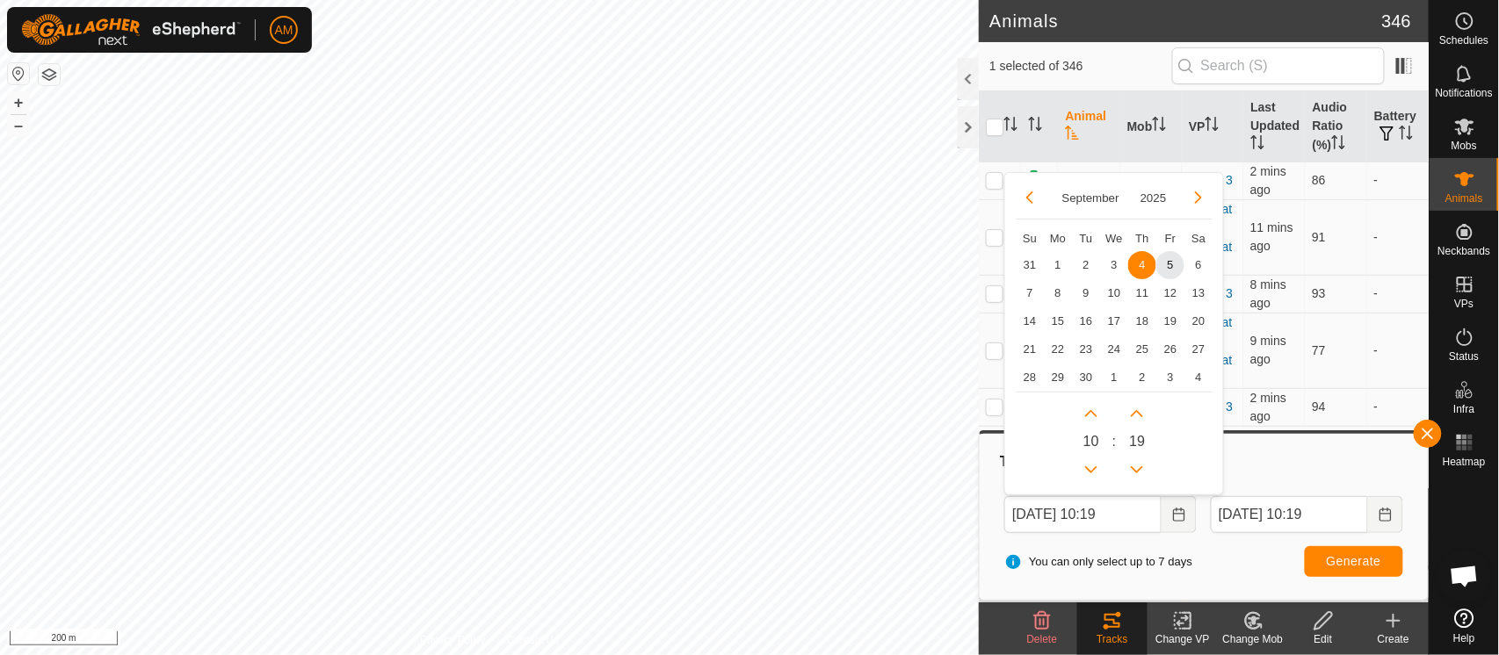
click at [1088, 264] on span "2" at bounding box center [1086, 265] width 28 height 28
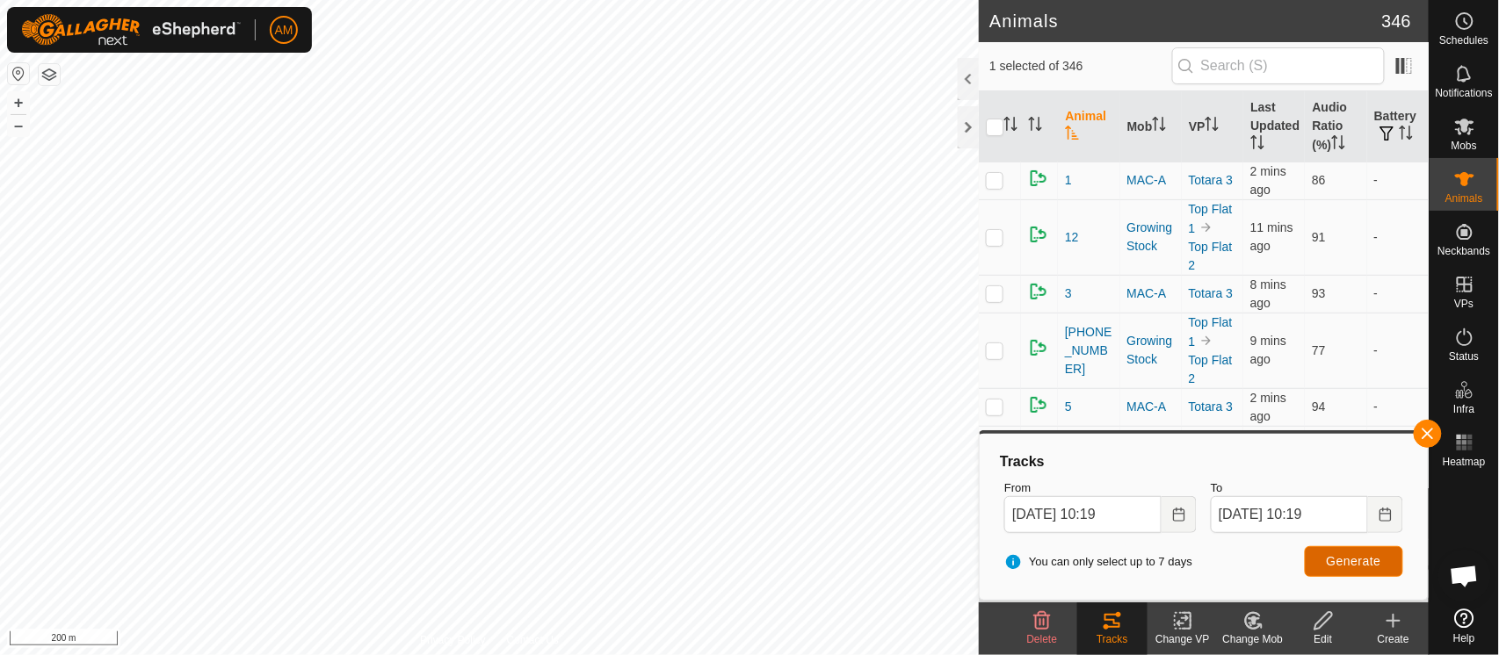
click at [1331, 555] on span "Generate" at bounding box center [1353, 561] width 54 height 14
click at [1188, 517] on button "Choose Date" at bounding box center [1178, 514] width 35 height 37
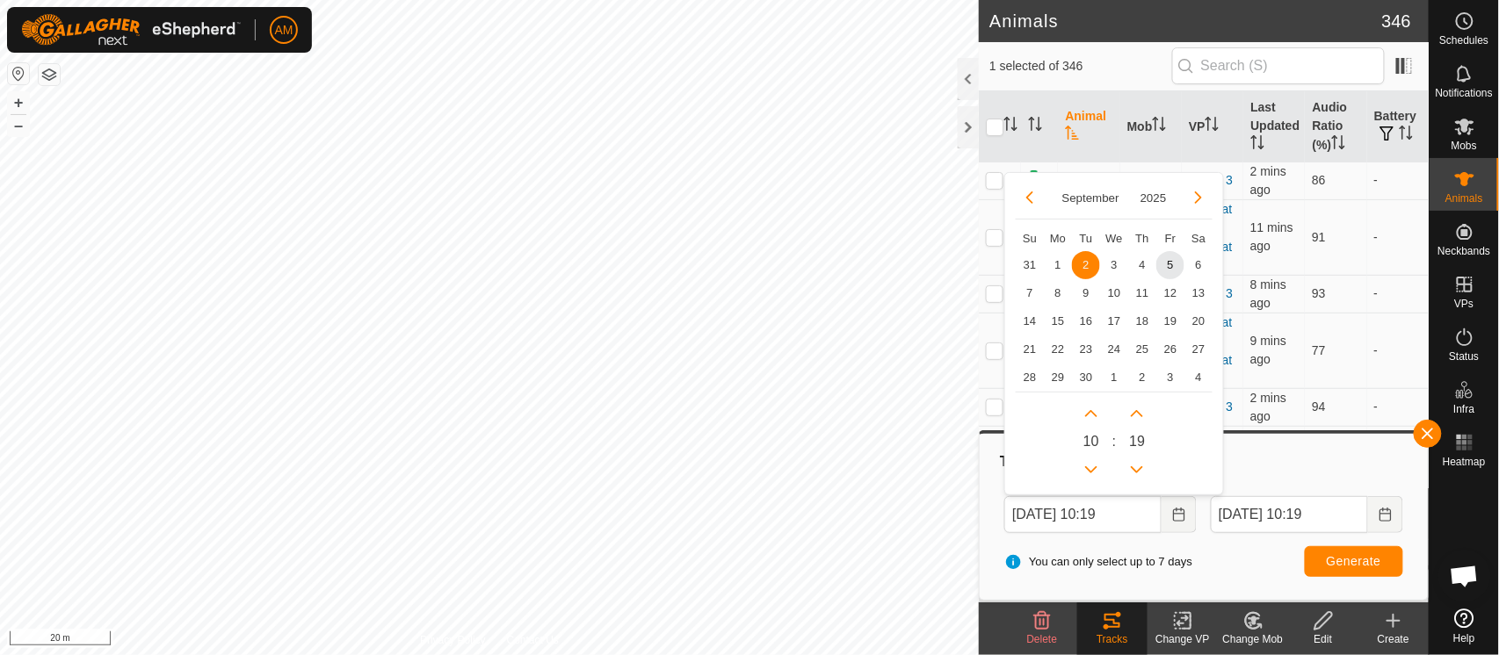
click at [1116, 260] on span "3" at bounding box center [1114, 265] width 28 height 28
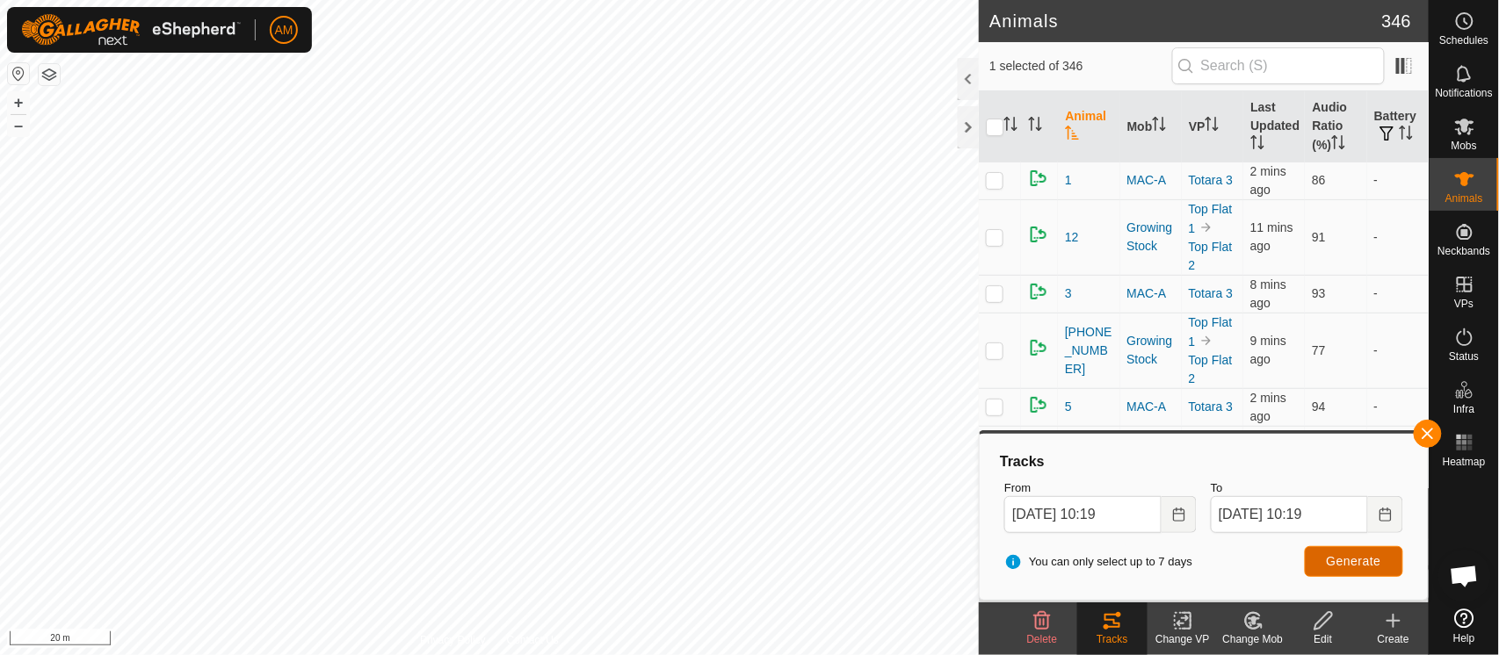
click at [1340, 556] on span "Generate" at bounding box center [1353, 561] width 54 height 14
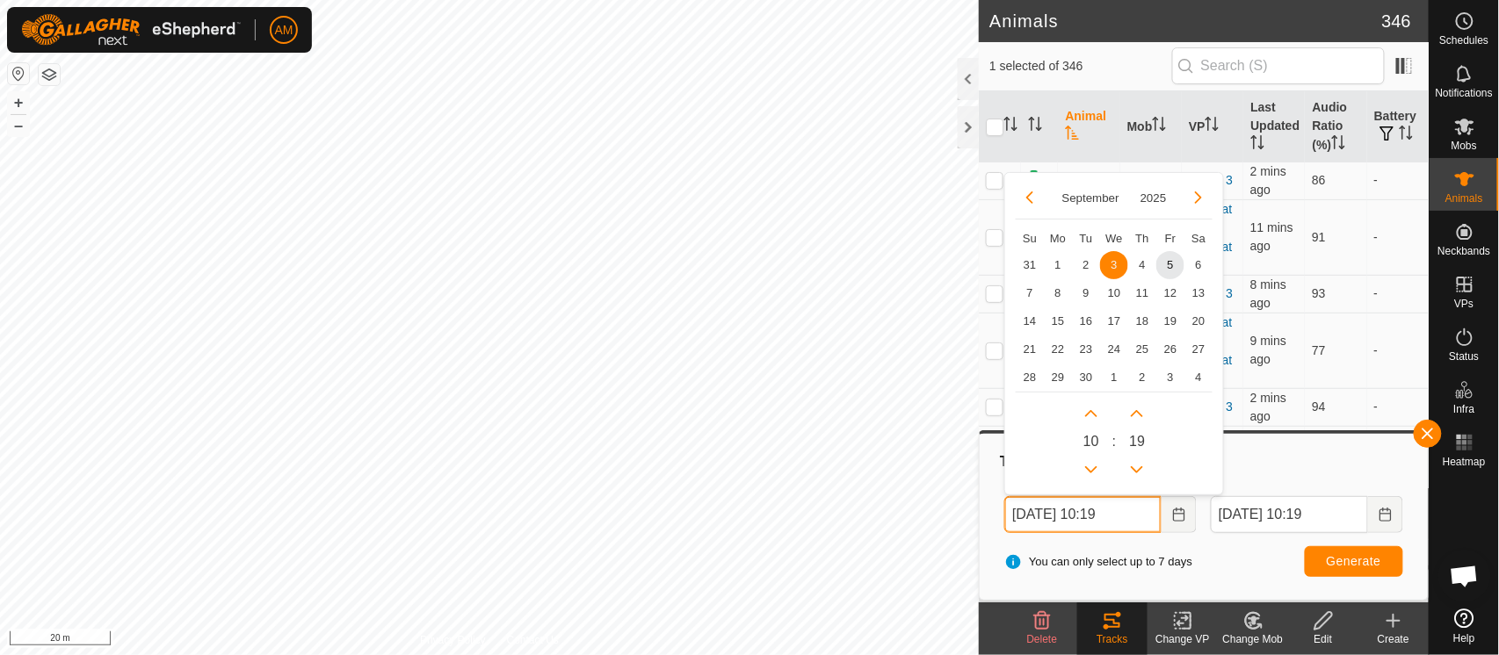
click at [1158, 523] on input "[DATE] 10:19" at bounding box center [1082, 514] width 157 height 37
click at [1144, 265] on span "4" at bounding box center [1142, 265] width 28 height 28
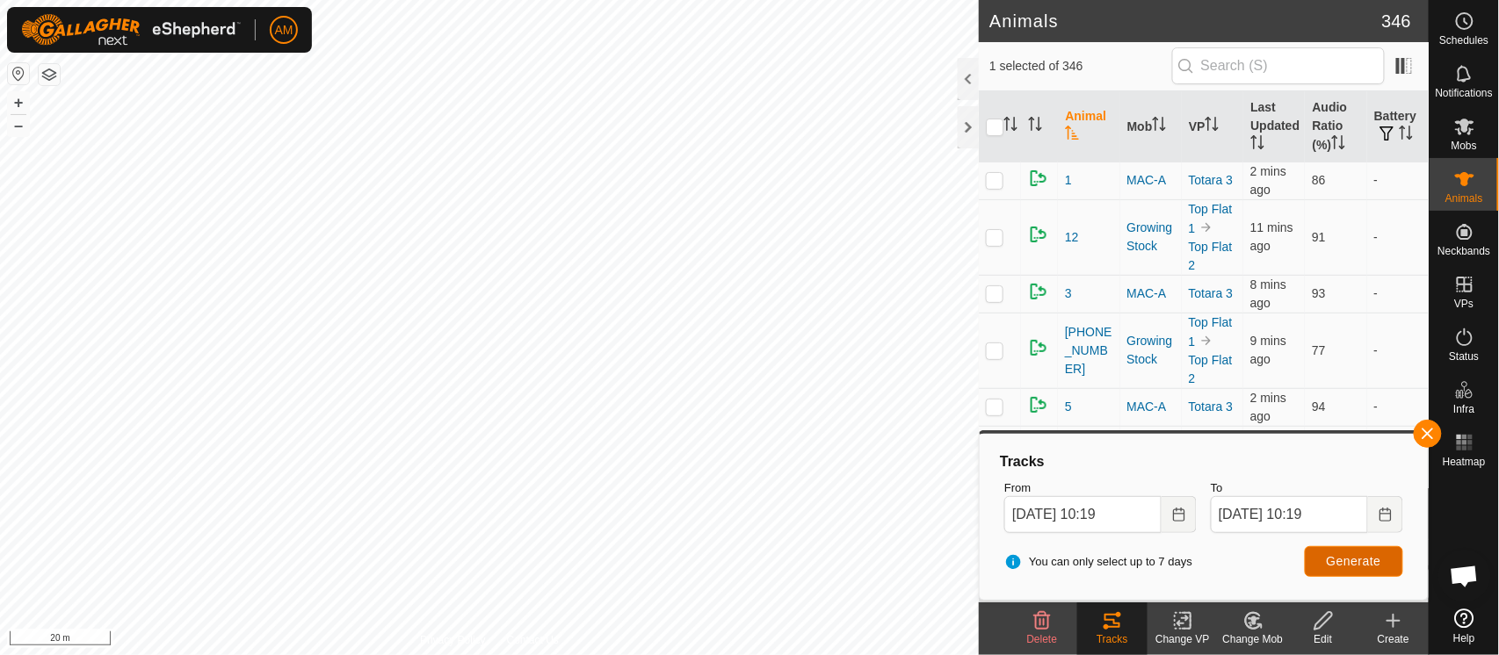
click at [1349, 557] on span "Generate" at bounding box center [1353, 561] width 54 height 14
click at [1175, 516] on icon "Choose Date" at bounding box center [1179, 515] width 14 height 14
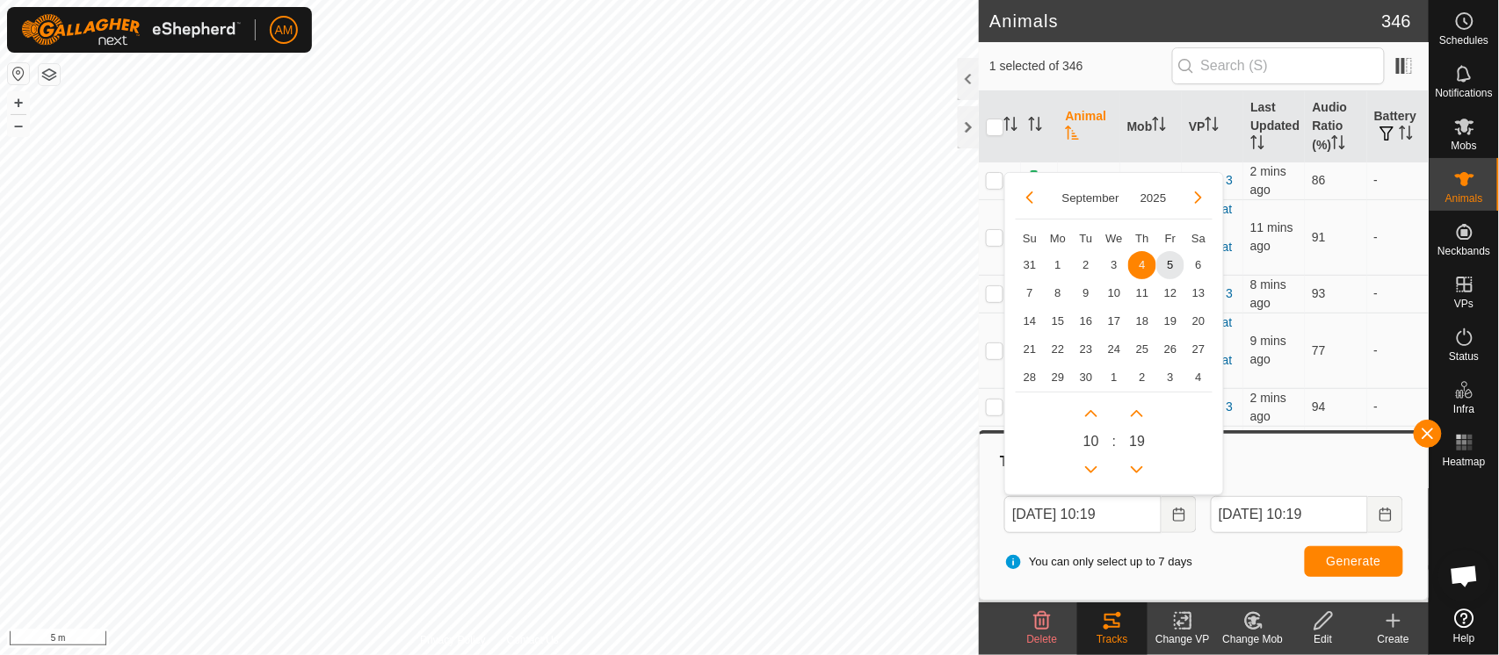
click at [1175, 263] on span "5" at bounding box center [1170, 265] width 28 height 28
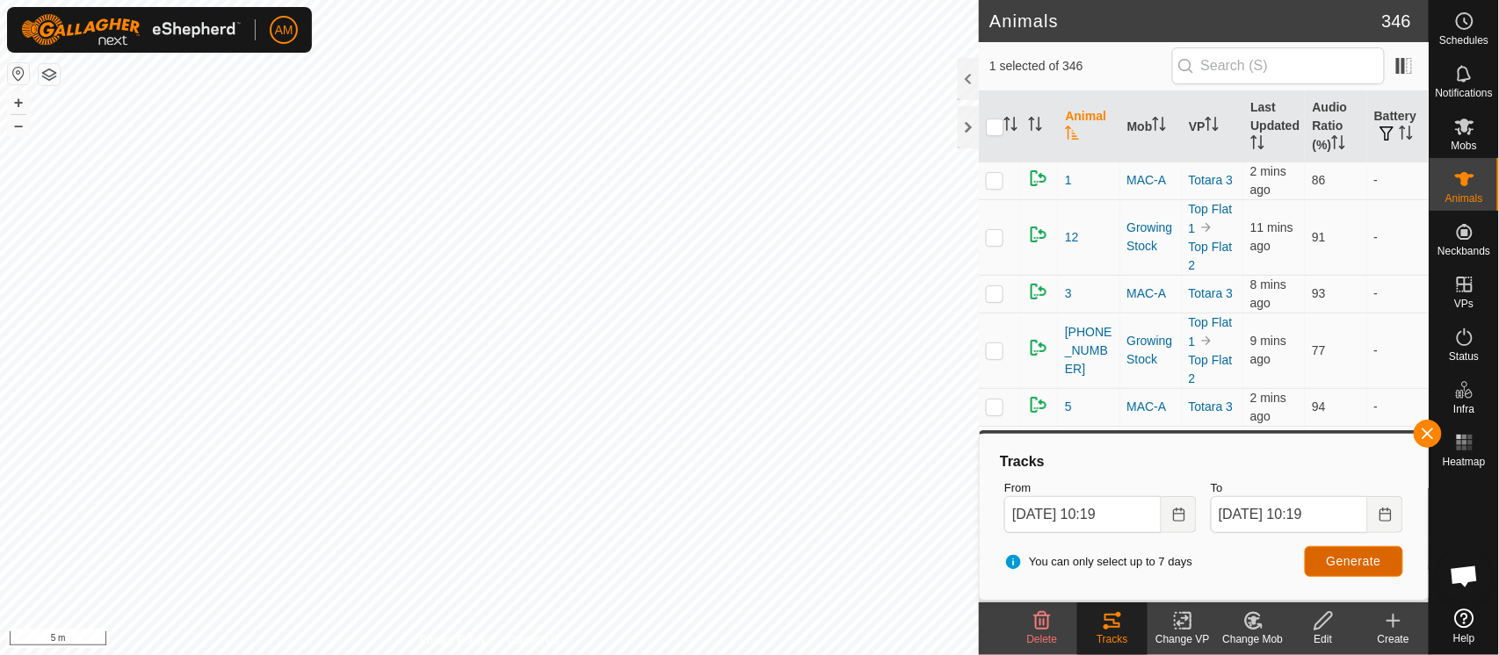
click at [1341, 567] on span "Generate" at bounding box center [1353, 561] width 54 height 14
click at [1117, 516] on input "[DATE] 10:19" at bounding box center [1082, 514] width 157 height 37
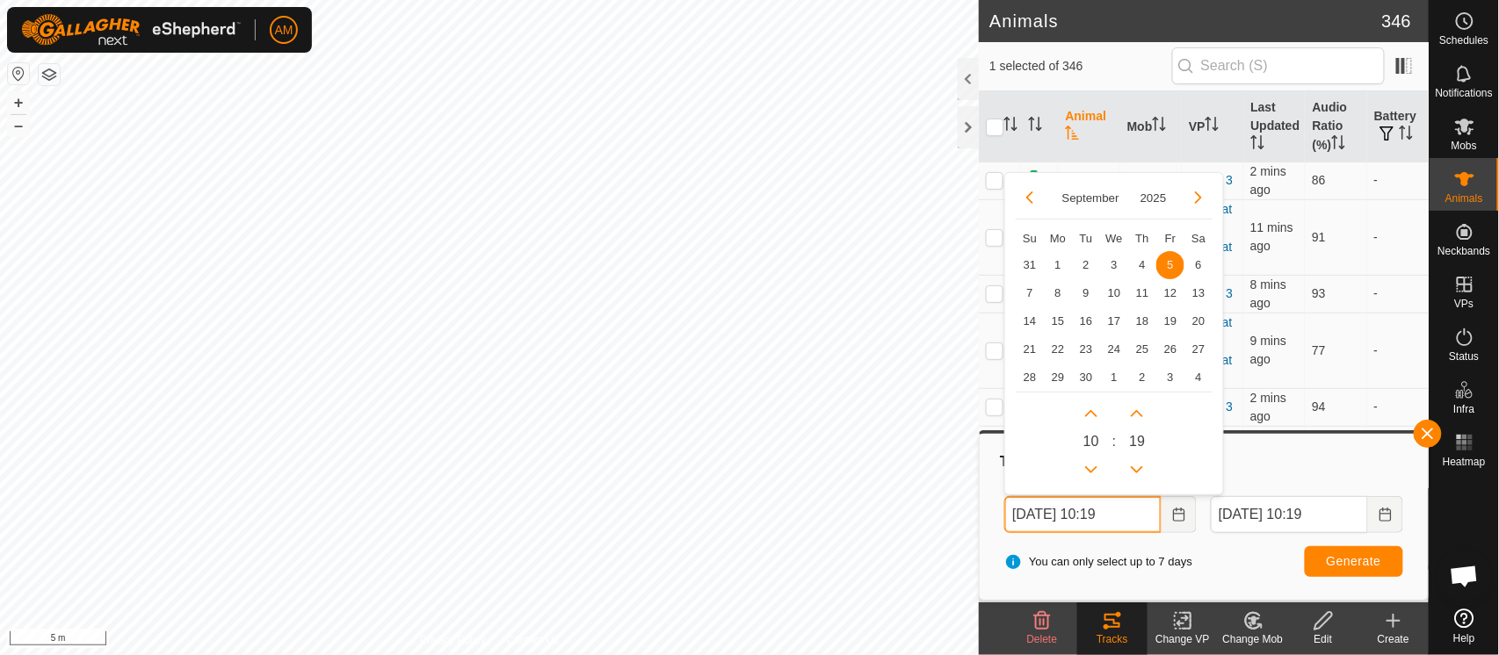
click at [1098, 460] on button "Previous Hour" at bounding box center [1091, 470] width 28 height 28
type input "[DATE] 08:19"
click at [1352, 574] on button "Generate" at bounding box center [1353, 561] width 98 height 31
